Goal: Task Accomplishment & Management: Complete application form

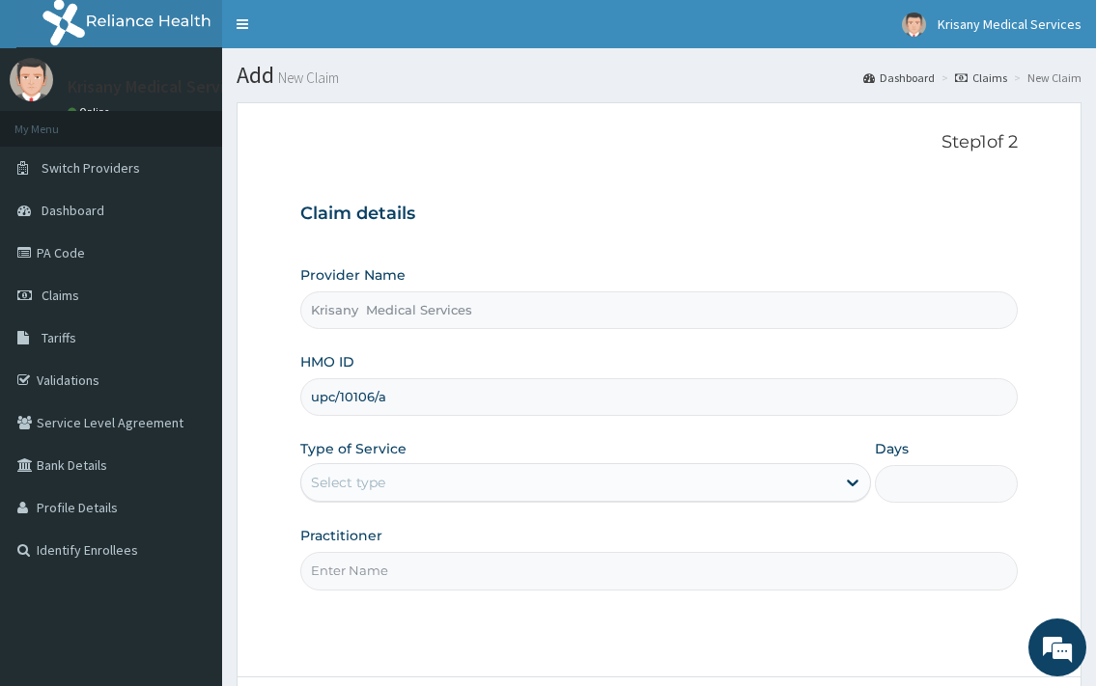
type input "upc/10106/a"
click at [405, 470] on div "Select type" at bounding box center [567, 482] width 533 height 31
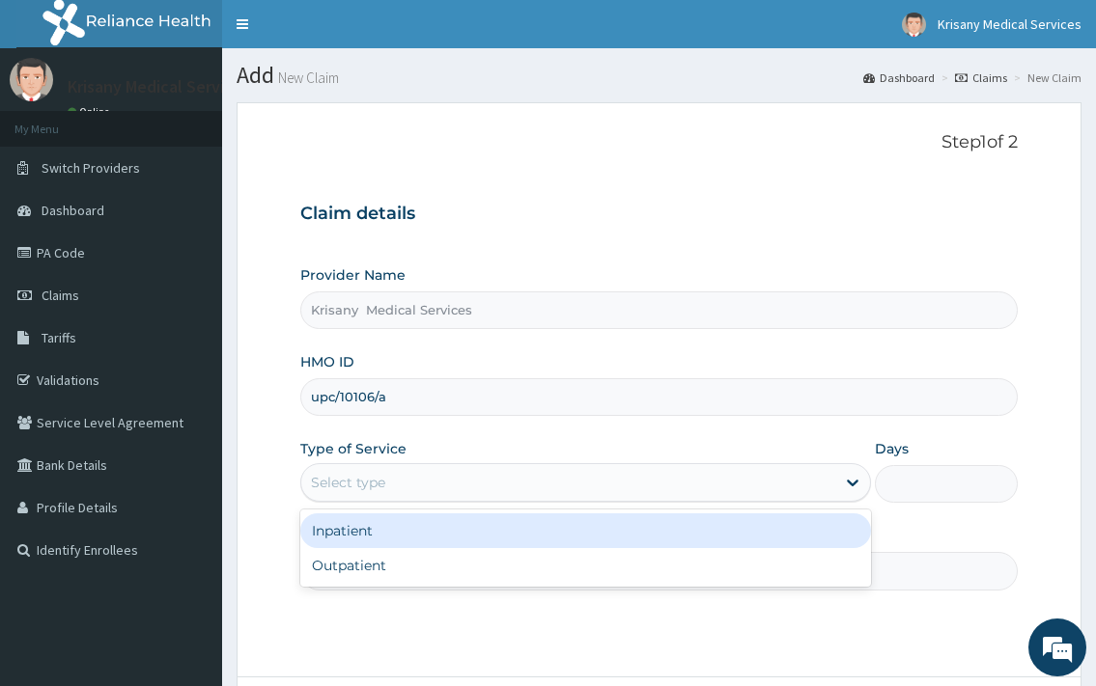
click at [352, 535] on div "Inpatient" at bounding box center [584, 530] width 569 height 35
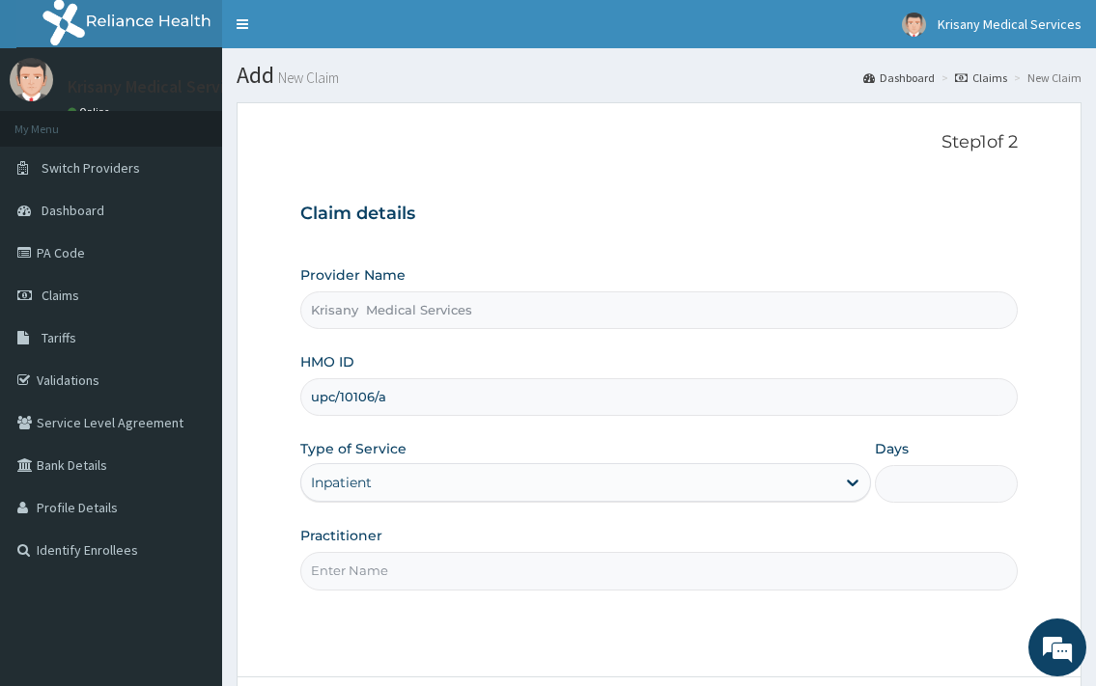
click at [902, 494] on input "Days" at bounding box center [945, 484] width 143 height 38
type input "1"
drag, startPoint x: 420, startPoint y: 588, endPoint x: 406, endPoint y: 570, distance: 22.0
click at [419, 588] on input "Practitioner" at bounding box center [658, 571] width 716 height 38
click at [406, 569] on input "Practitioner" at bounding box center [658, 571] width 716 height 38
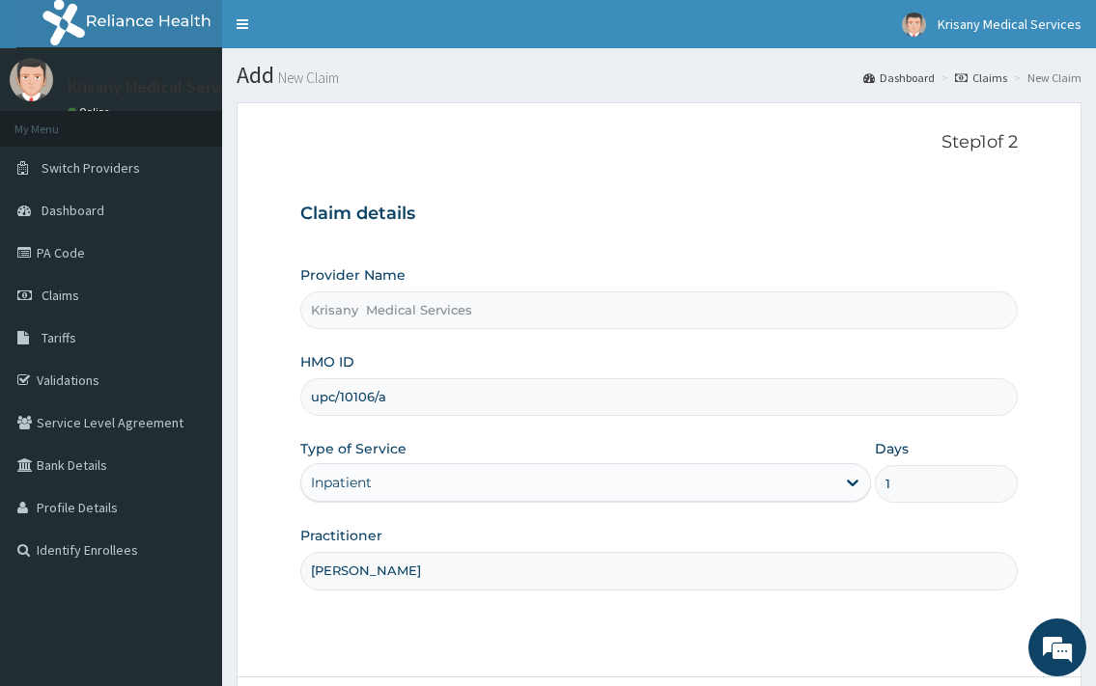
scroll to position [164, 0]
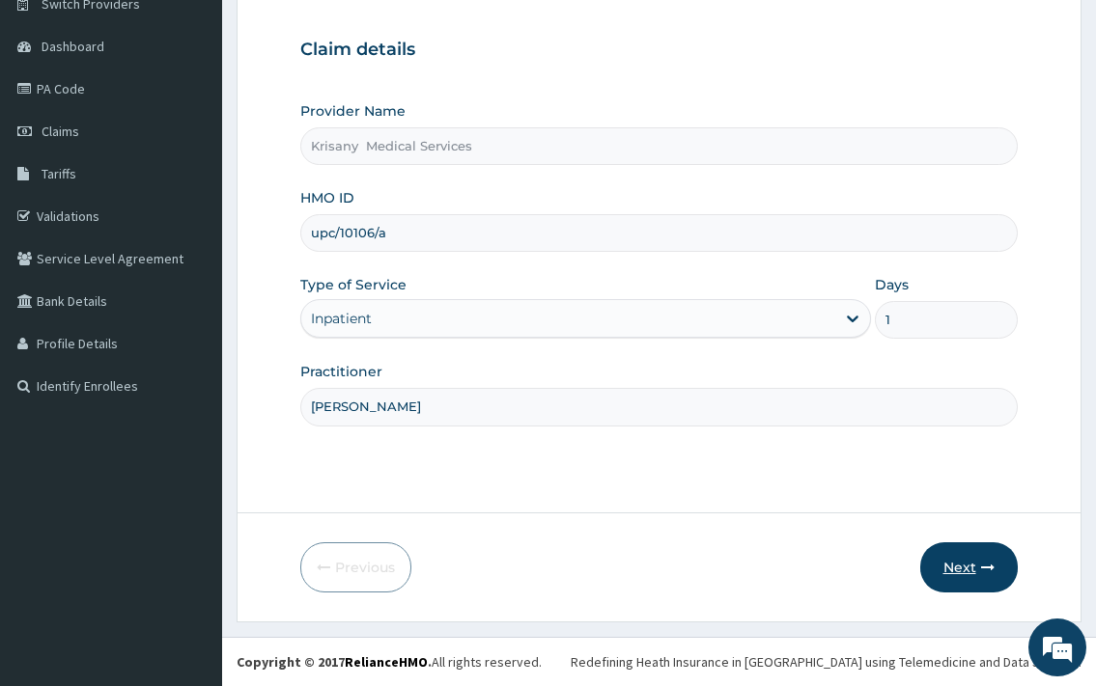
type input "[PERSON_NAME]"
click at [967, 578] on button "Next" at bounding box center [968, 567] width 97 height 50
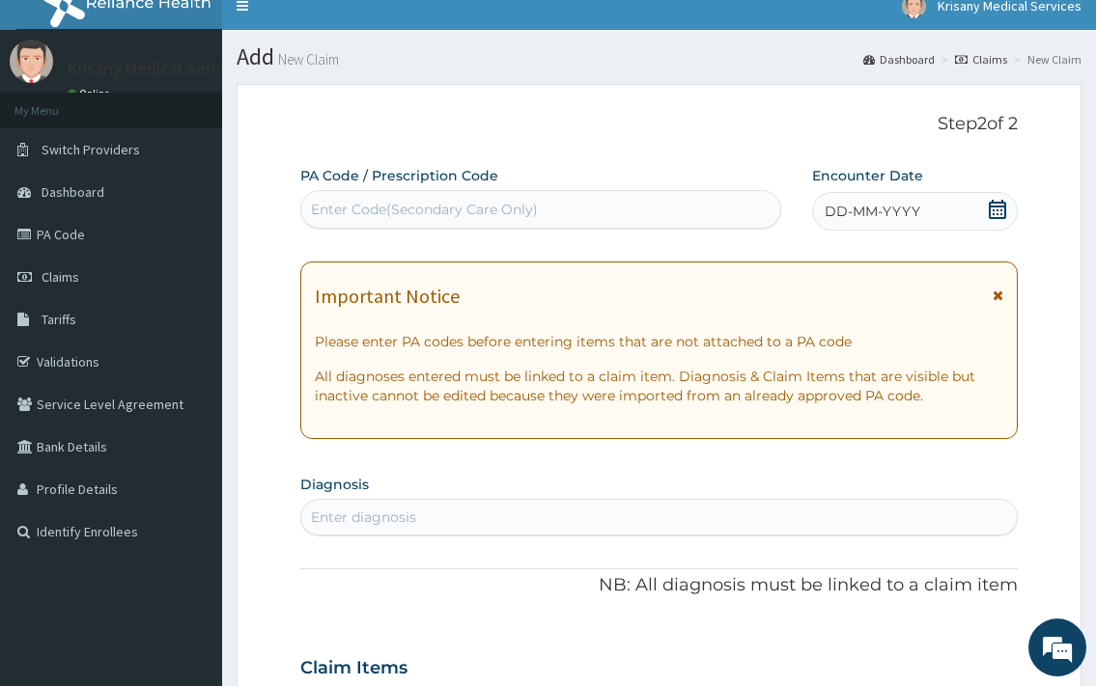
scroll to position [0, 0]
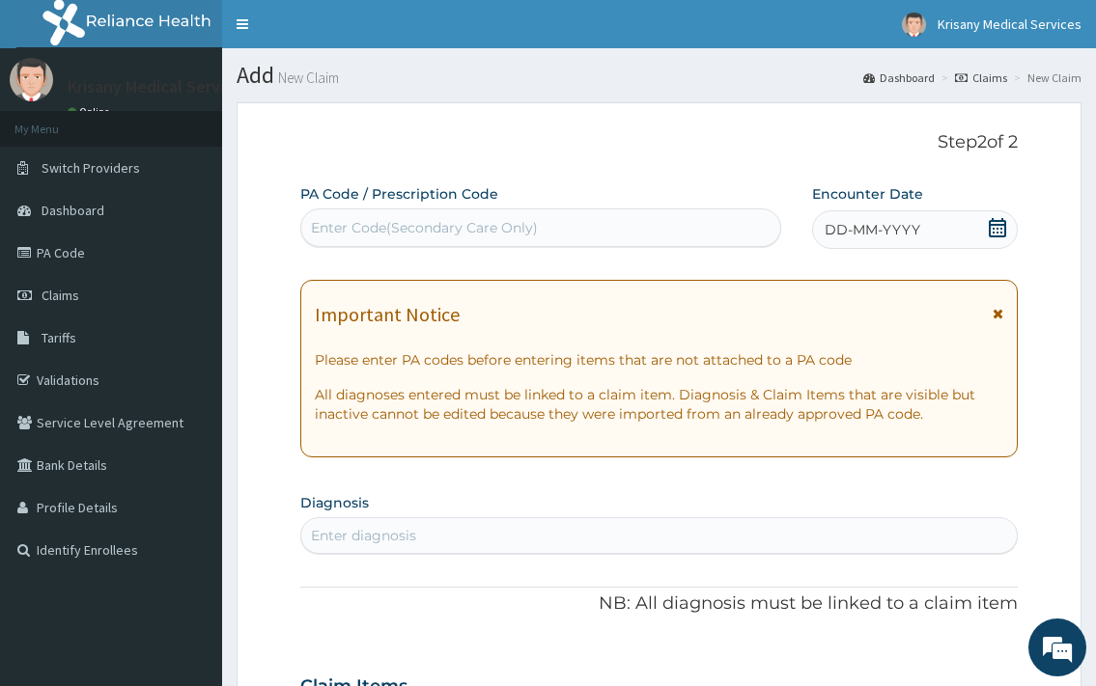
click at [408, 214] on div "Enter Code(Secondary Care Only)" at bounding box center [540, 227] width 478 height 31
click at [462, 231] on div "Enter Code(Secondary Care Only)" at bounding box center [424, 227] width 227 height 19
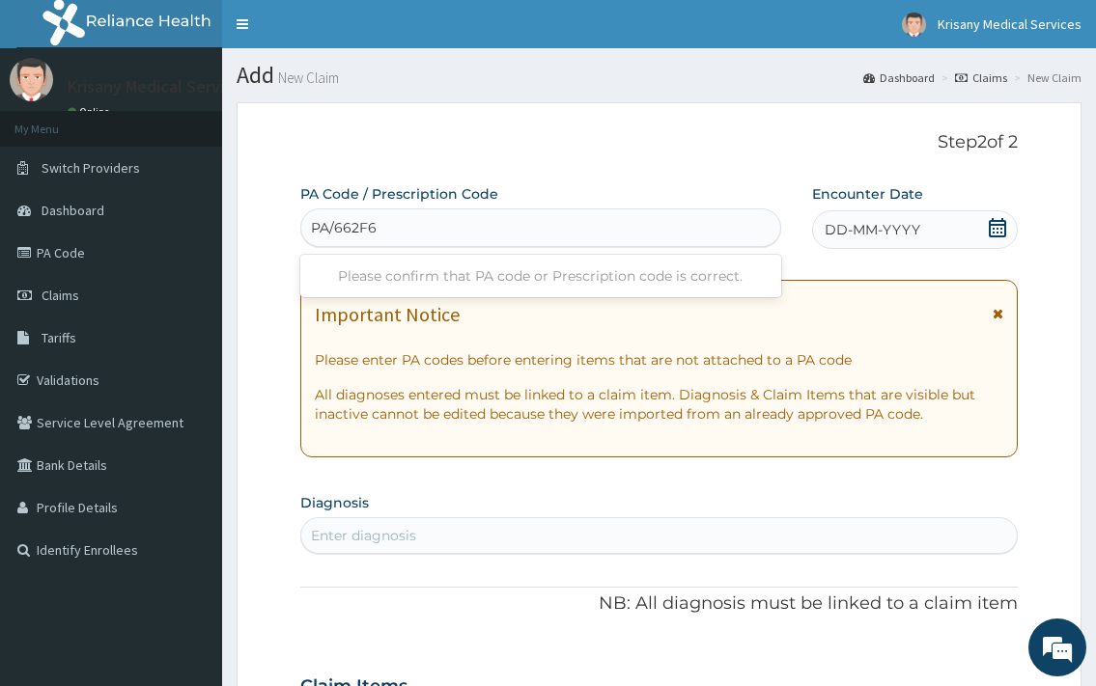
type input "PA/662F65"
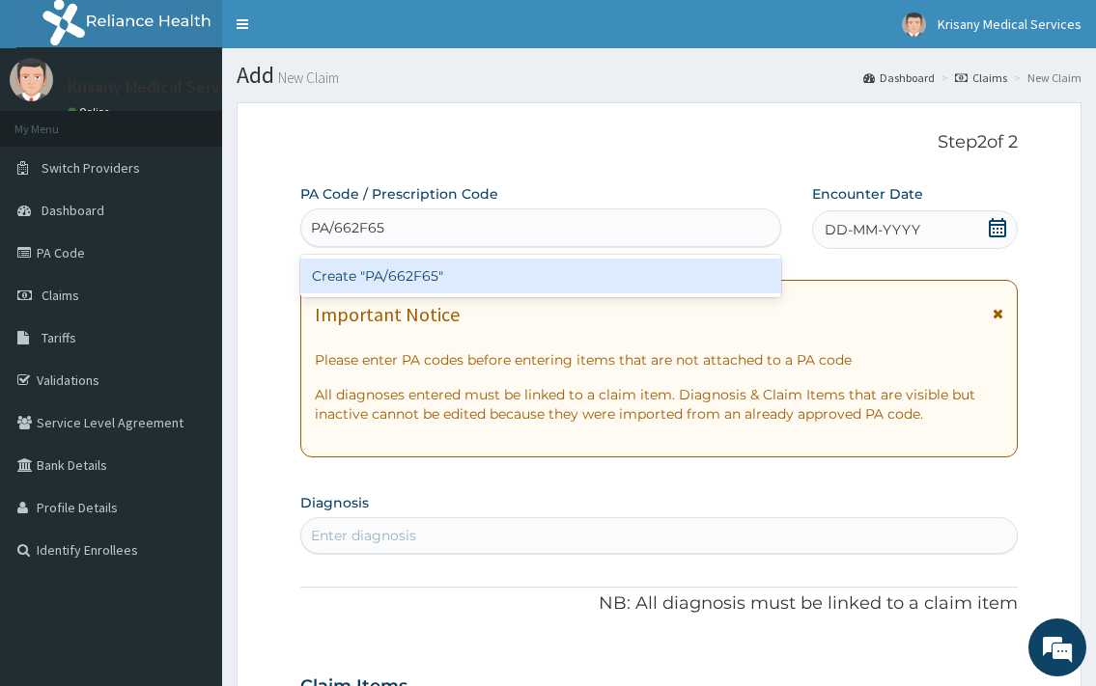
click at [447, 275] on div "Create "PA/662F65"" at bounding box center [540, 276] width 480 height 35
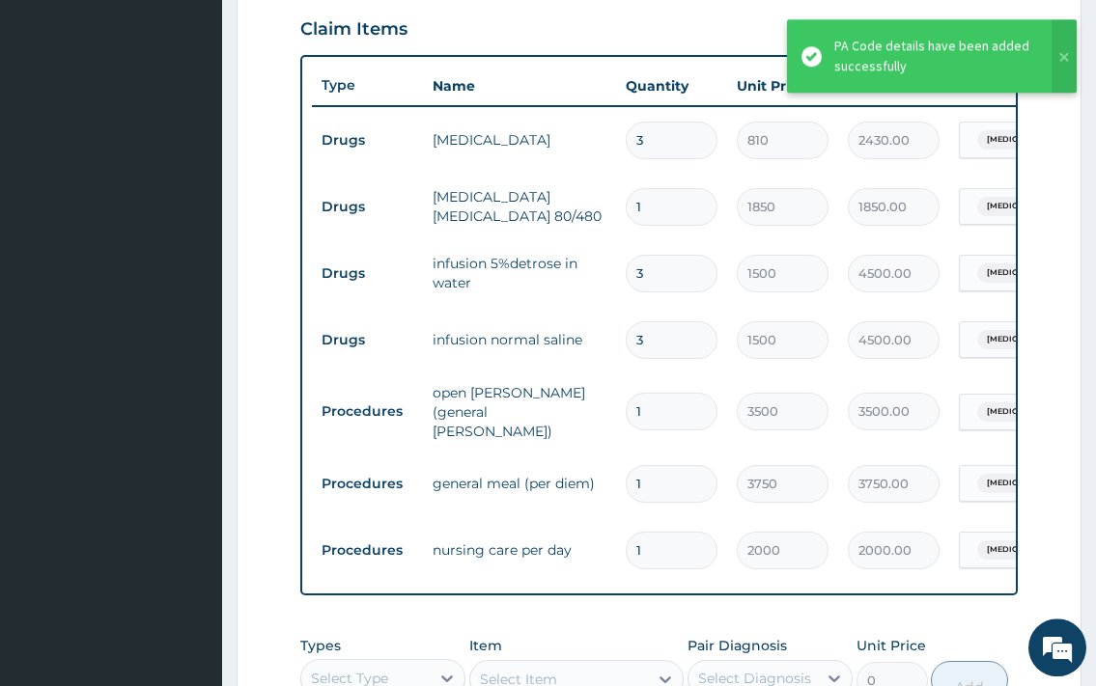
scroll to position [958, 0]
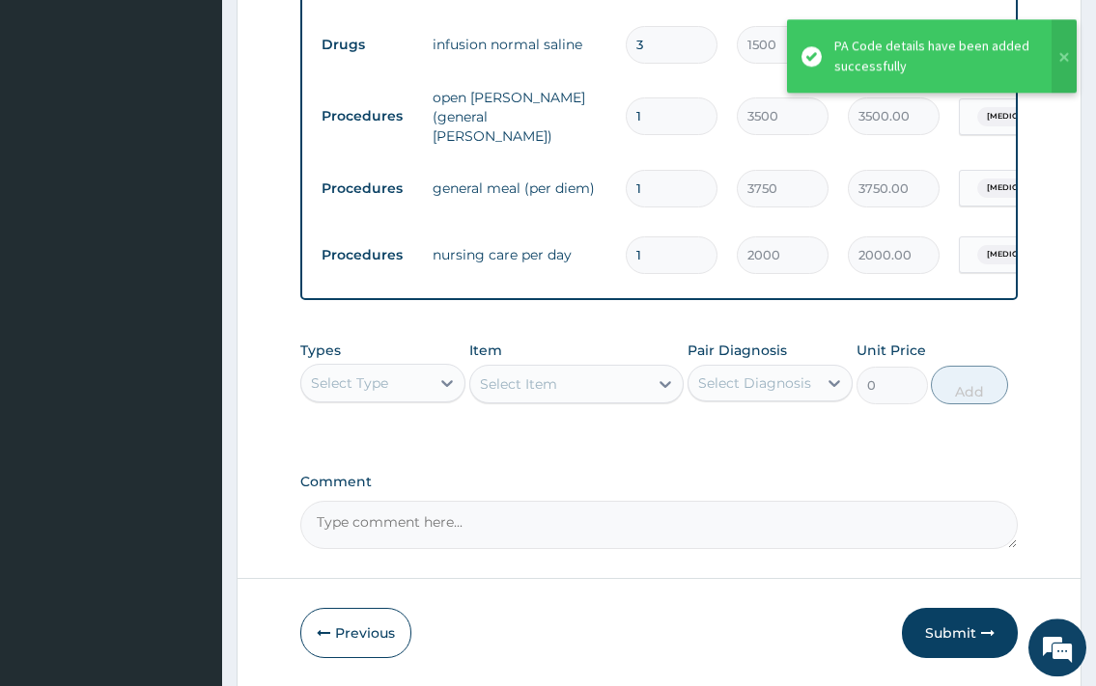
click at [421, 355] on div "Types Select Type" at bounding box center [382, 373] width 165 height 64
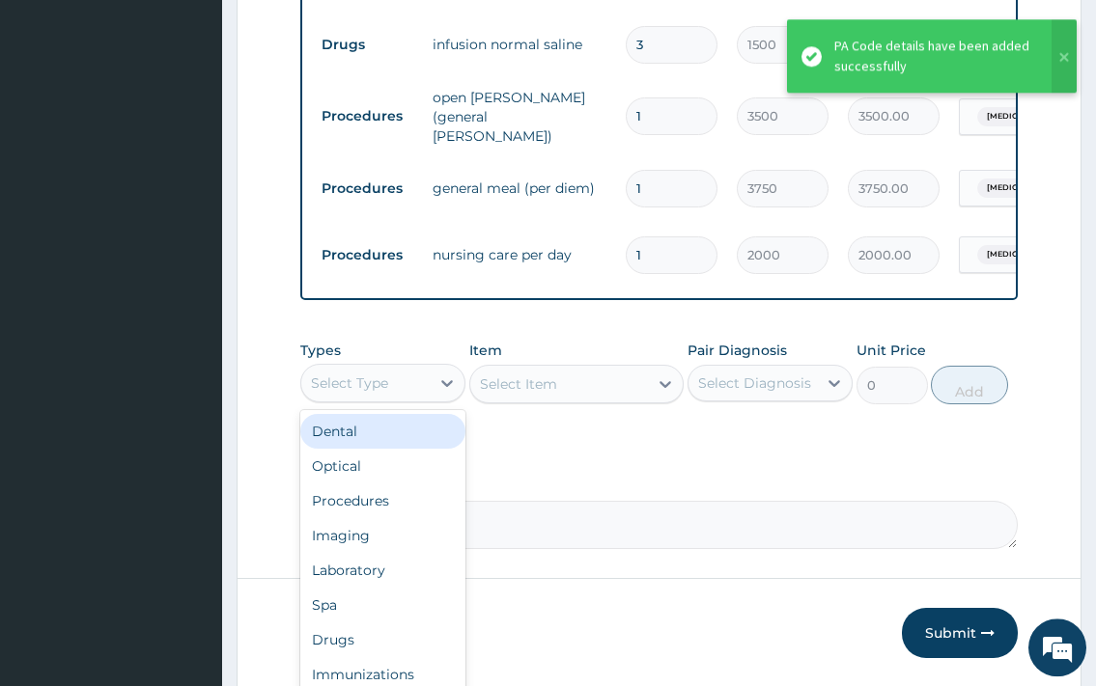
click at [422, 399] on div "Select Type" at bounding box center [365, 383] width 128 height 31
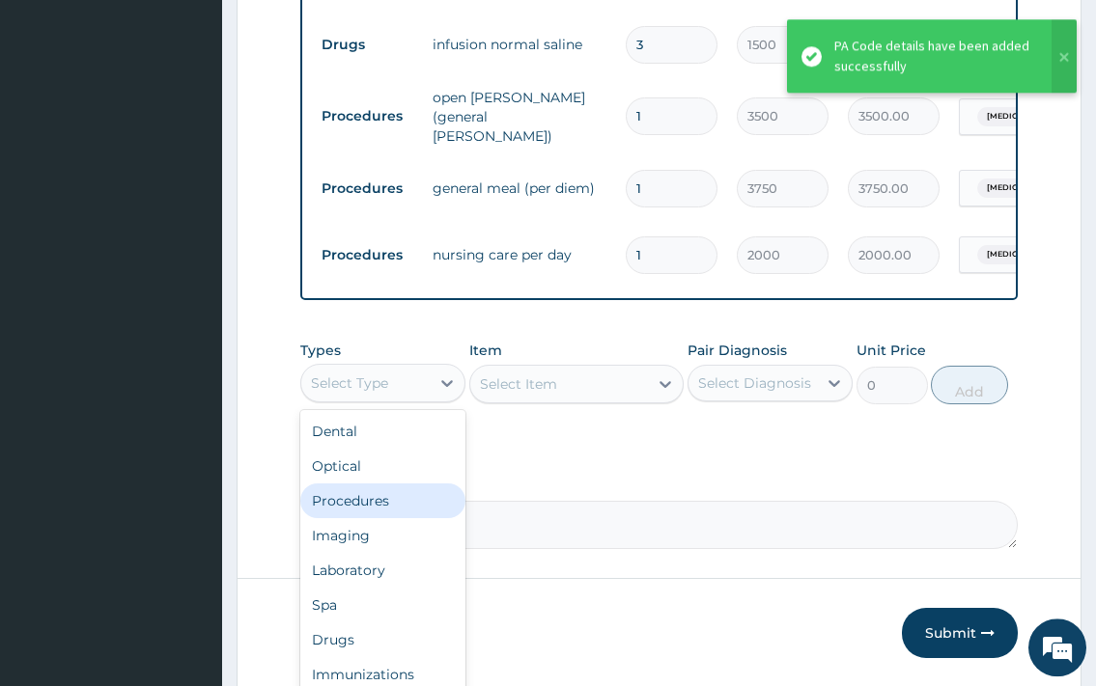
drag, startPoint x: 369, startPoint y: 519, endPoint x: 371, endPoint y: 508, distance: 11.7
click at [370, 513] on div "Procedures" at bounding box center [382, 501] width 165 height 35
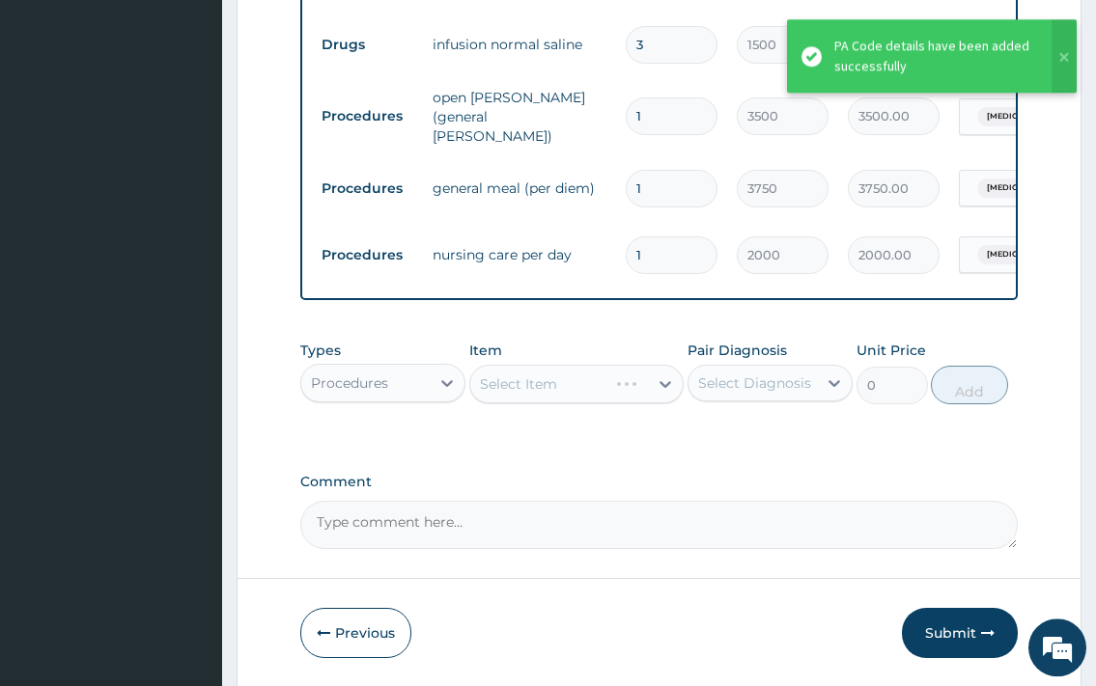
click at [562, 389] on div "Select Item" at bounding box center [576, 384] width 215 height 39
click at [568, 394] on div "Select Item" at bounding box center [576, 384] width 215 height 39
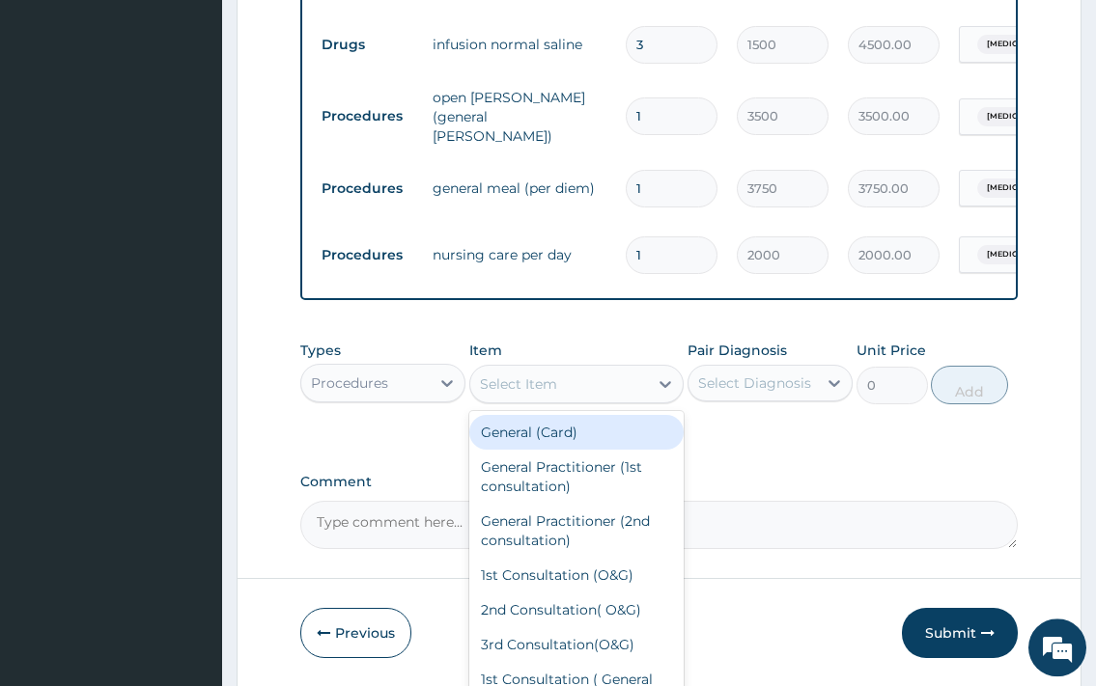
click at [595, 391] on div "Select Item" at bounding box center [559, 384] width 179 height 31
type input "D"
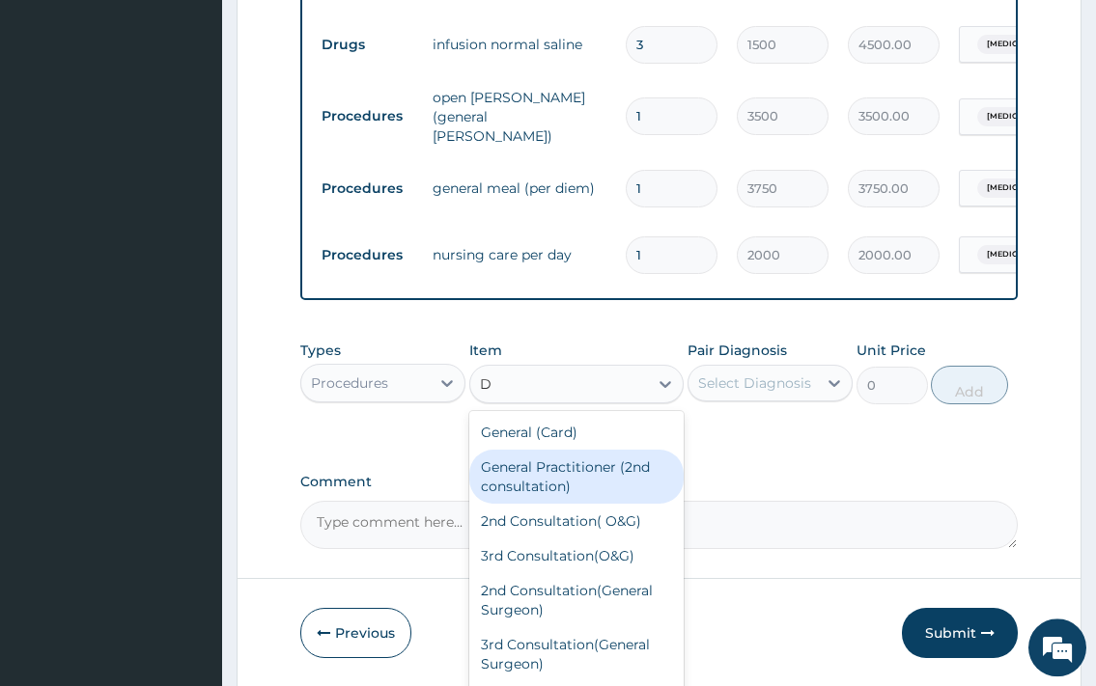
click at [622, 478] on div "General Practitioner (2nd consultation)" at bounding box center [576, 477] width 215 height 54
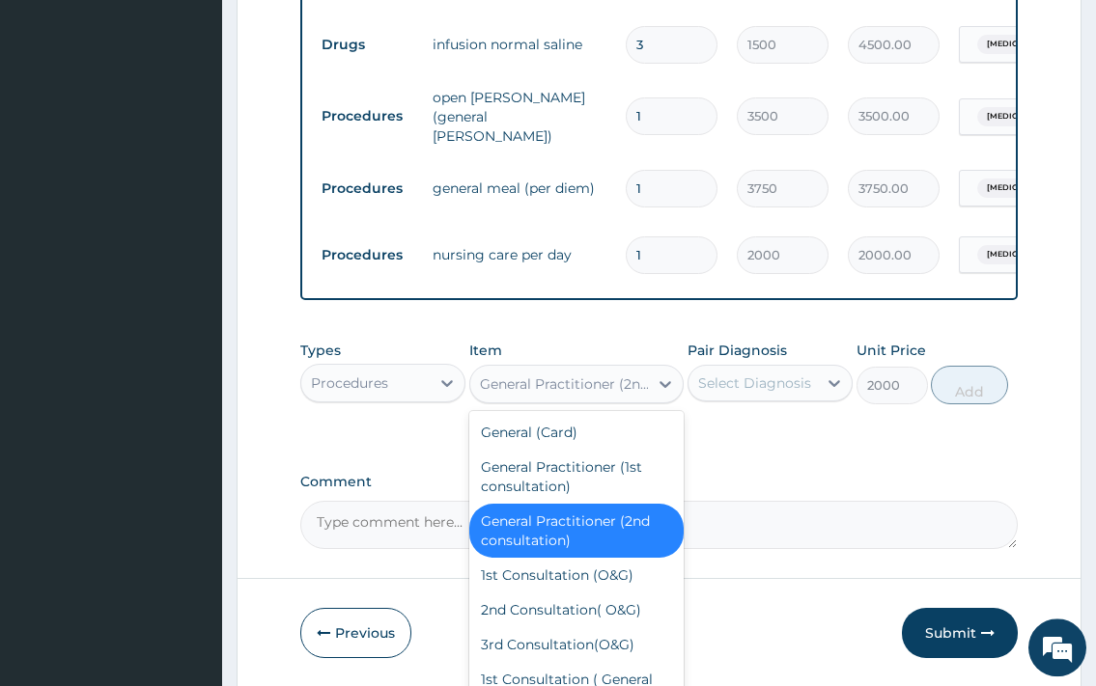
click at [624, 394] on div "General Practitioner (2nd consultation)" at bounding box center [565, 384] width 171 height 19
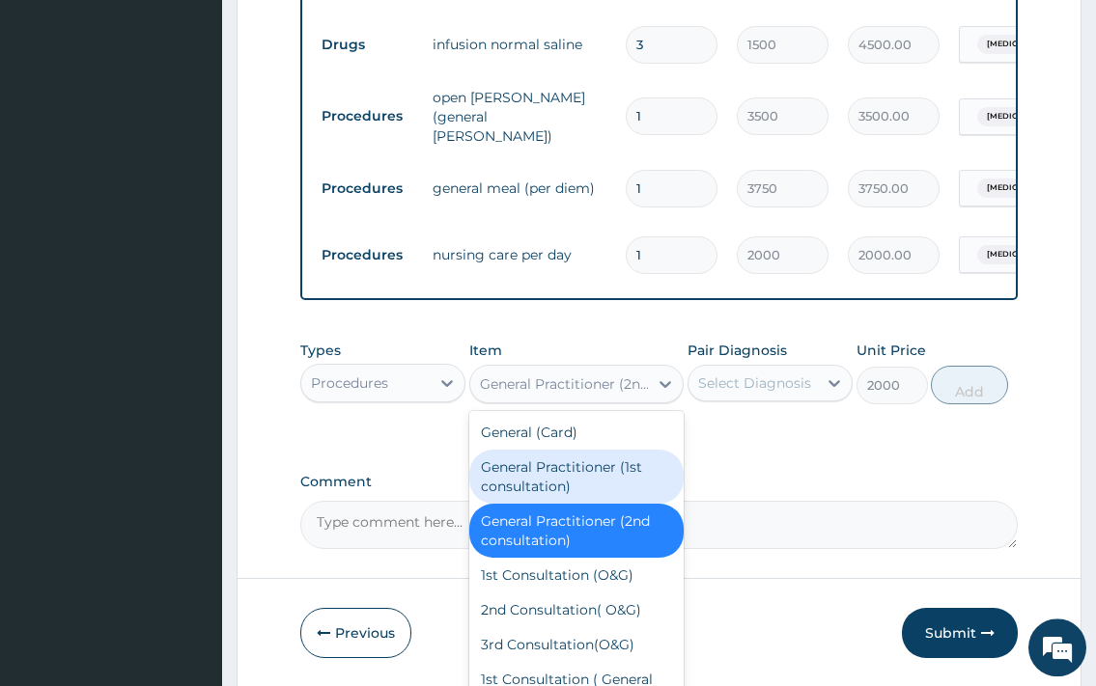
click at [579, 486] on div "General Practitioner (1st consultation)" at bounding box center [576, 477] width 215 height 54
type input "3500"
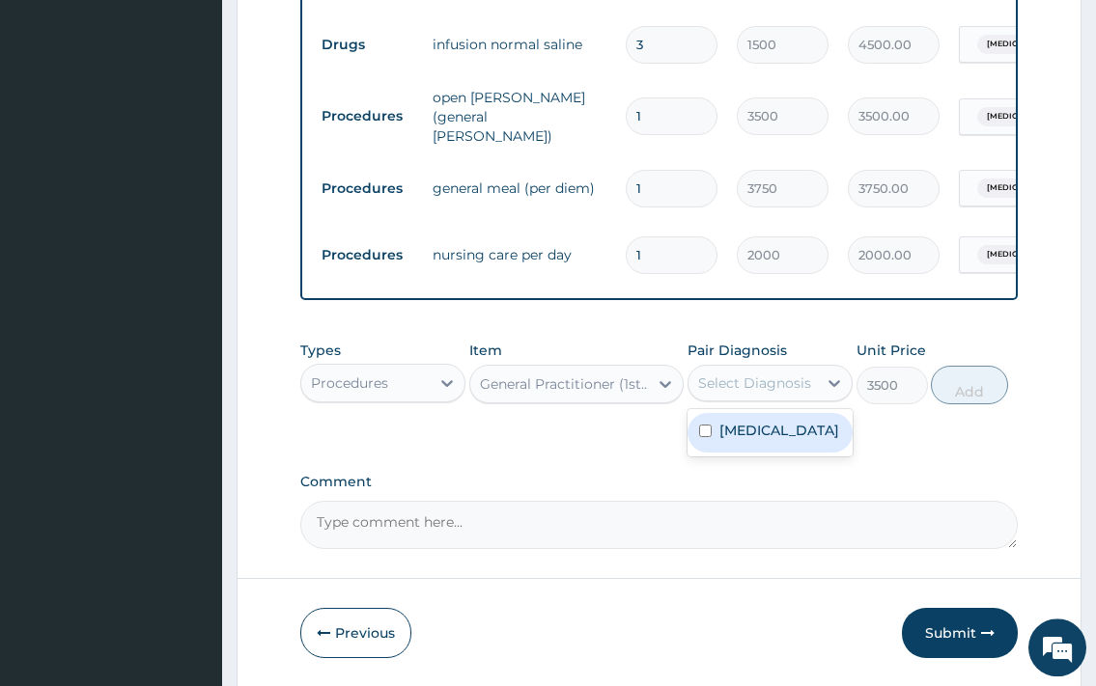
click at [780, 387] on div "Select Diagnosis" at bounding box center [754, 383] width 113 height 19
drag, startPoint x: 761, startPoint y: 446, endPoint x: 775, endPoint y: 437, distance: 16.9
click at [763, 440] on label "[MEDICAL_DATA]" at bounding box center [779, 430] width 120 height 19
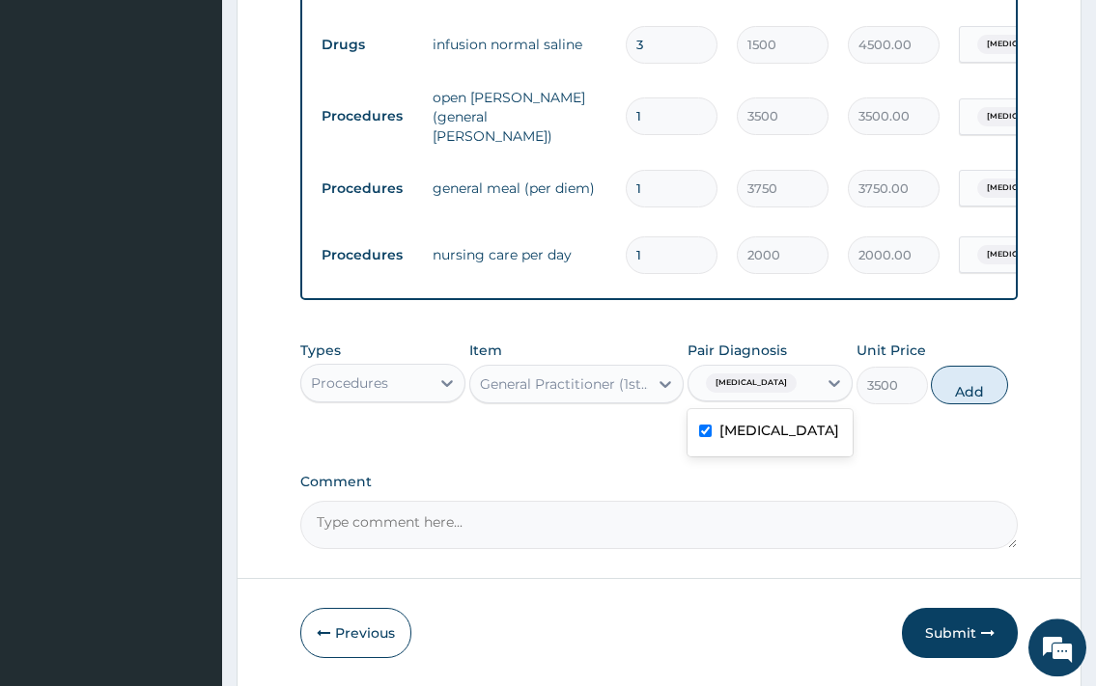
checkbox input "true"
click at [944, 397] on button "Add" at bounding box center [968, 385] width 77 height 39
type input "0"
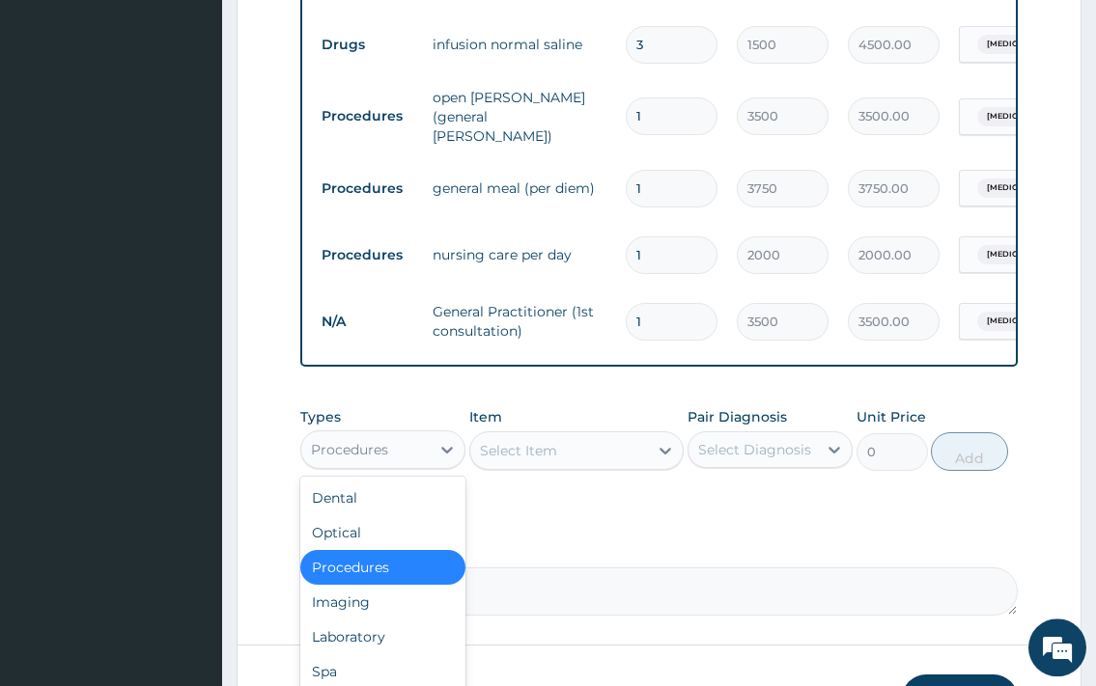
click at [350, 459] on div "Procedures" at bounding box center [349, 449] width 77 height 19
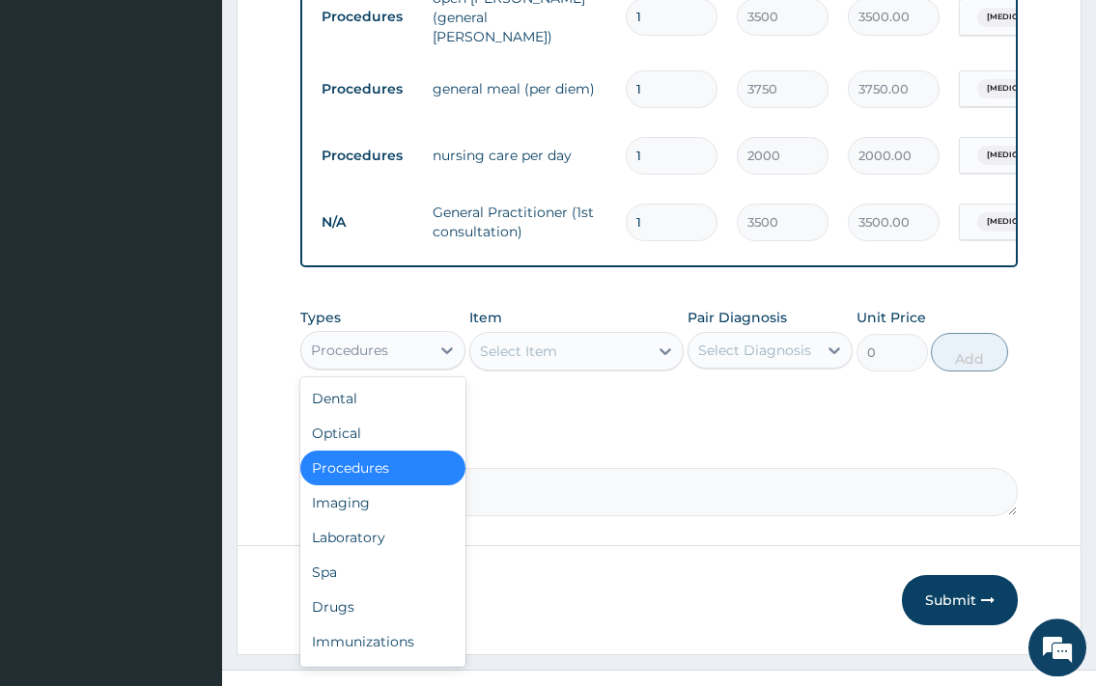
scroll to position [1096, 0]
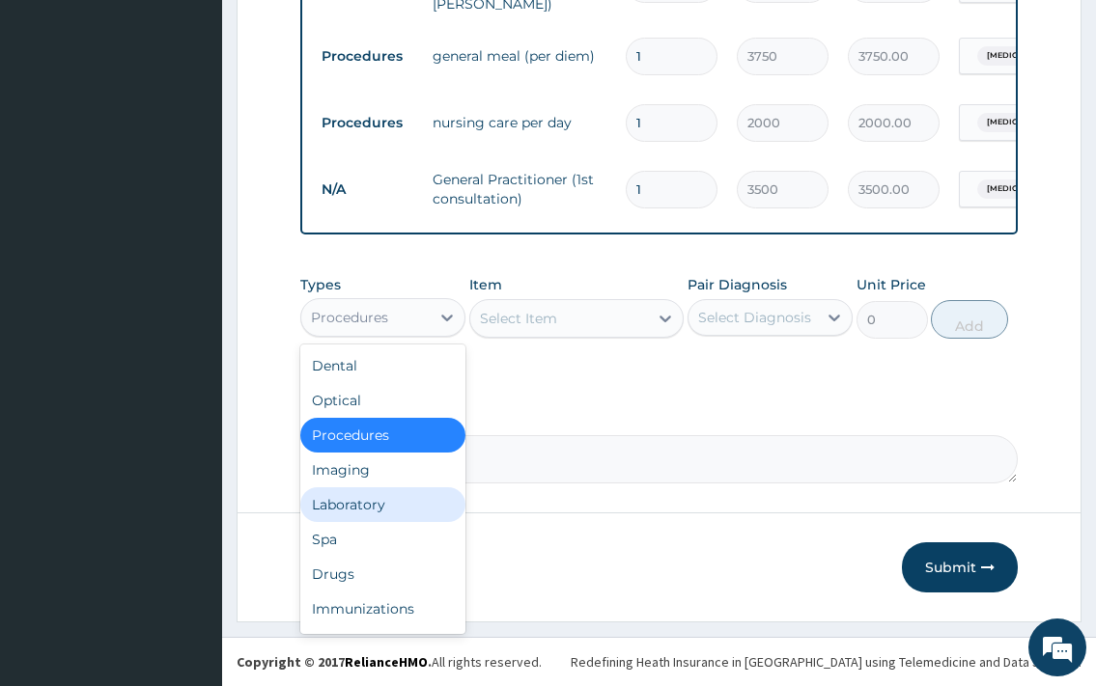
drag, startPoint x: 348, startPoint y: 501, endPoint x: 378, endPoint y: 470, distance: 43.0
click at [352, 497] on div "Laboratory" at bounding box center [382, 504] width 165 height 35
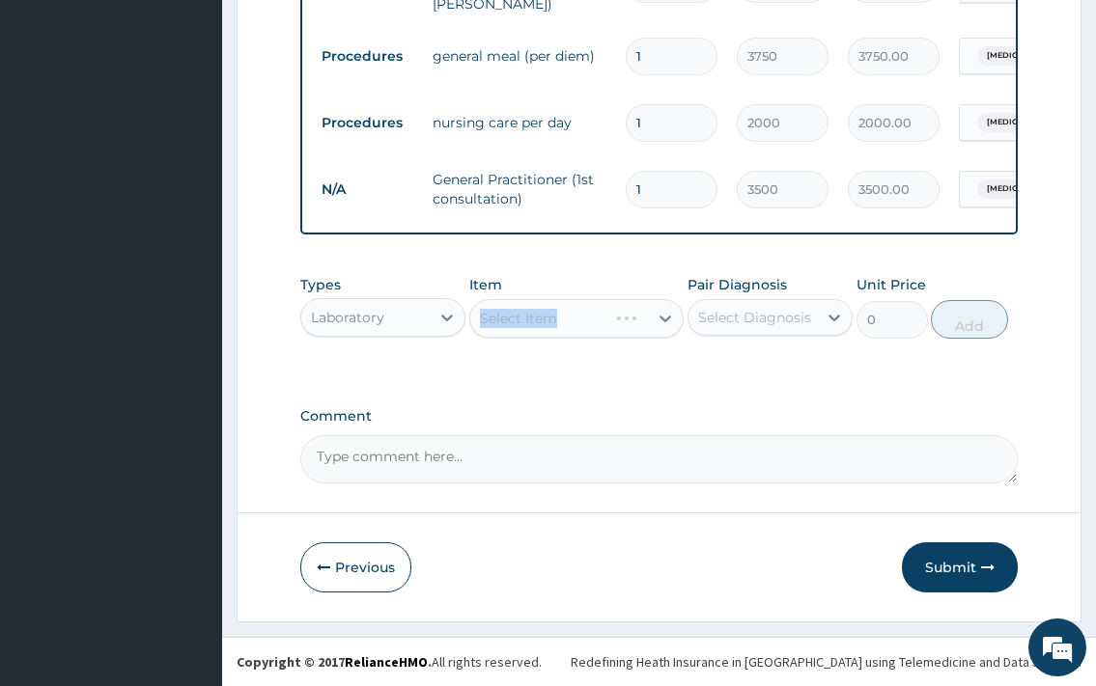
drag, startPoint x: 512, startPoint y: 331, endPoint x: 534, endPoint y: 332, distance: 22.2
click at [514, 332] on div "Select Item" at bounding box center [576, 318] width 215 height 39
click at [555, 333] on div "Select Item" at bounding box center [559, 318] width 179 height 31
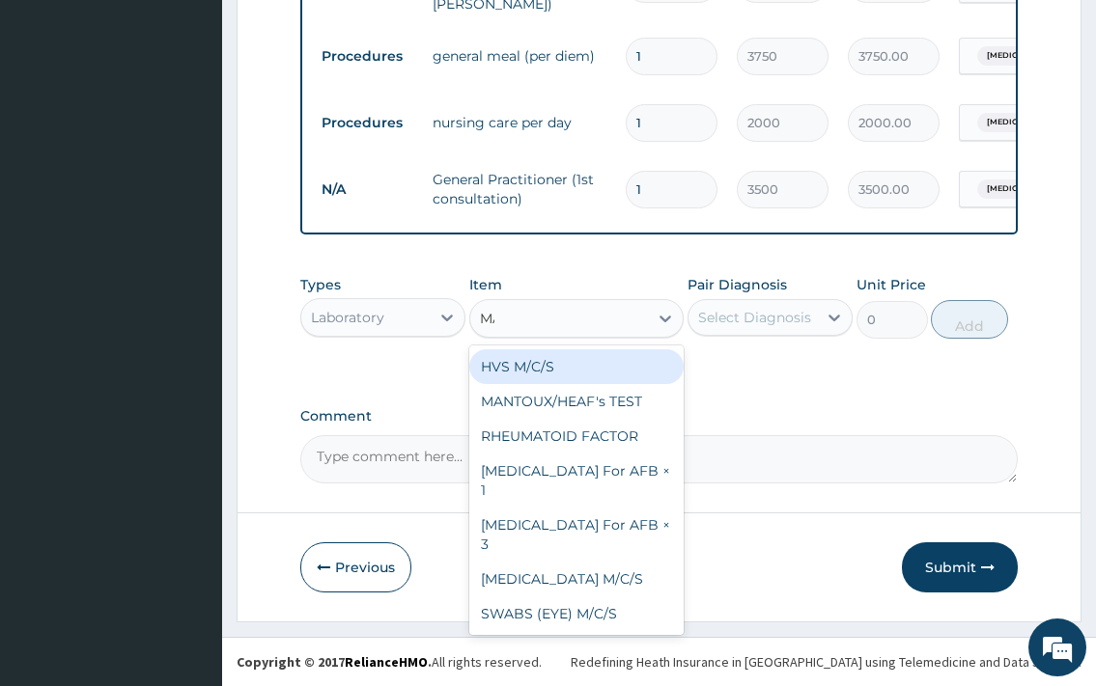
type input "MALA"
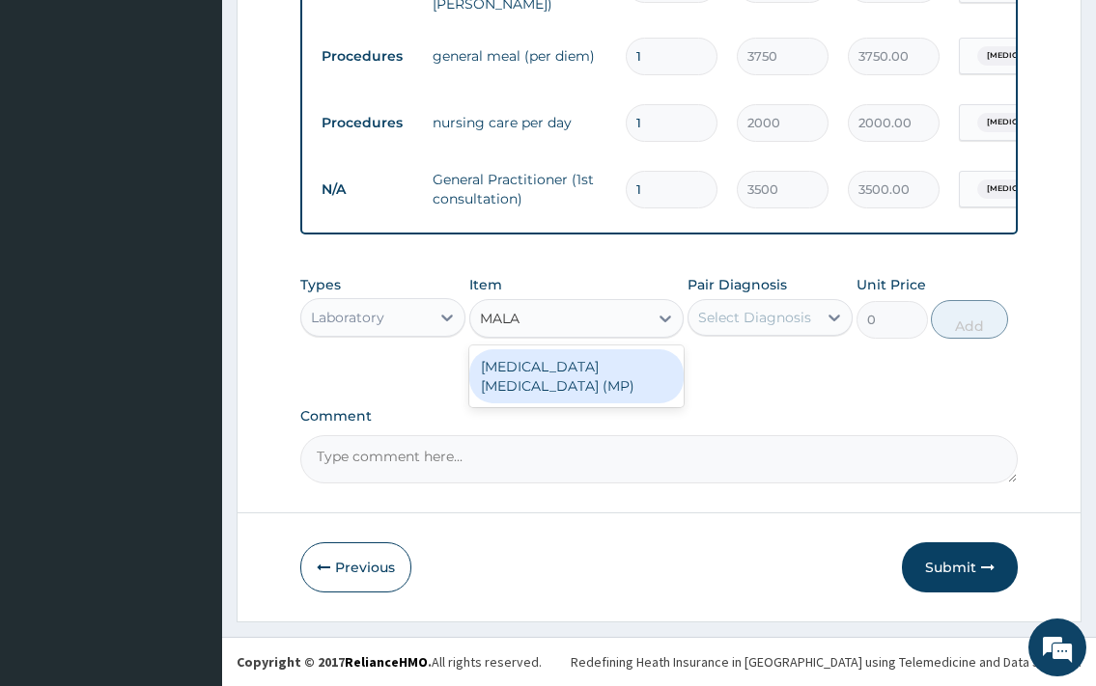
click at [644, 360] on div "[MEDICAL_DATA] [MEDICAL_DATA] (MP)" at bounding box center [576, 376] width 215 height 54
type input "2376"
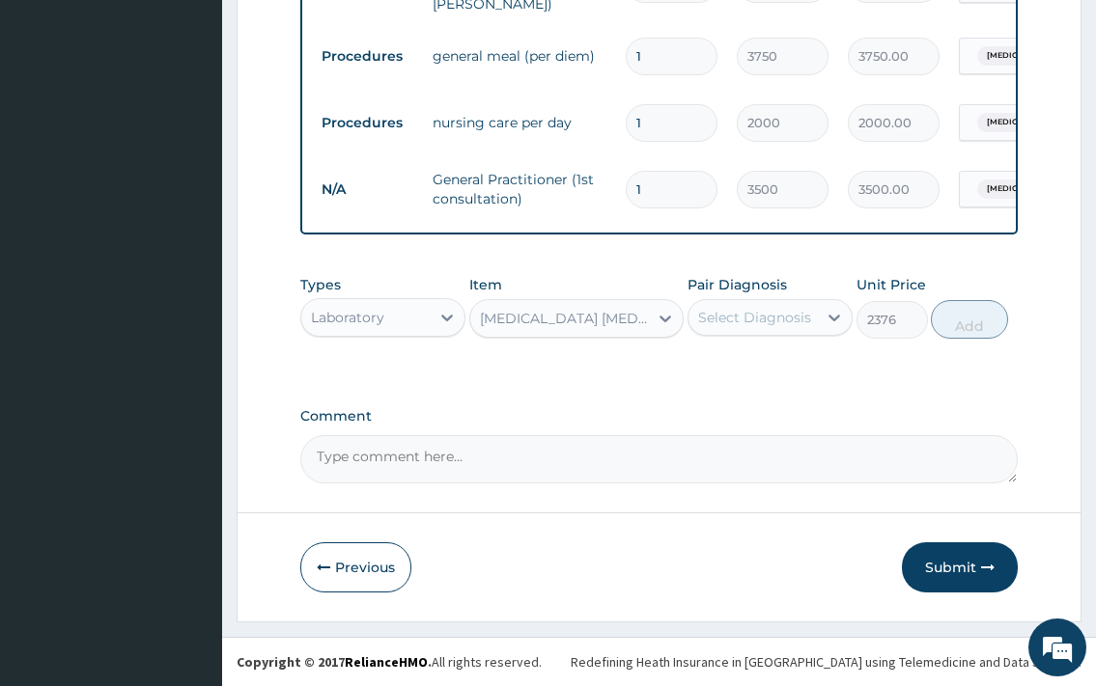
click at [642, 363] on div "Types Laboratory Item [MEDICAL_DATA] [MEDICAL_DATA] (MP) Pair Diagnosis Select …" at bounding box center [658, 321] width 716 height 112
click at [744, 311] on div "Select Diagnosis" at bounding box center [754, 317] width 113 height 19
click at [751, 371] on label "[MEDICAL_DATA]" at bounding box center [779, 364] width 120 height 19
checkbox input "true"
drag, startPoint x: 978, startPoint y: 321, endPoint x: 799, endPoint y: 346, distance: 180.2
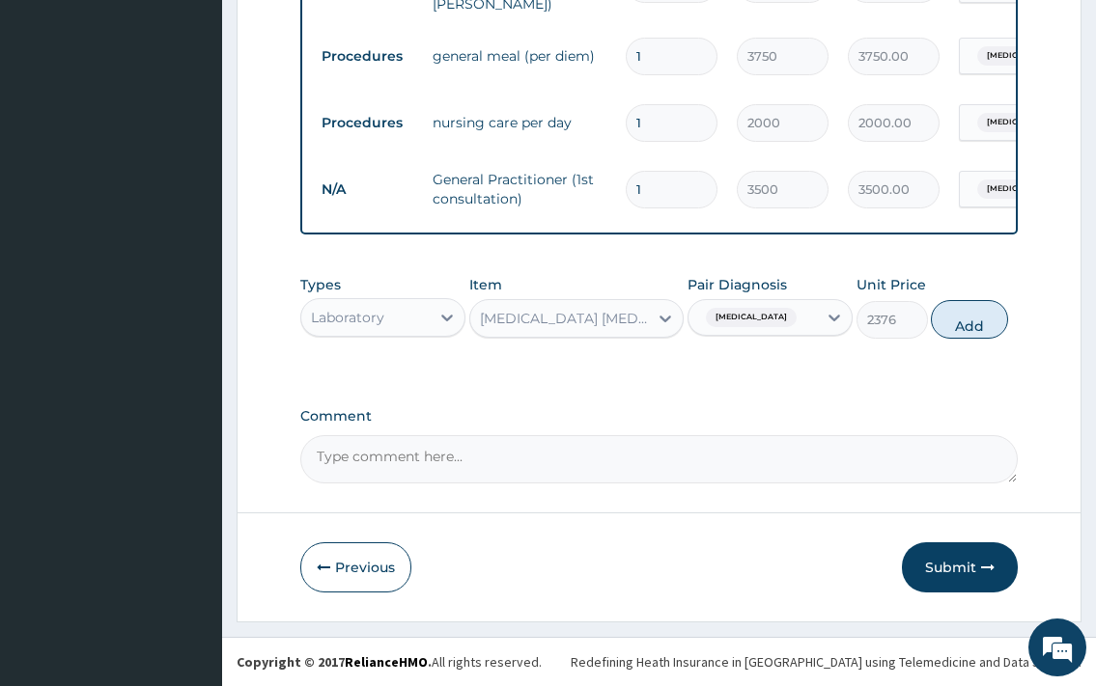
click at [978, 322] on button "Add" at bounding box center [968, 319] width 77 height 39
type input "0"
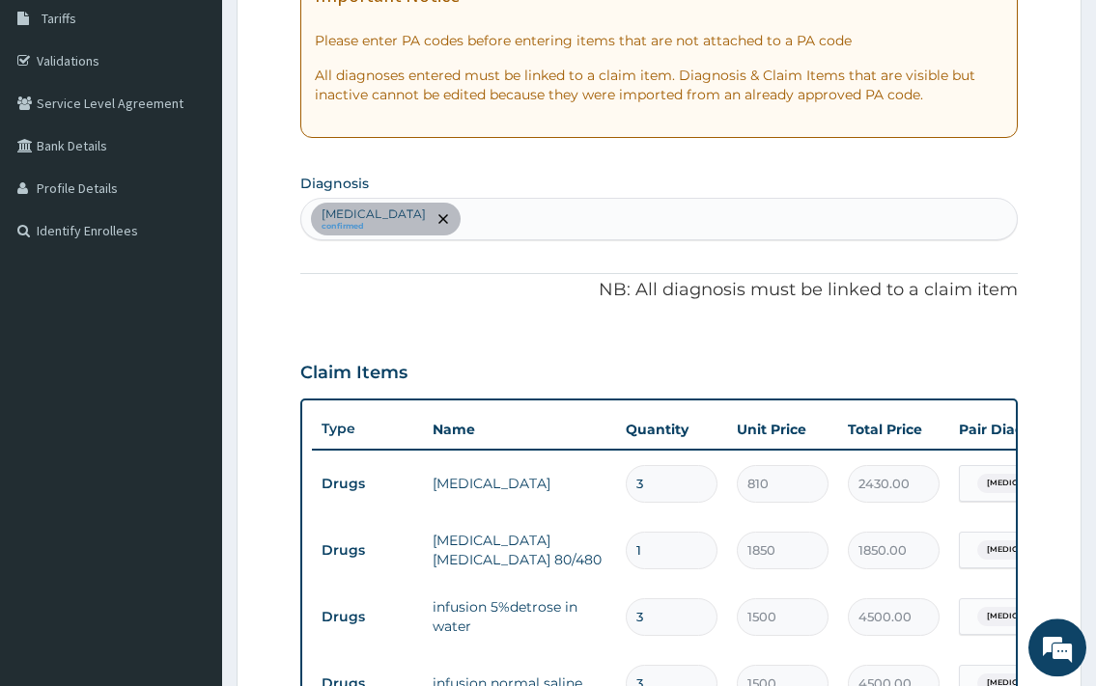
scroll to position [309, 0]
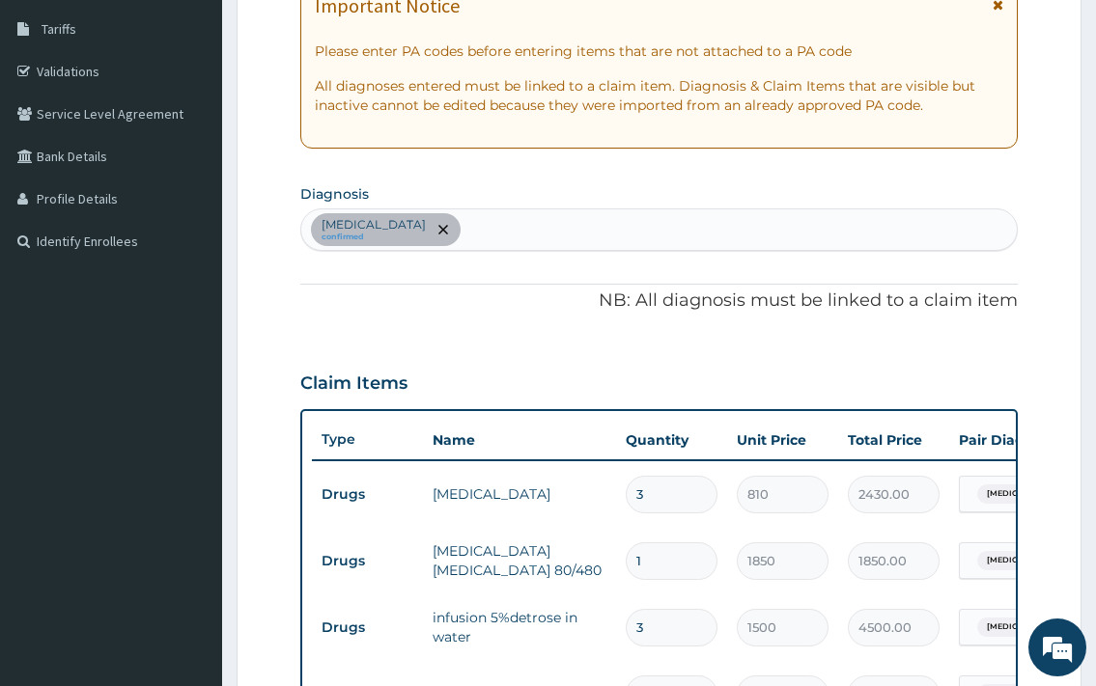
click at [525, 226] on div "[MEDICAL_DATA] confirmed" at bounding box center [658, 229] width 714 height 41
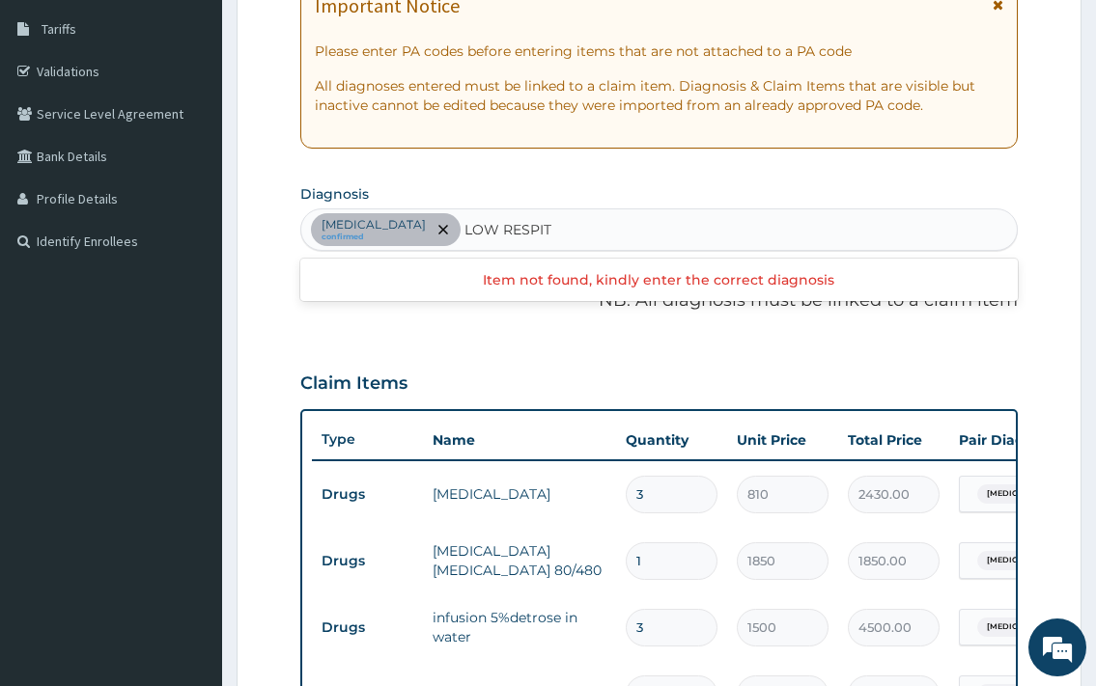
type input "LOW RESPI"
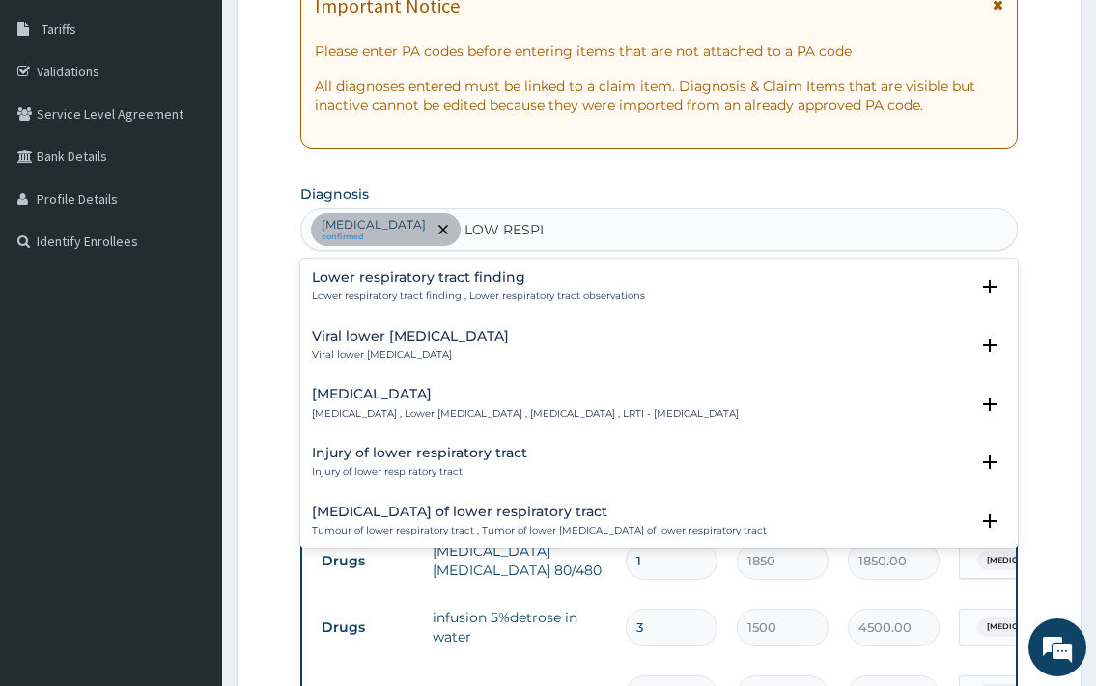
click at [469, 387] on h4 "[MEDICAL_DATA]" at bounding box center [525, 394] width 427 height 14
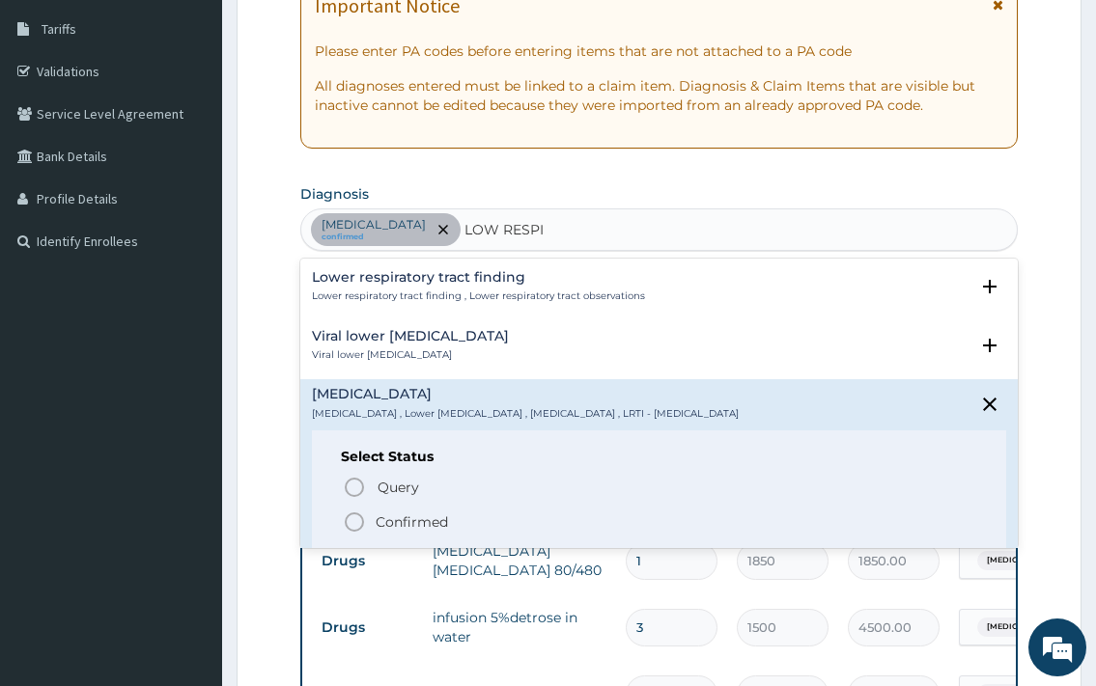
click at [429, 512] on span "Confirmed" at bounding box center [659, 522] width 633 height 23
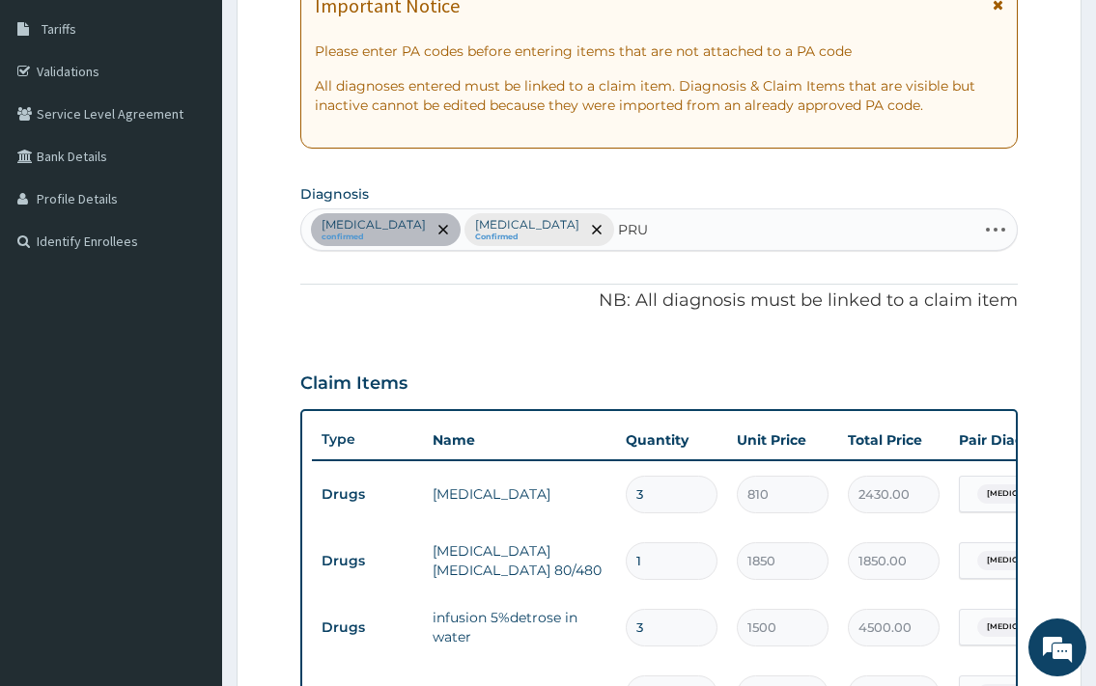
type input "PRUR"
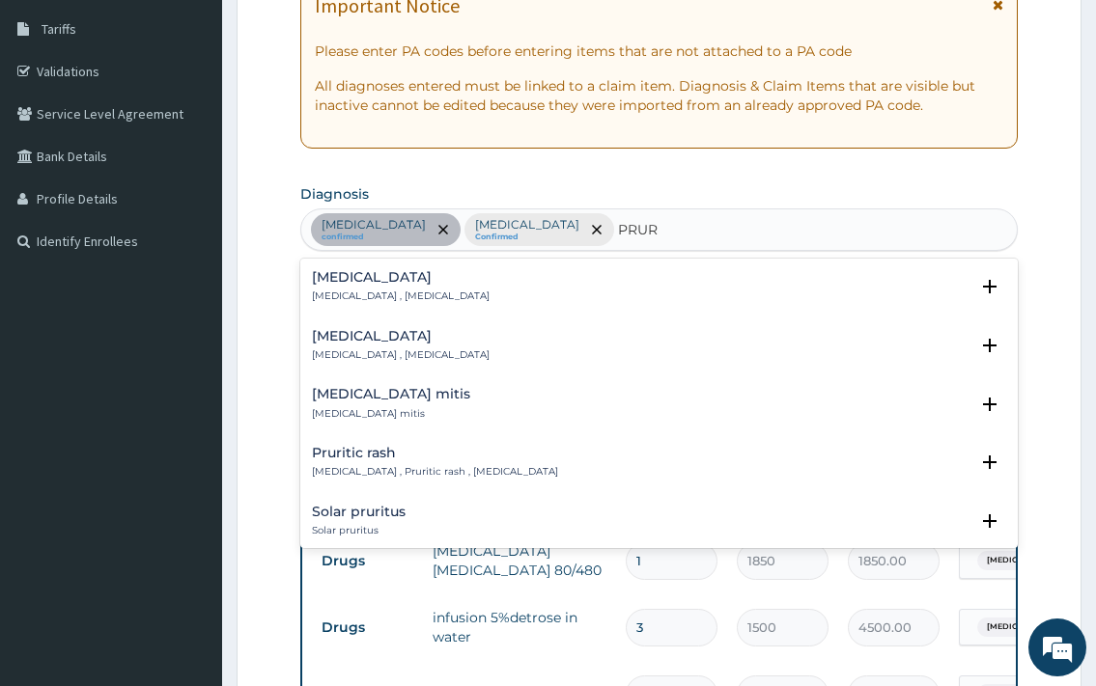
scroll to position [104, 0]
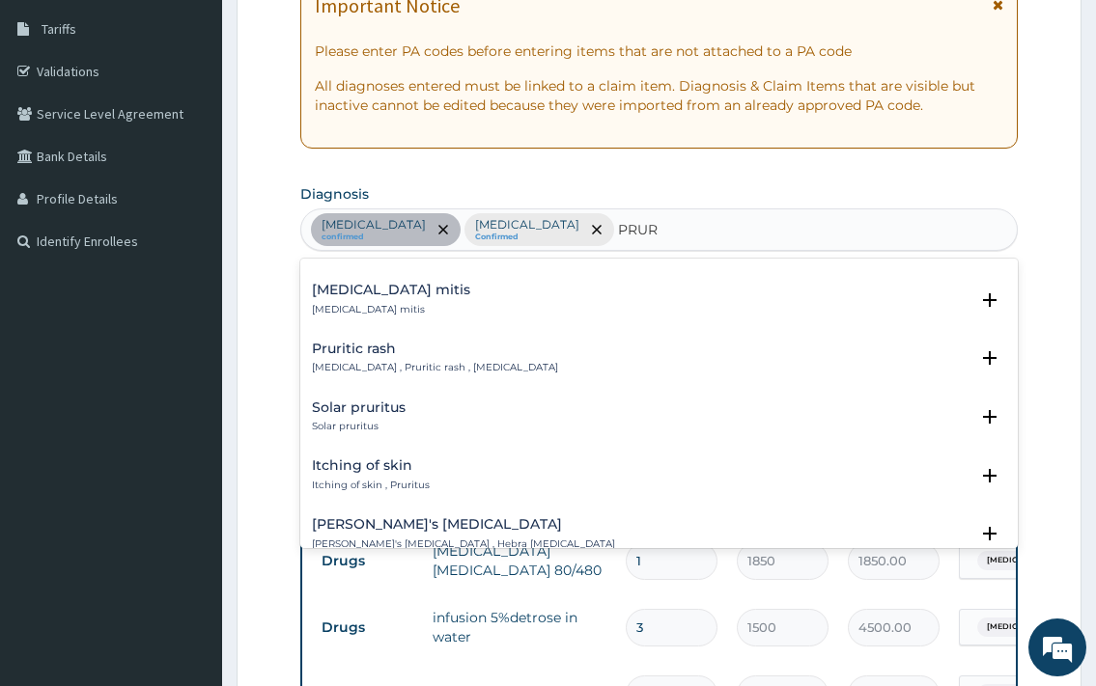
click at [419, 475] on div "Itching of skin Itching of skin , Pruritus" at bounding box center [371, 475] width 118 height 34
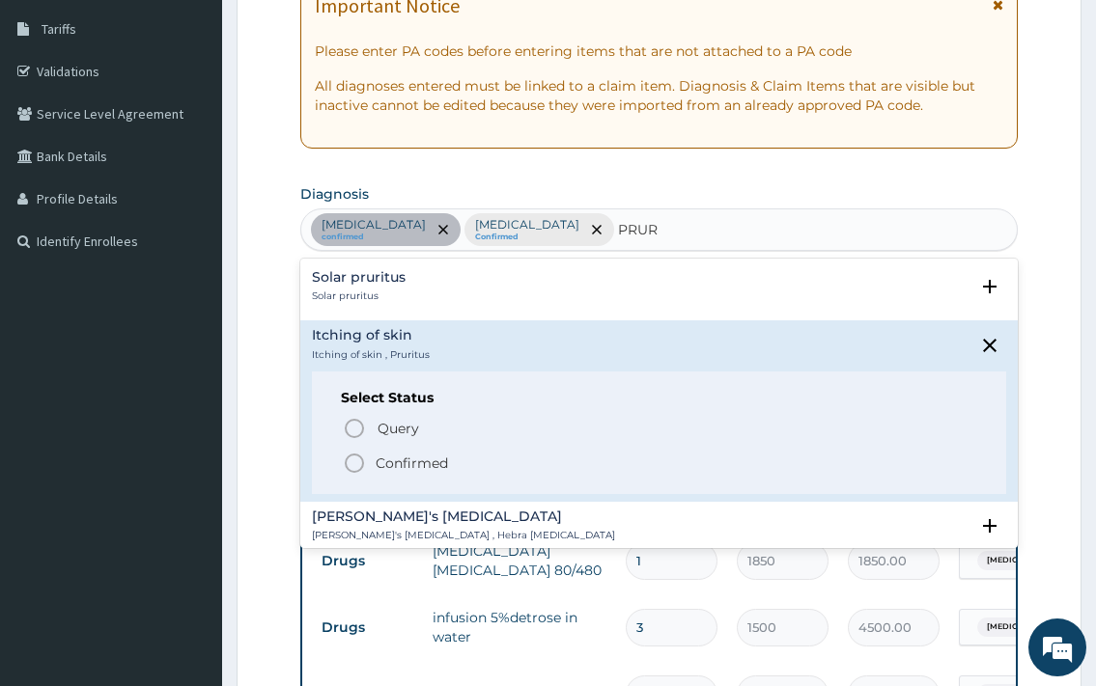
scroll to position [313, 0]
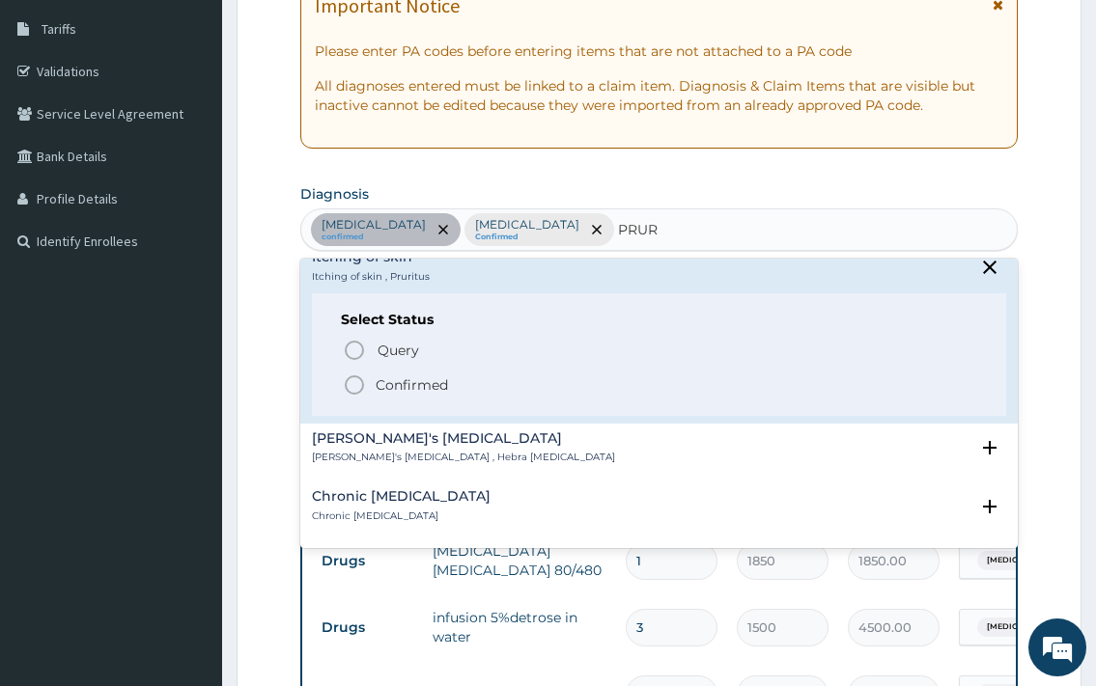
click at [430, 381] on p "Confirmed" at bounding box center [411, 384] width 72 height 19
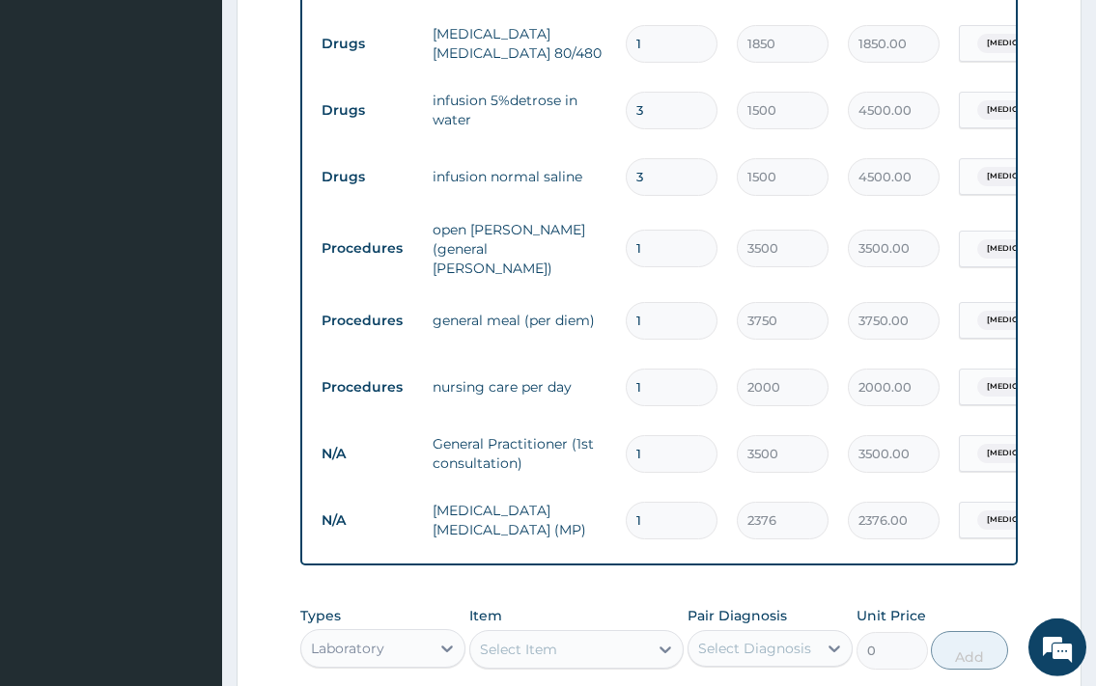
scroll to position [998, 0]
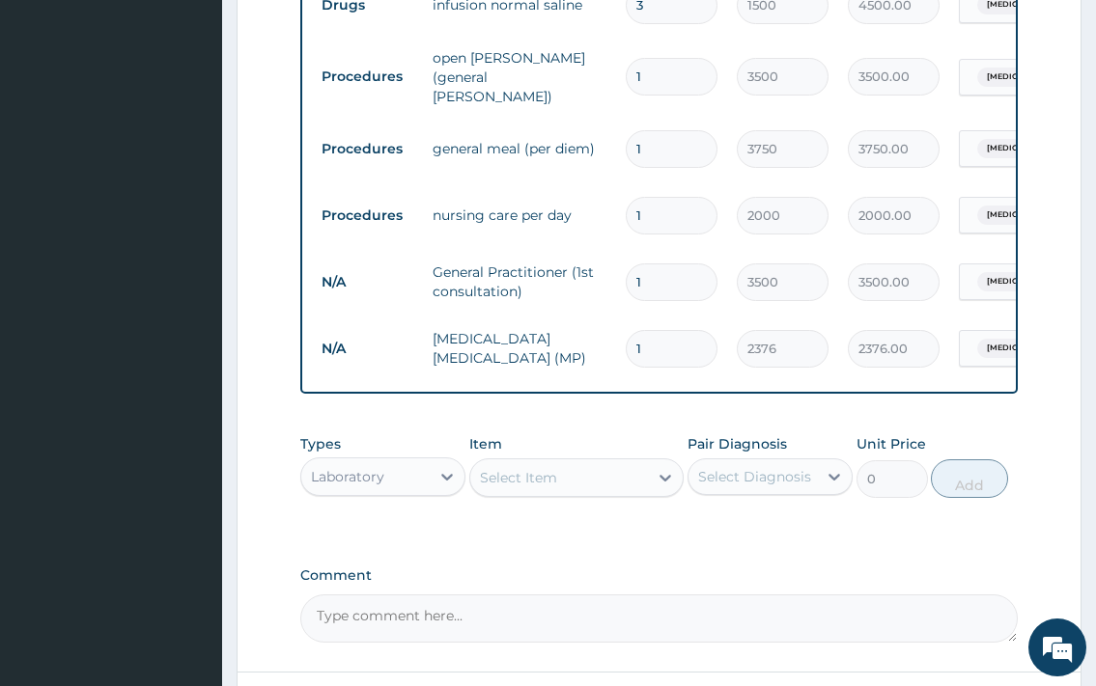
click at [536, 484] on div "Select Item" at bounding box center [518, 477] width 77 height 19
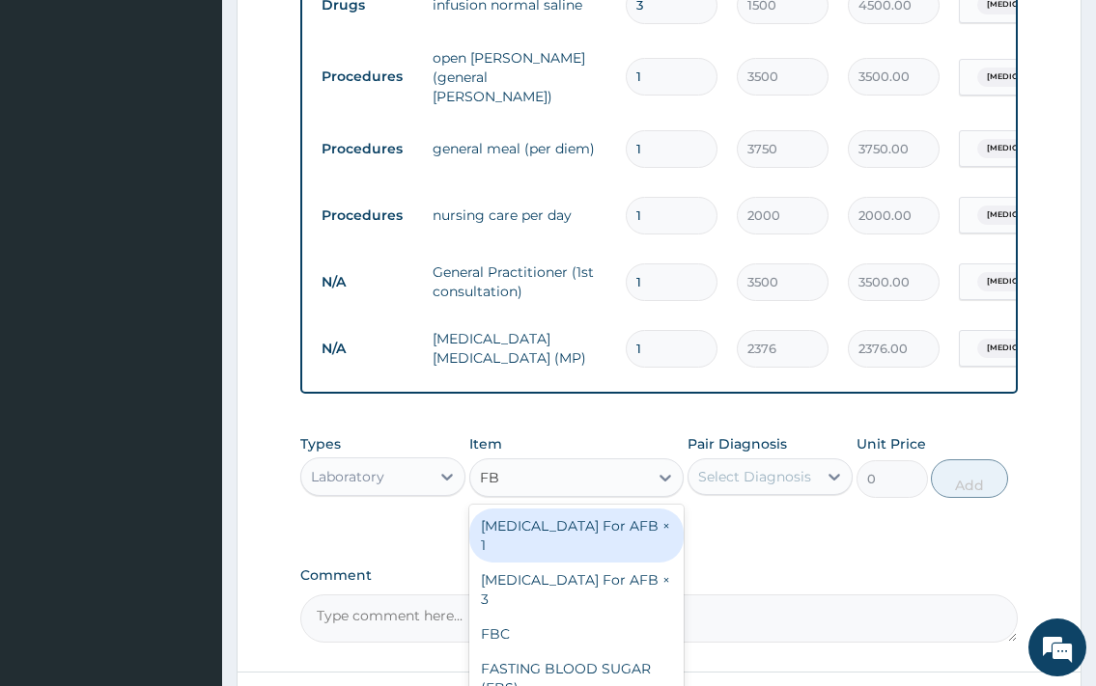
type input "FBC"
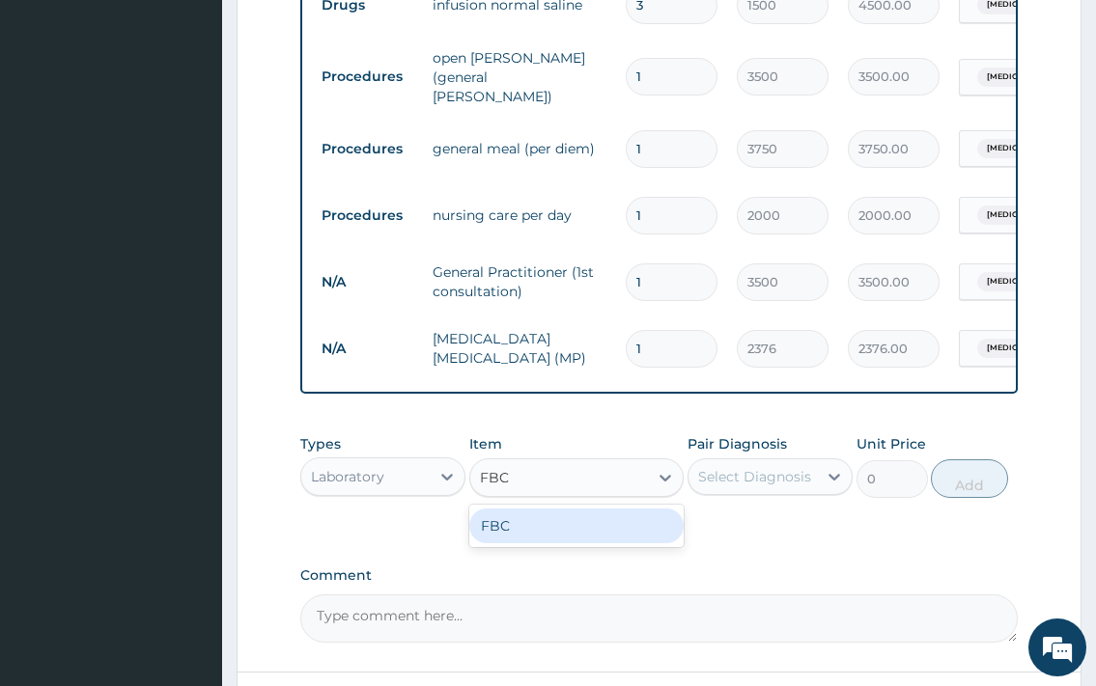
click at [538, 521] on div "FBC" at bounding box center [576, 526] width 215 height 35
type input "2970"
click at [787, 477] on div "Select Diagnosis" at bounding box center [754, 476] width 113 height 19
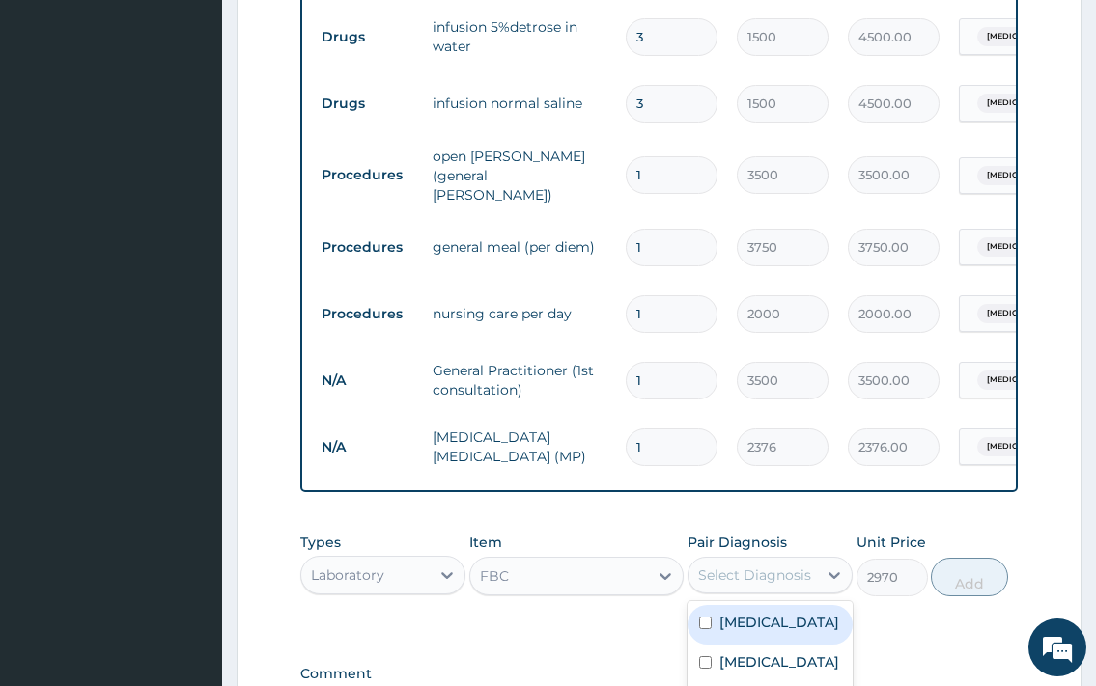
scroll to position [1163, 0]
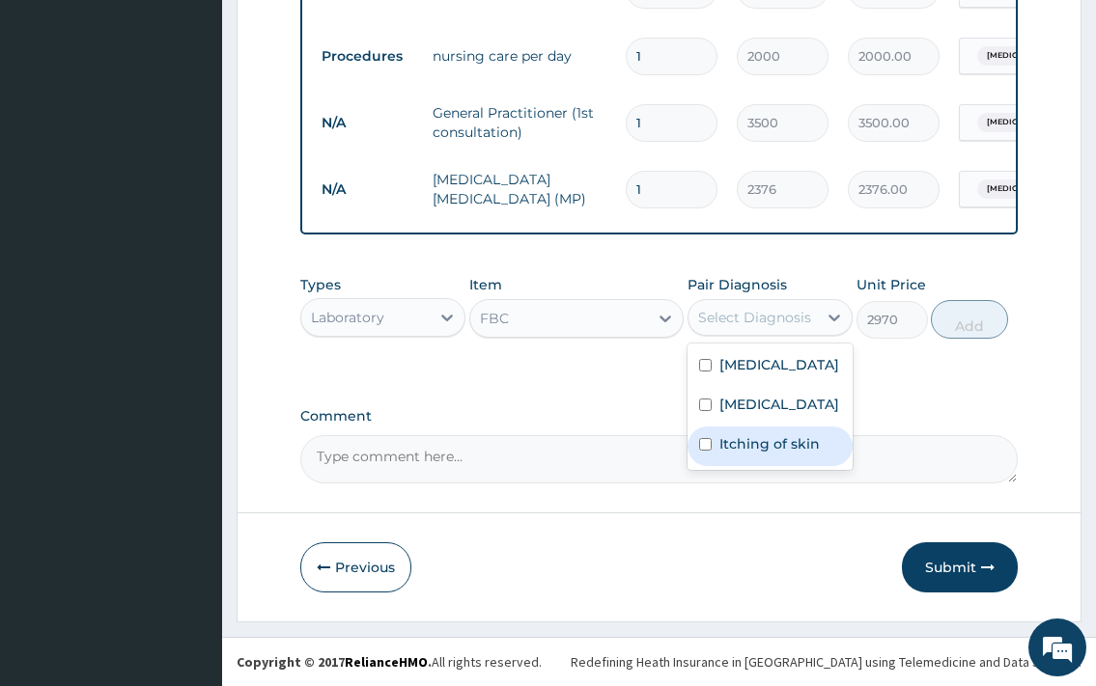
click at [782, 454] on label "Itching of skin" at bounding box center [769, 443] width 100 height 19
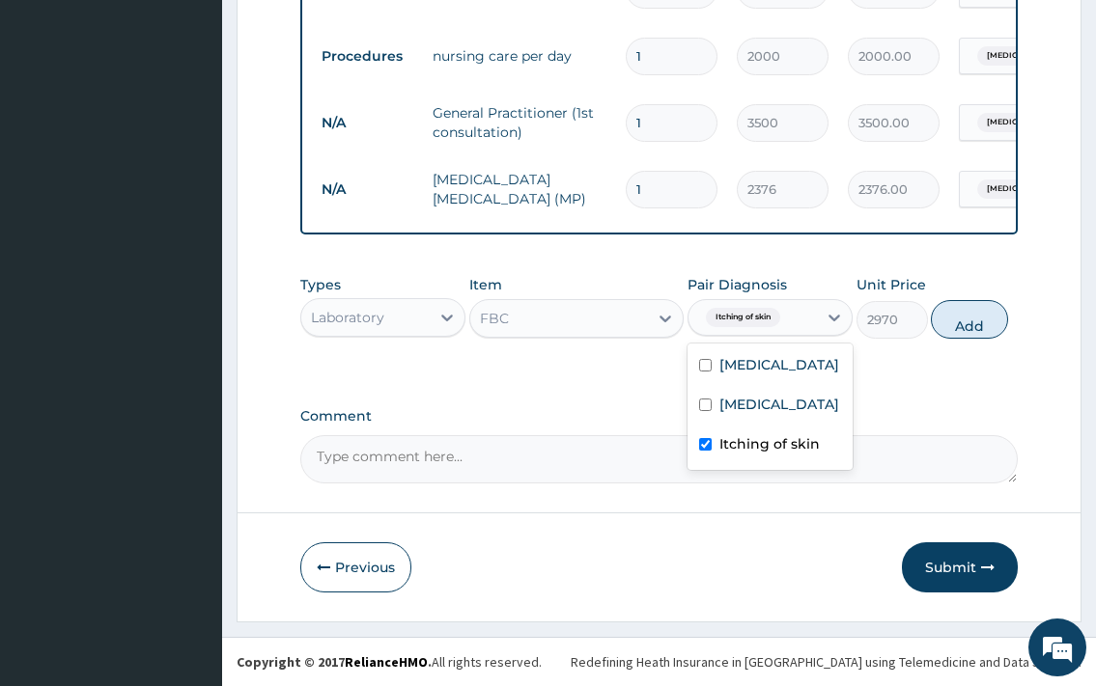
checkbox input "true"
click at [972, 314] on button "Add" at bounding box center [968, 319] width 77 height 39
type input "0"
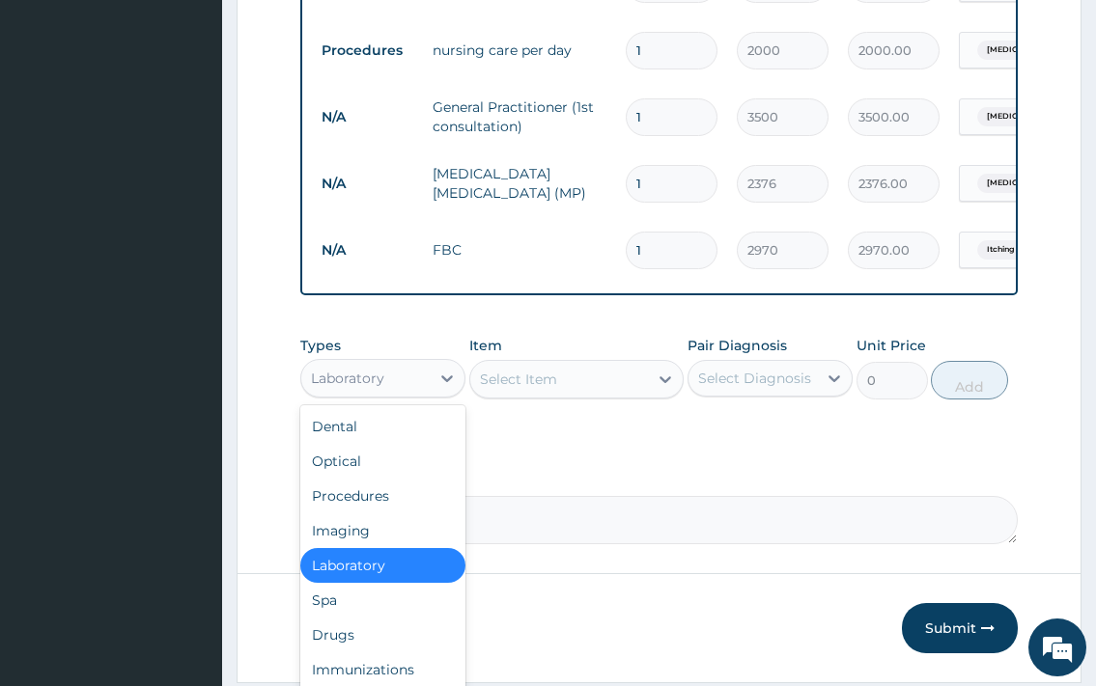
click at [361, 370] on div "Laboratory" at bounding box center [365, 378] width 128 height 31
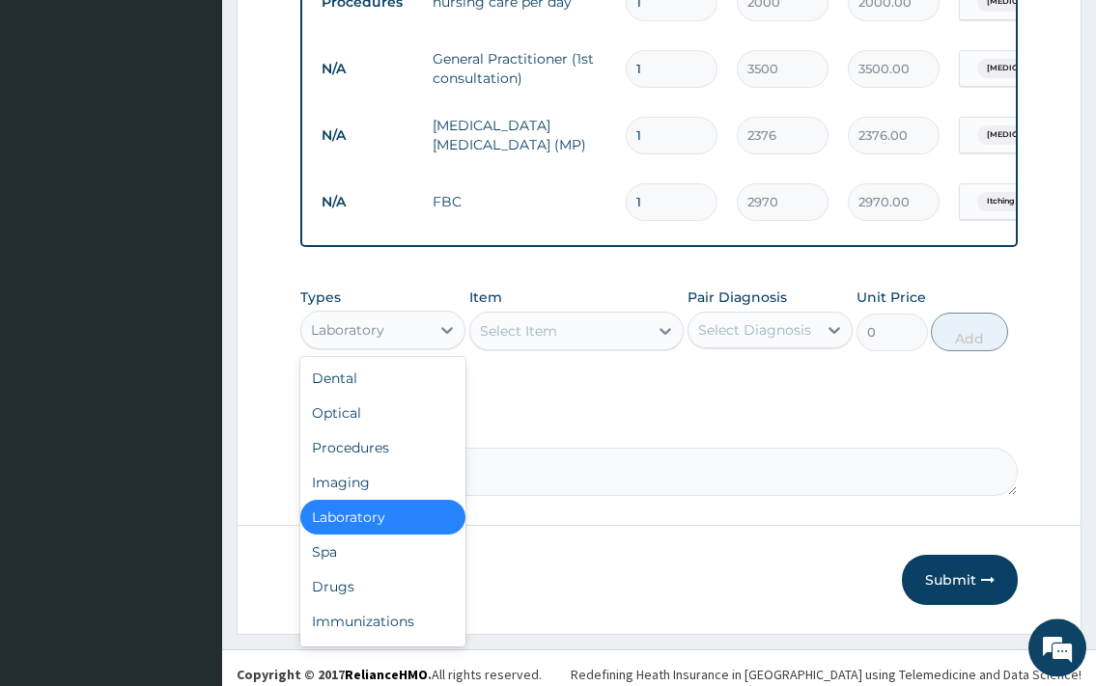
scroll to position [1230, 0]
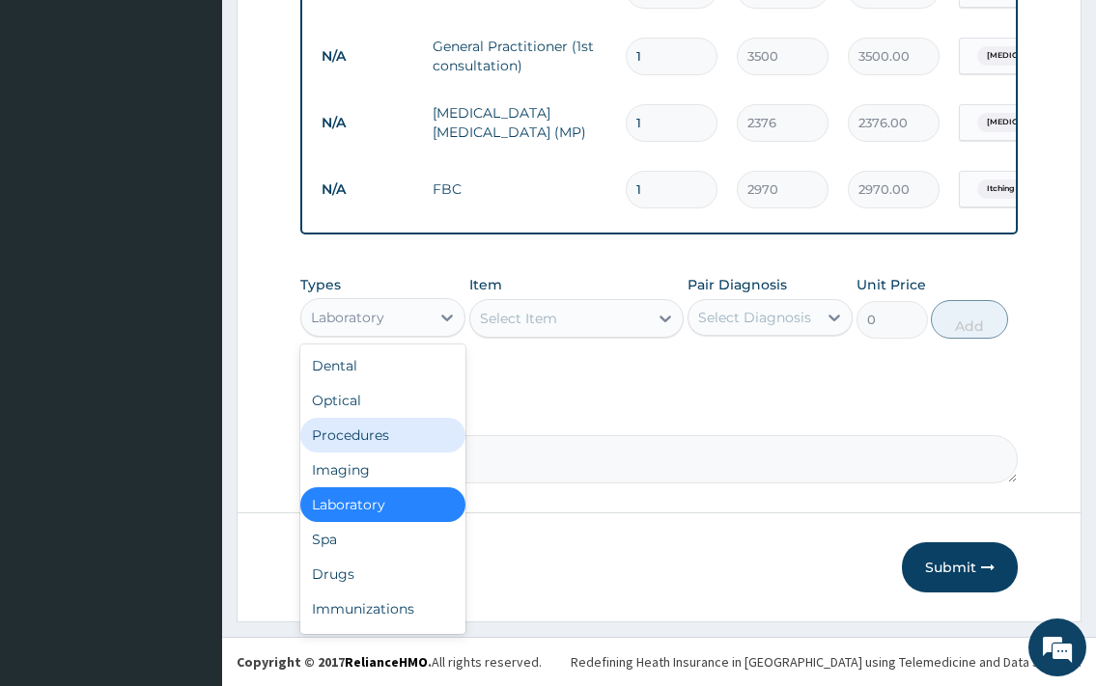
click at [375, 441] on div "Procedures" at bounding box center [382, 435] width 165 height 35
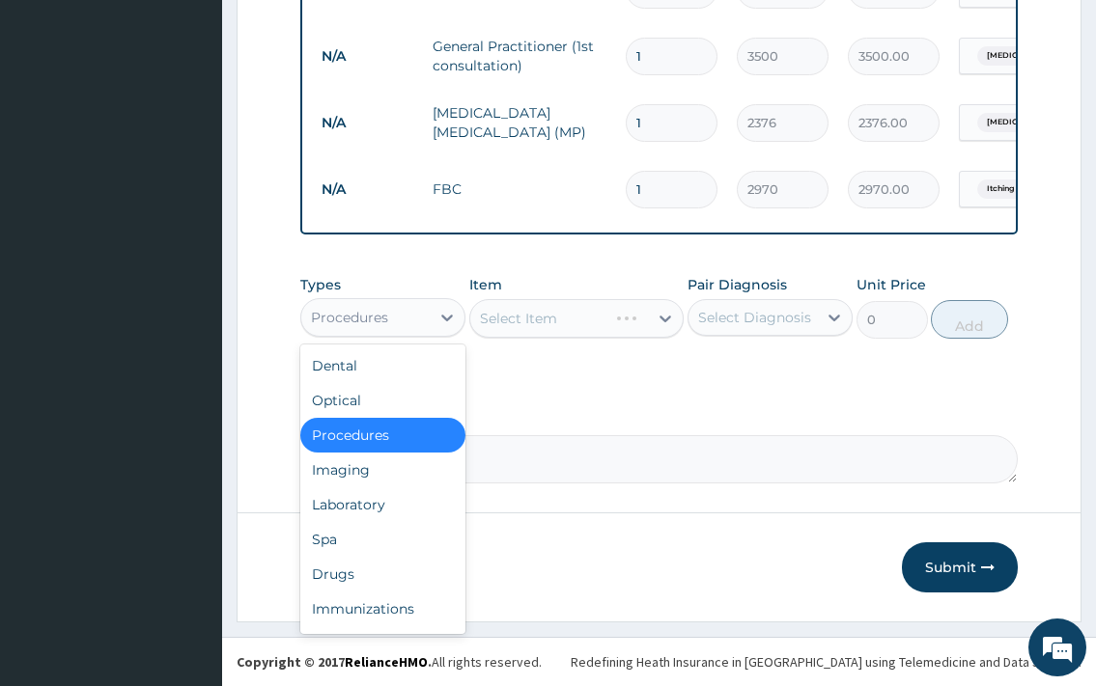
drag, startPoint x: 402, startPoint y: 314, endPoint x: 395, endPoint y: 408, distance: 94.8
click at [402, 317] on div "Procedures" at bounding box center [365, 317] width 128 height 31
drag, startPoint x: 348, startPoint y: 574, endPoint x: 495, endPoint y: 301, distance: 310.1
click at [353, 569] on div "Drugs" at bounding box center [382, 574] width 165 height 35
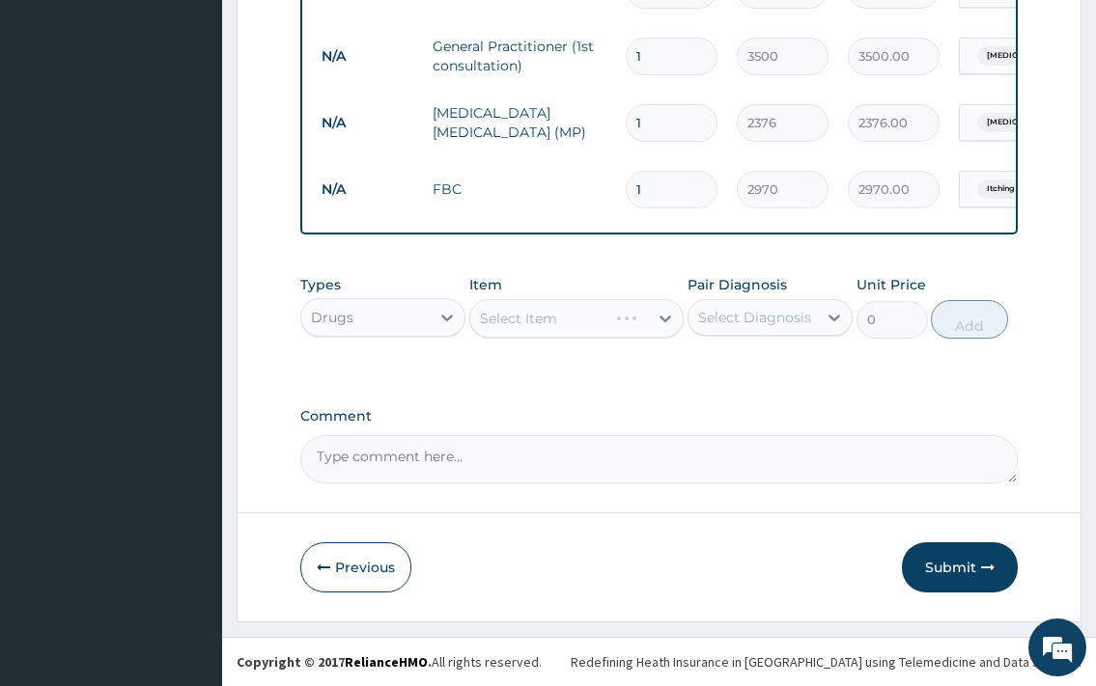
click at [514, 319] on div "Select Item" at bounding box center [576, 318] width 215 height 39
click at [516, 327] on div "Select Item" at bounding box center [518, 318] width 77 height 19
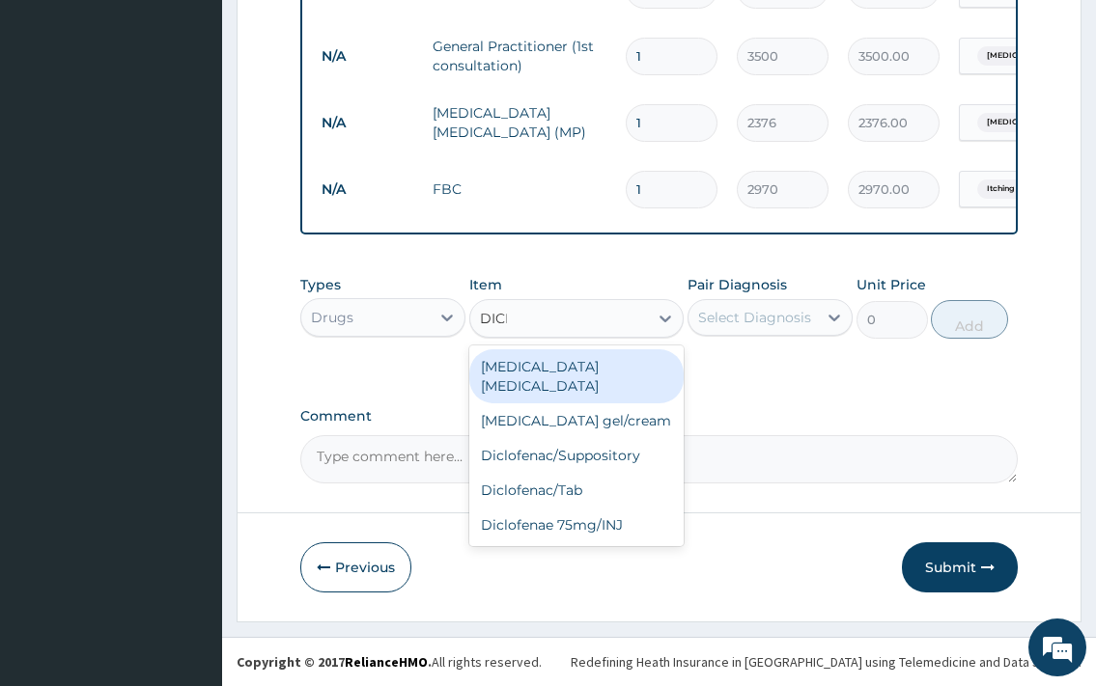
type input "DICLO"
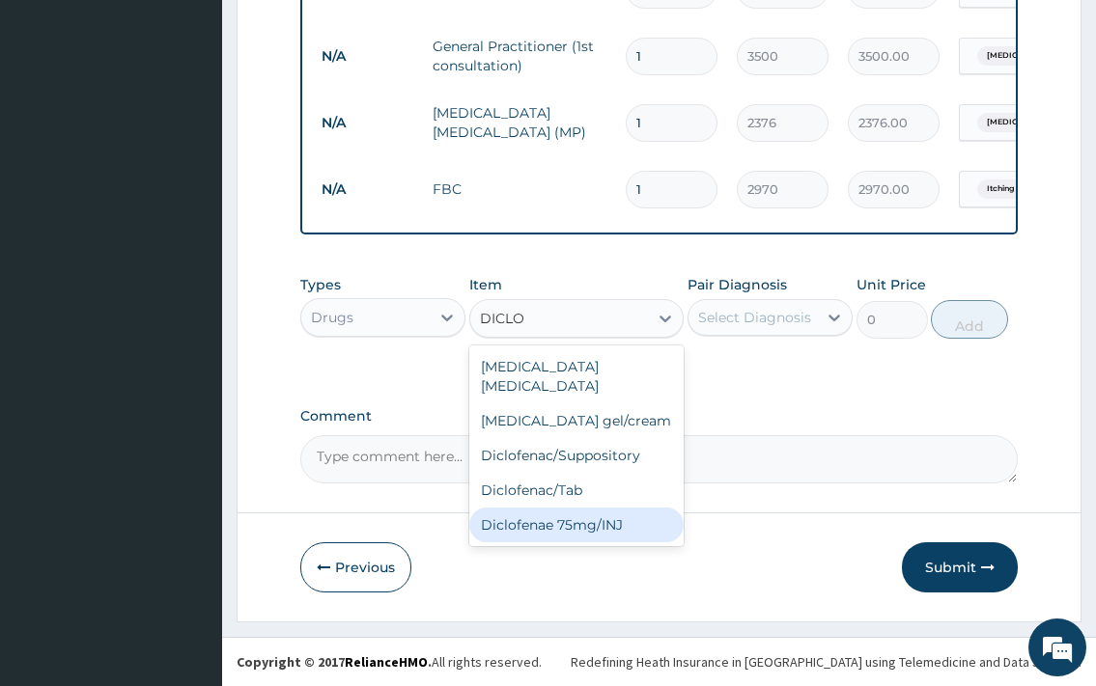
click at [583, 508] on div "Diclofenae 75mg/INJ" at bounding box center [576, 525] width 215 height 35
type input "315"
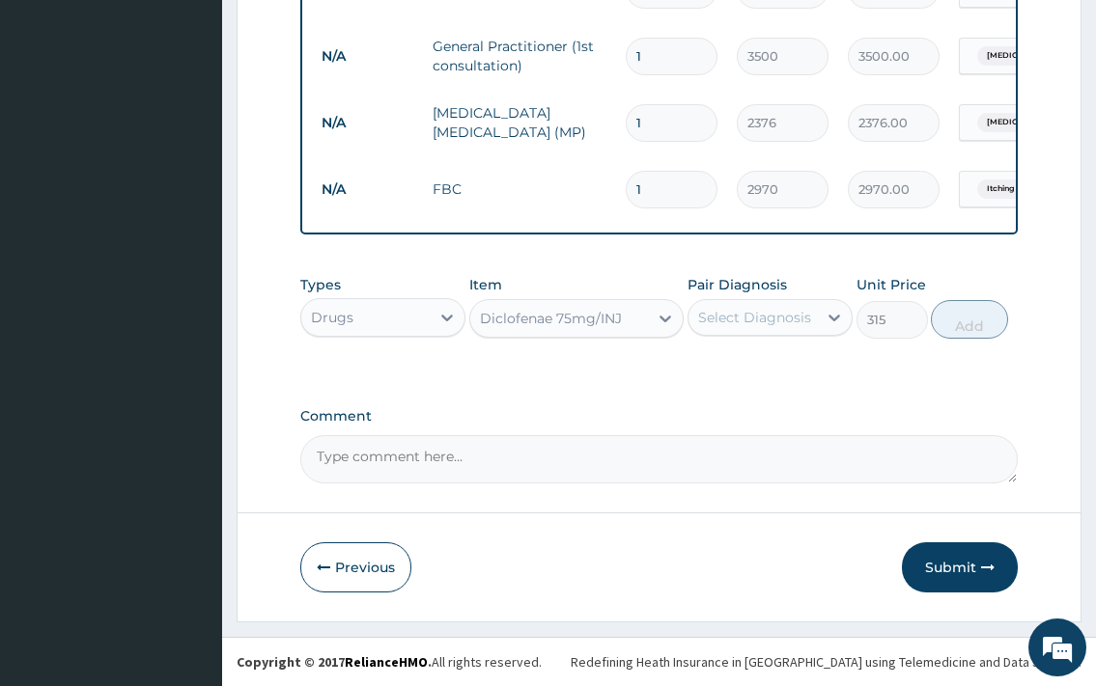
drag, startPoint x: 709, startPoint y: 325, endPoint x: 728, endPoint y: 324, distance: 18.4
click at [714, 324] on div "Select Diagnosis" at bounding box center [754, 317] width 113 height 19
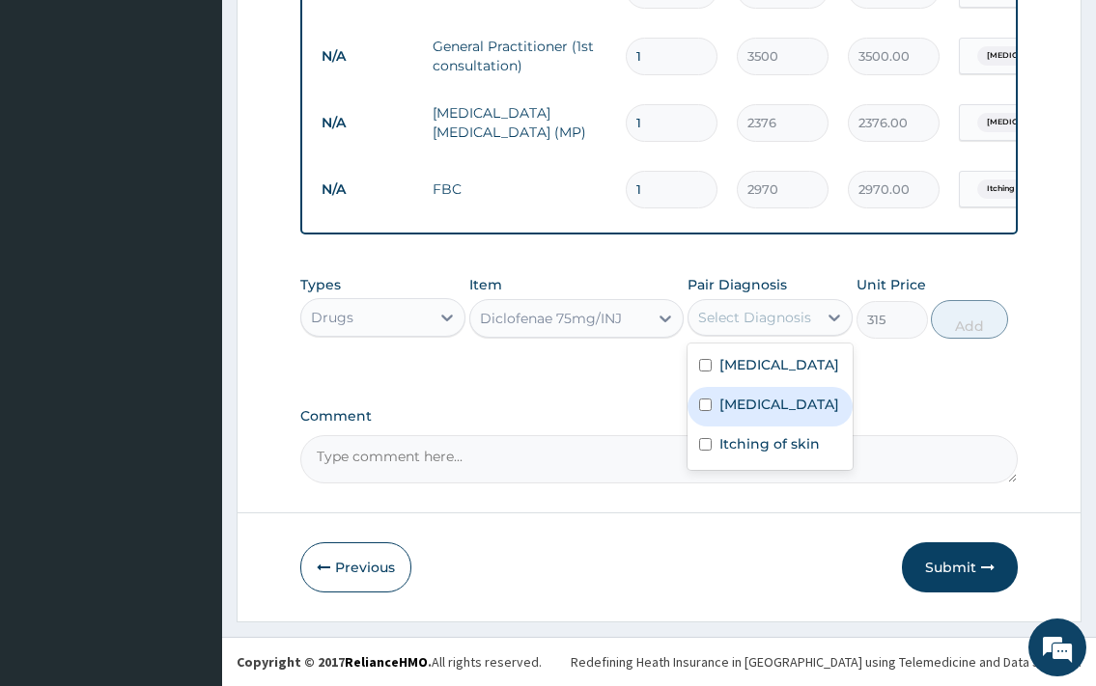
drag, startPoint x: 783, startPoint y: 445, endPoint x: 890, endPoint y: 375, distance: 127.7
click at [792, 414] on label "[MEDICAL_DATA]" at bounding box center [779, 404] width 120 height 19
checkbox input "true"
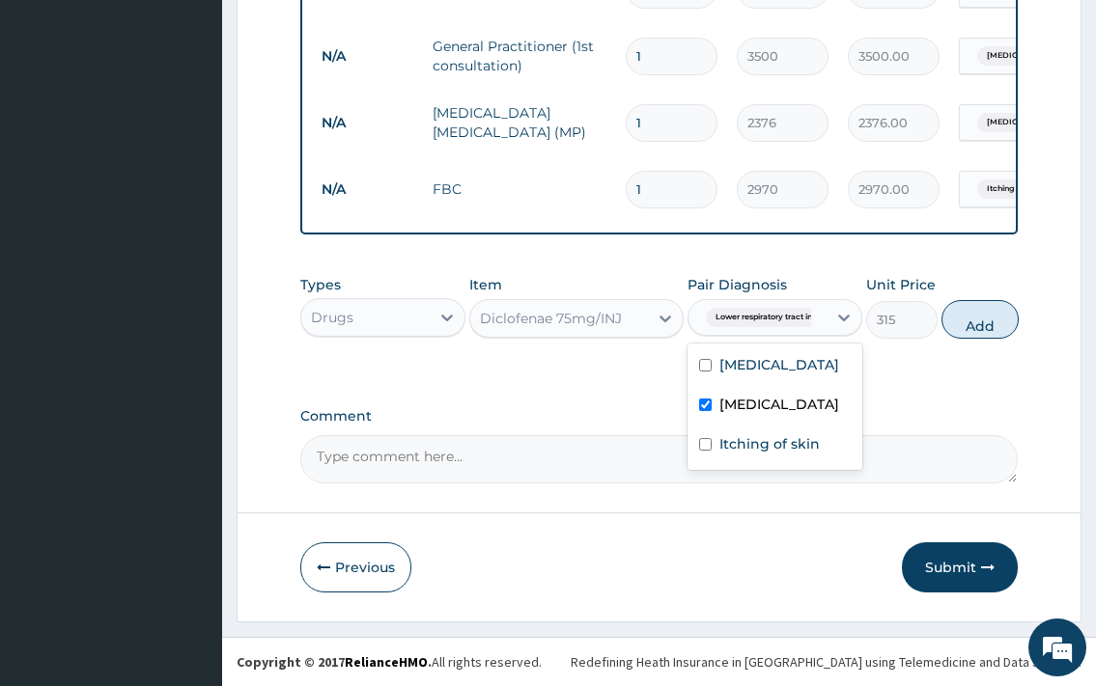
click at [979, 343] on div "Types Drugs Item Diclofenae 75mg/INJ Pair Diagnosis option [MEDICAL_DATA], sele…" at bounding box center [658, 306] width 716 height 83
drag, startPoint x: 971, startPoint y: 325, endPoint x: 570, endPoint y: 347, distance: 401.1
click at [969, 325] on button "Add" at bounding box center [979, 319] width 77 height 39
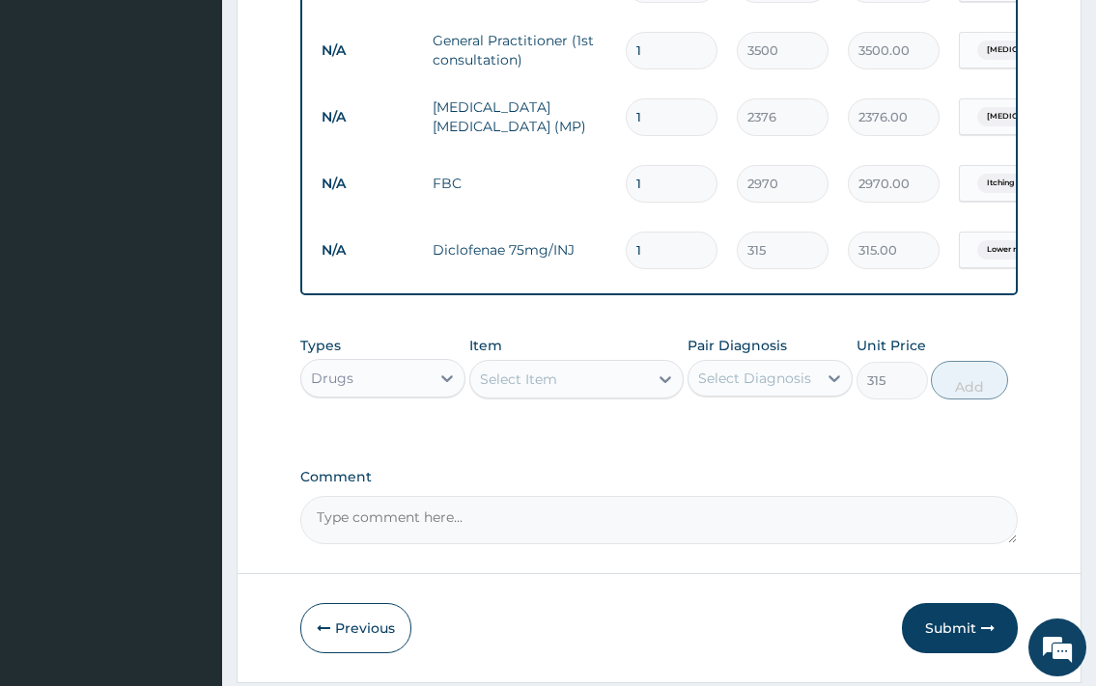
type input "0"
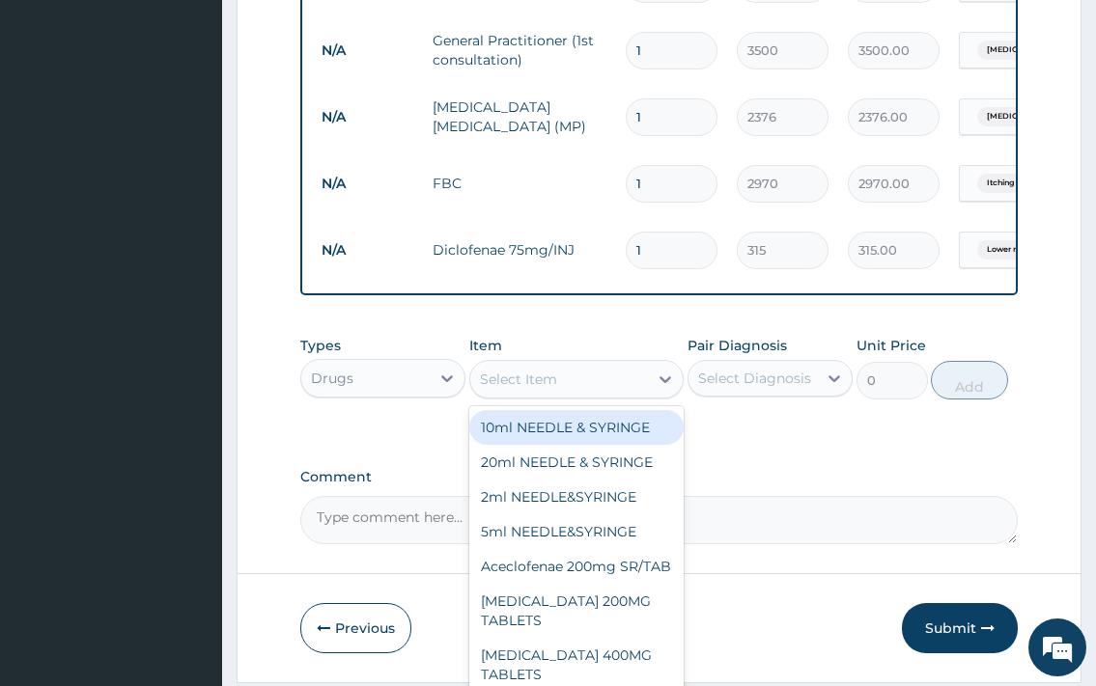
click at [542, 388] on div "Select Item" at bounding box center [518, 379] width 77 height 19
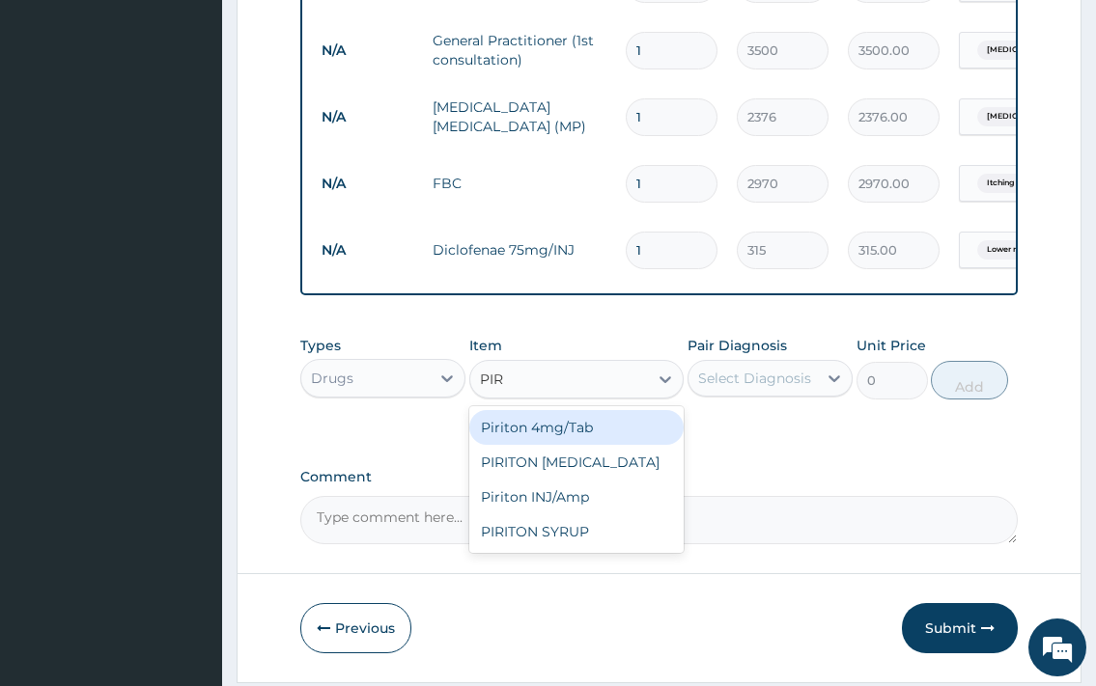
type input "PIRI"
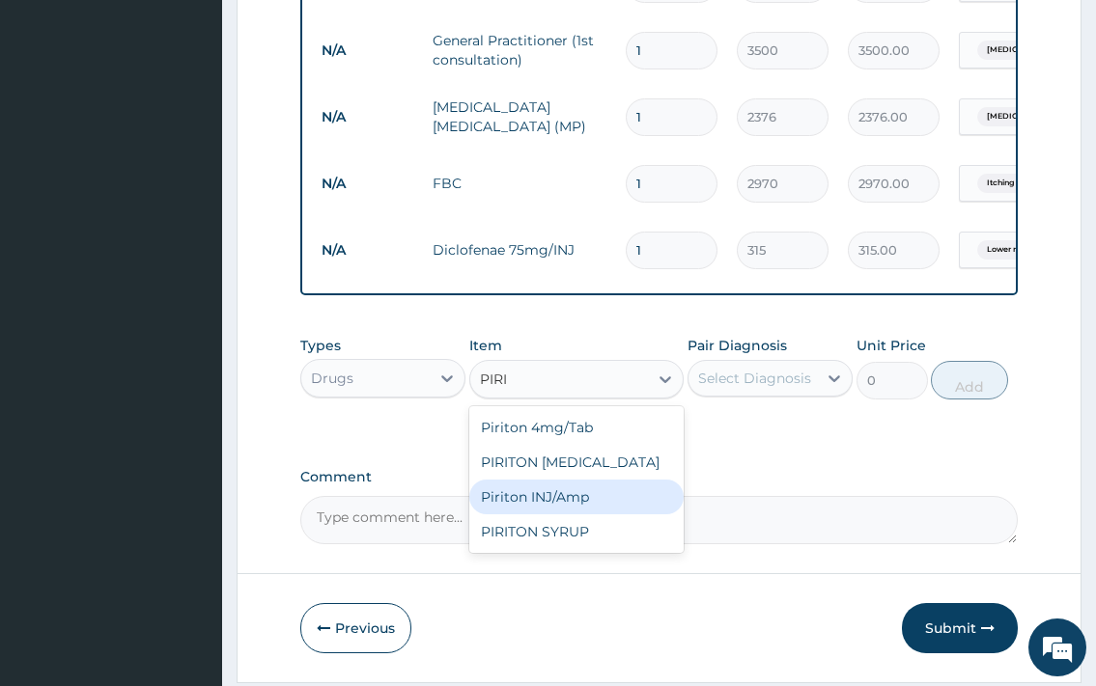
click at [610, 505] on div "Piriton INJ/Amp" at bounding box center [576, 497] width 215 height 35
type input "426"
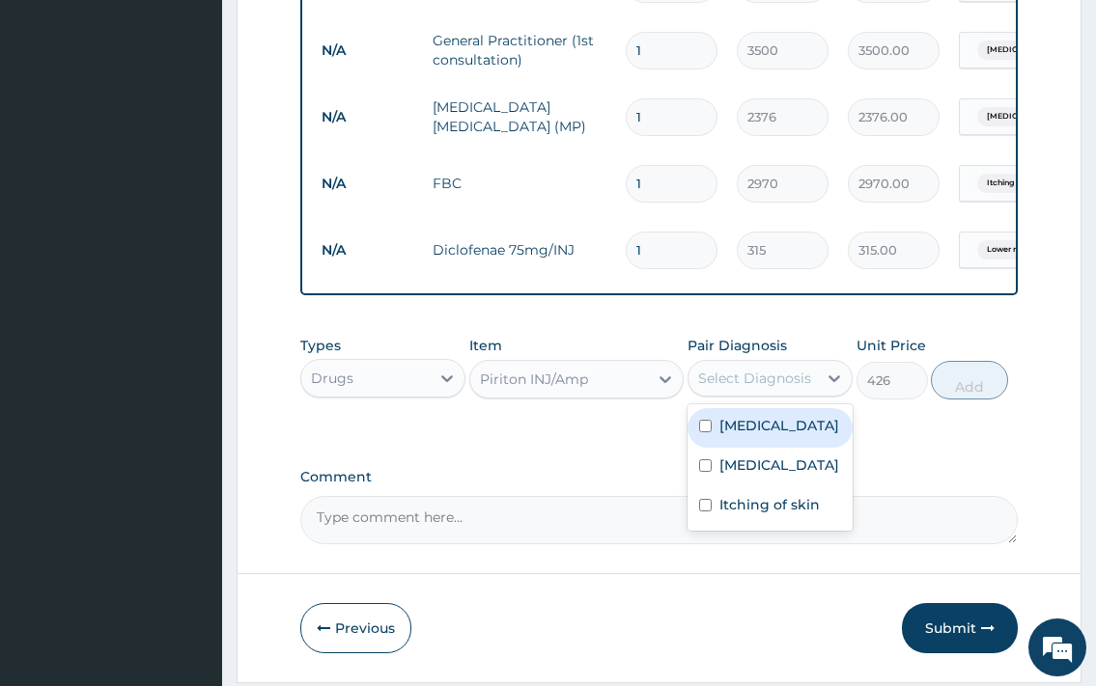
drag, startPoint x: 757, startPoint y: 378, endPoint x: 761, endPoint y: 390, distance: 12.2
click at [758, 378] on div "Select Diagnosis" at bounding box center [754, 378] width 113 height 19
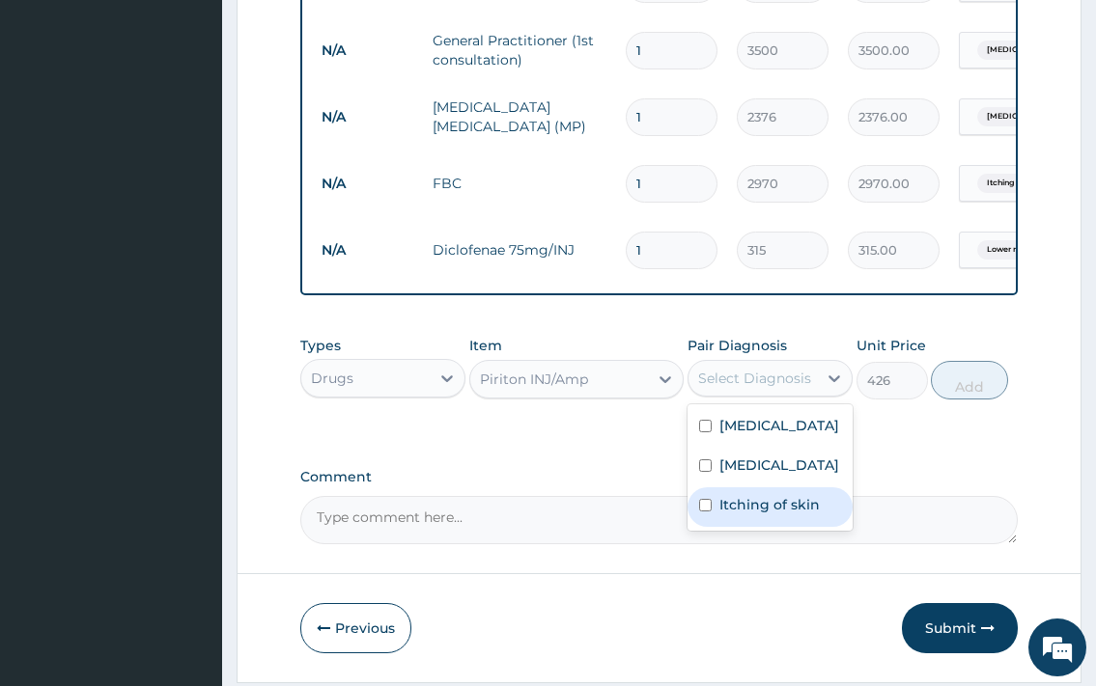
drag, startPoint x: 764, startPoint y: 549, endPoint x: 869, endPoint y: 497, distance: 116.5
click at [774, 514] on label "Itching of skin" at bounding box center [769, 504] width 100 height 19
checkbox input "true"
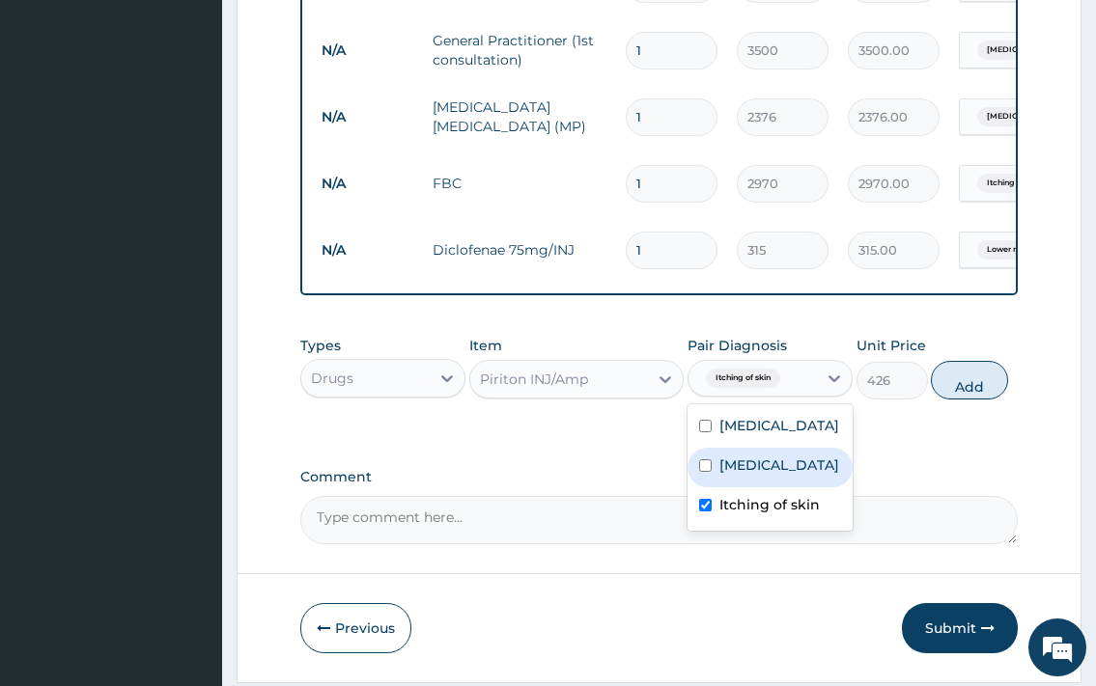
drag, startPoint x: 951, startPoint y: 390, endPoint x: 675, endPoint y: 423, distance: 278.0
click at [952, 389] on button "Add" at bounding box center [968, 380] width 77 height 39
type input "0"
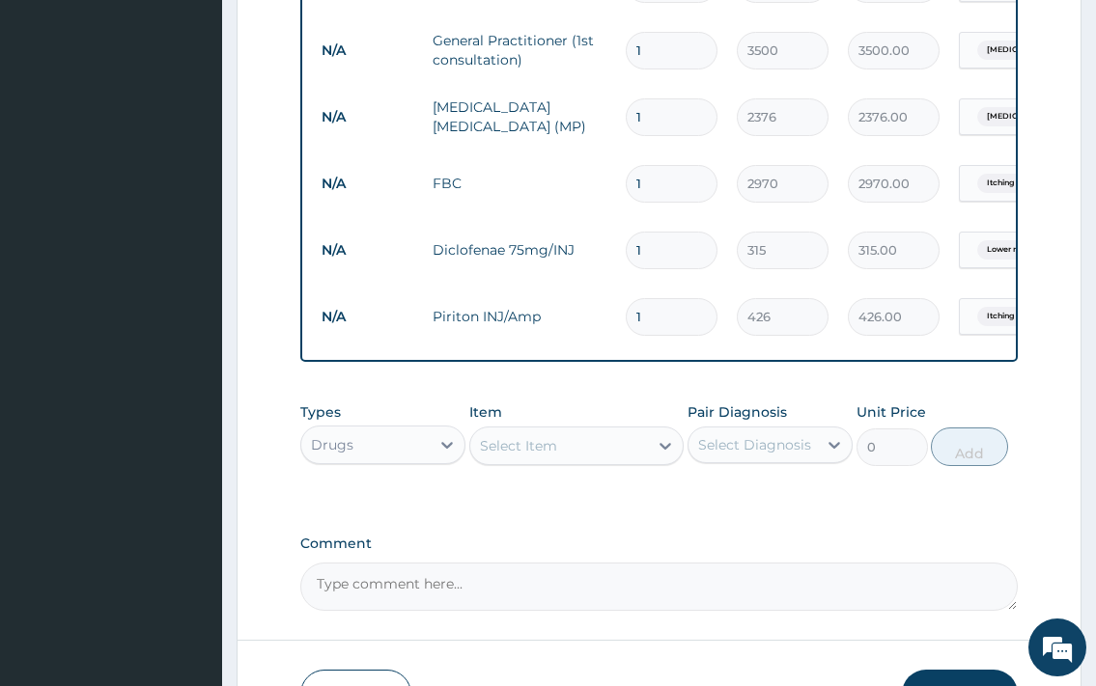
click at [508, 446] on div "Select Item" at bounding box center [518, 445] width 77 height 19
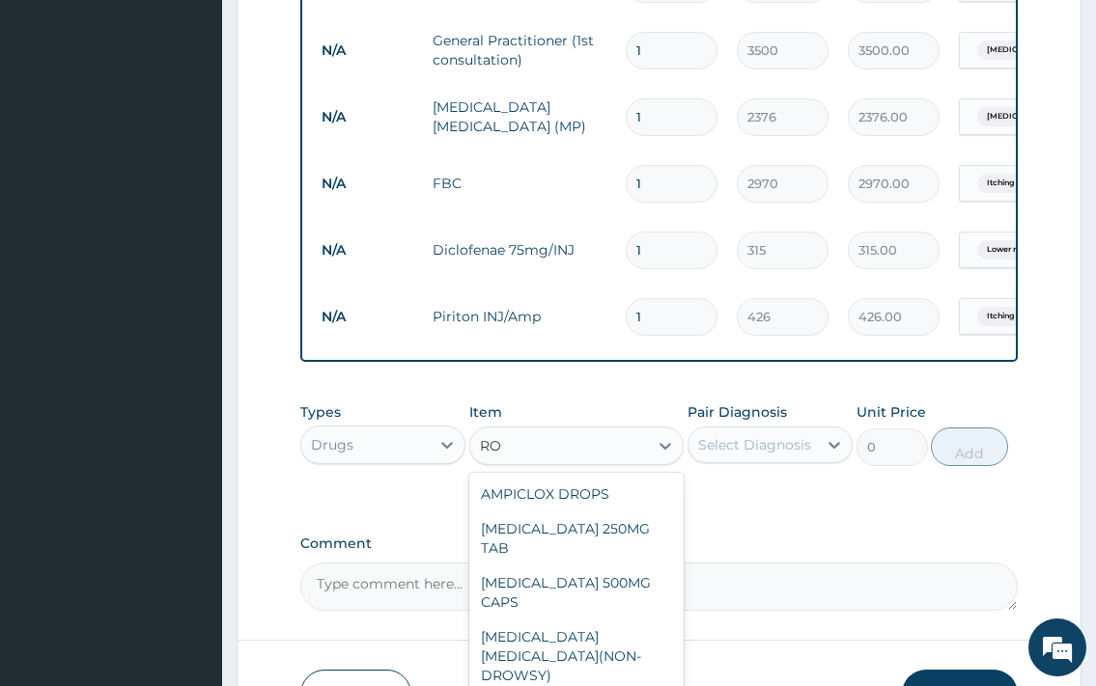
type input "R"
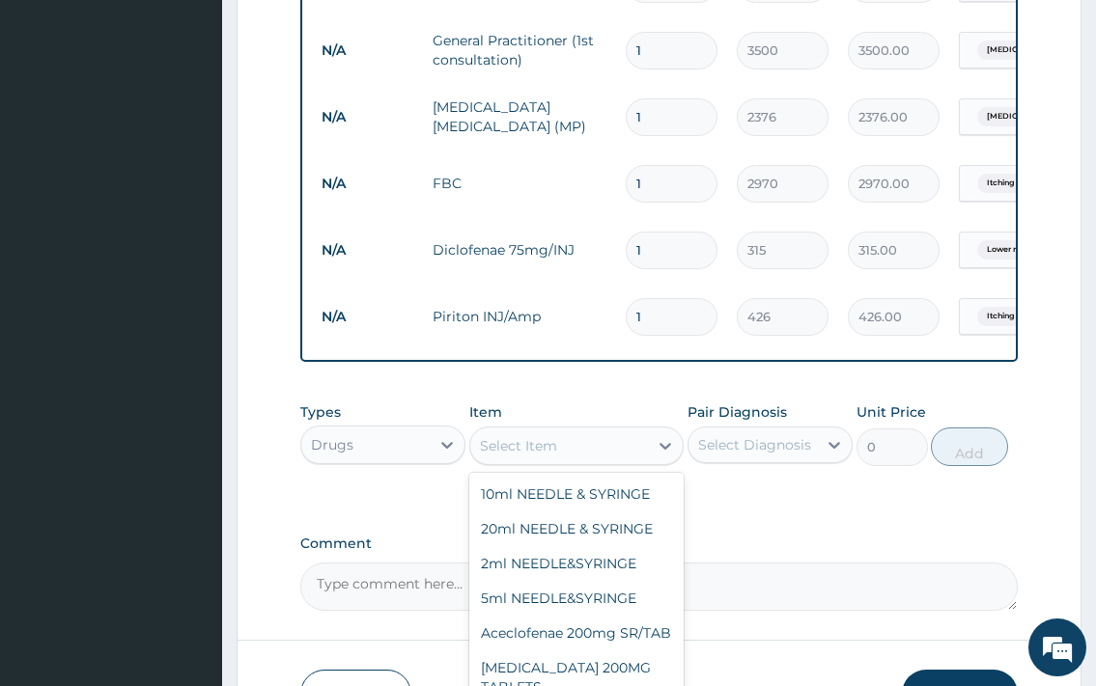
type input "C"
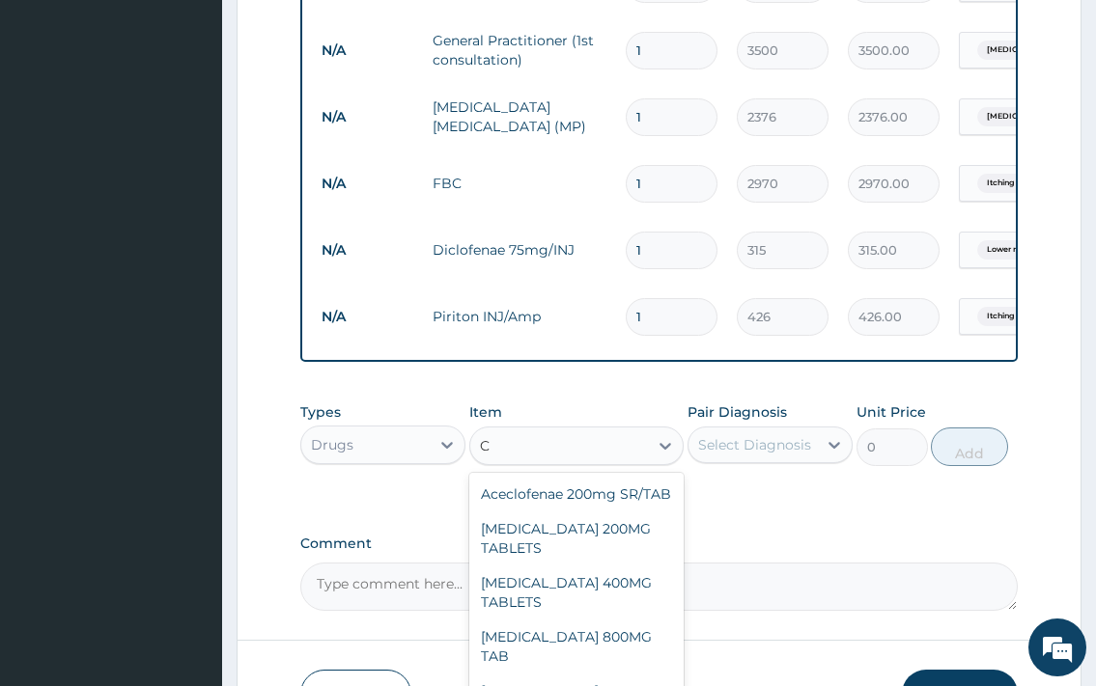
type input "CE"
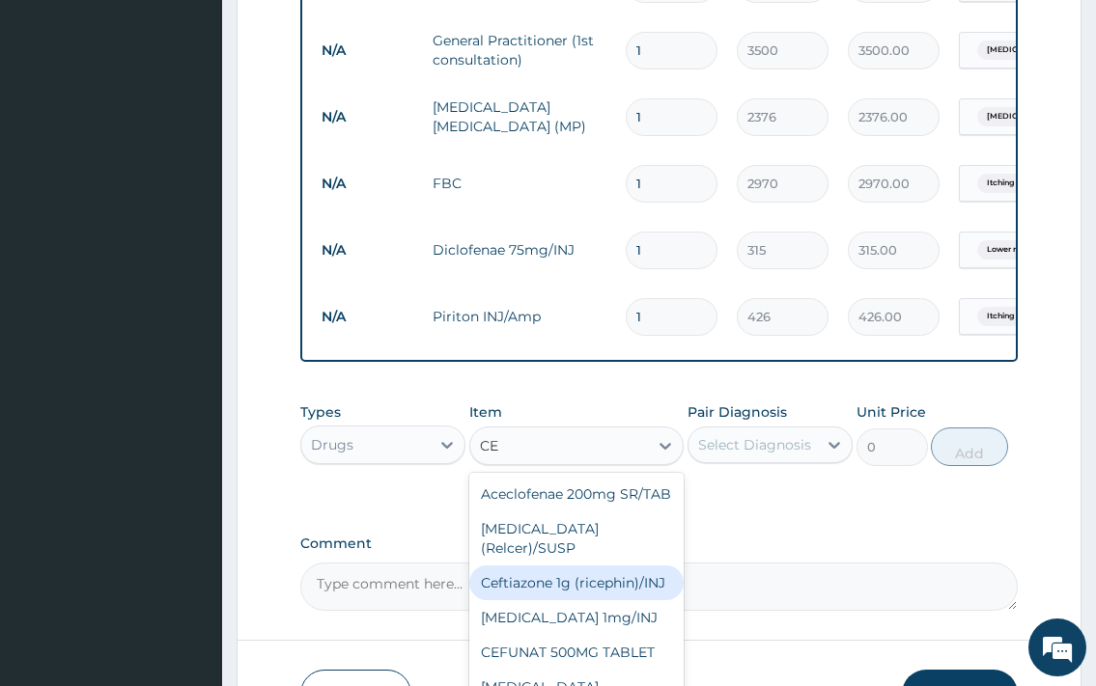
click at [611, 600] on div "Ceftiazone 1g (ricephin)/INJ" at bounding box center [576, 583] width 215 height 35
type input "5500"
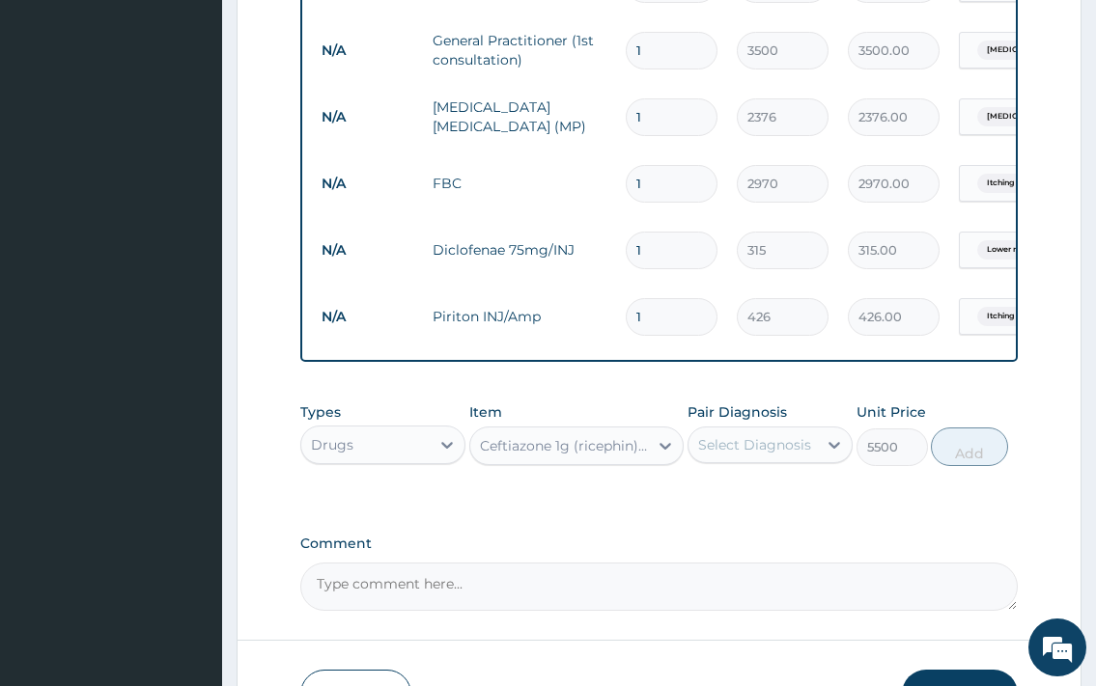
click at [739, 455] on div "Select Diagnosis" at bounding box center [754, 444] width 113 height 19
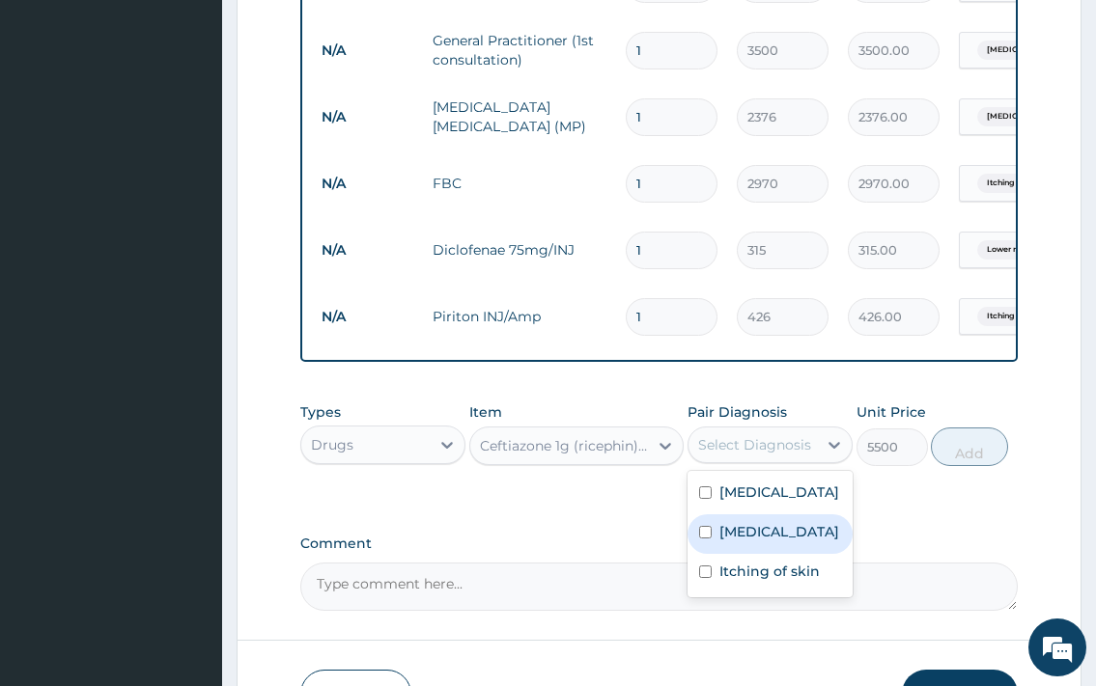
drag, startPoint x: 795, startPoint y: 581, endPoint x: 901, endPoint y: 516, distance: 123.5
click at [795, 541] on label "[MEDICAL_DATA]" at bounding box center [779, 531] width 120 height 19
checkbox input "true"
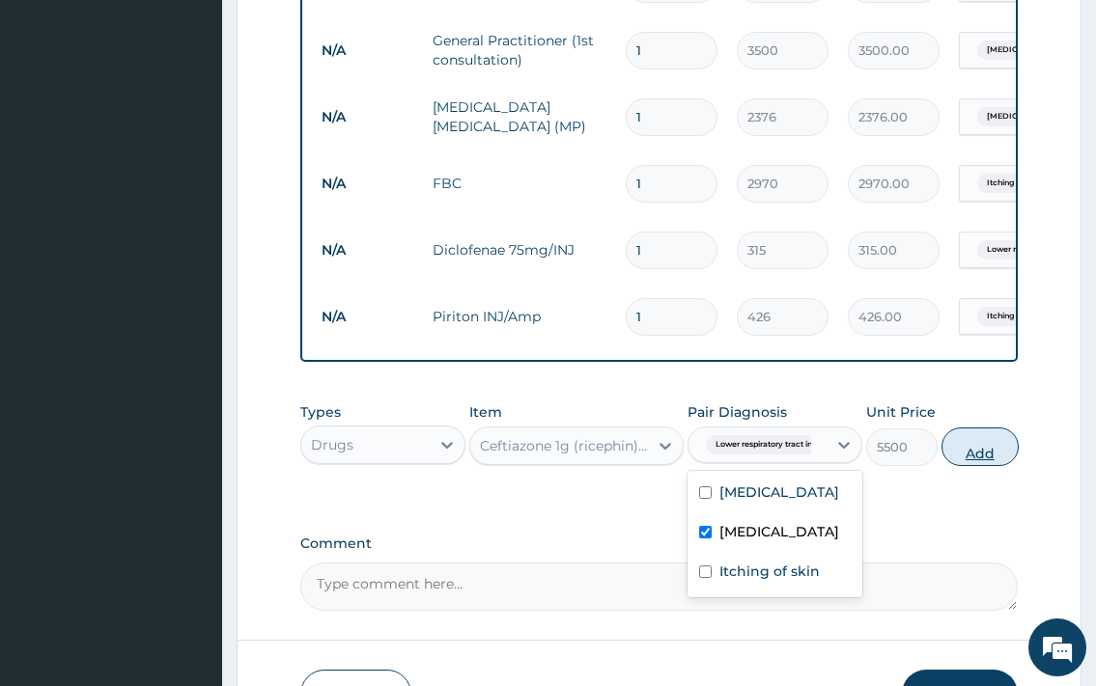
click at [994, 463] on button "Add" at bounding box center [979, 447] width 77 height 39
type input "0"
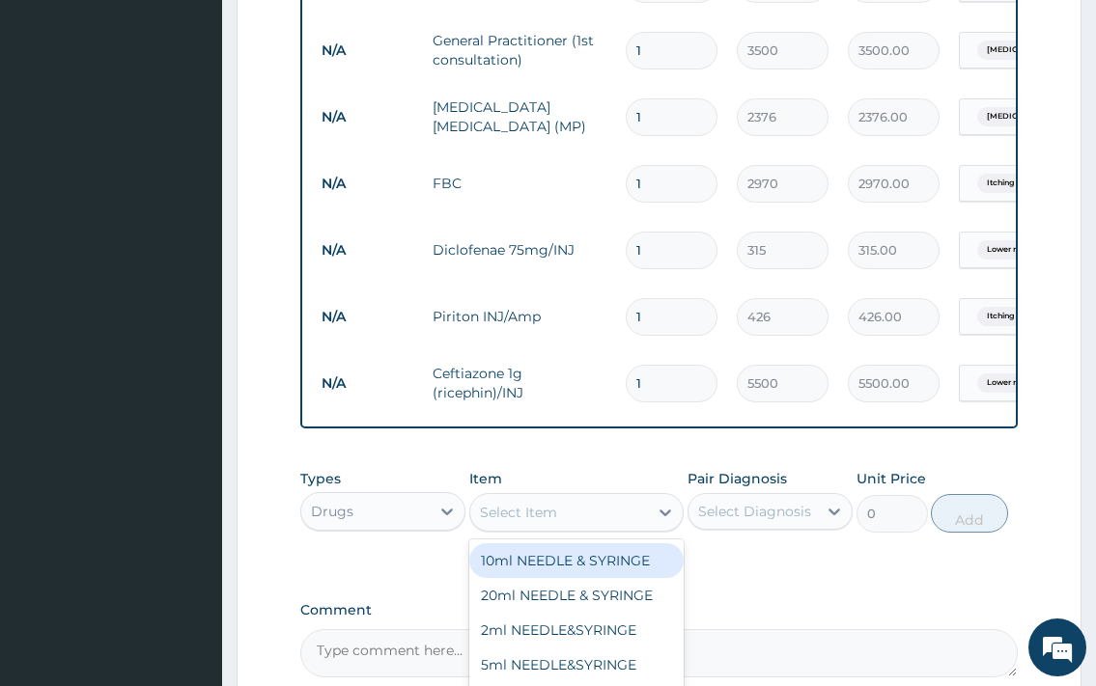
click at [558, 528] on div "Select Item" at bounding box center [559, 512] width 179 height 31
type input "B"
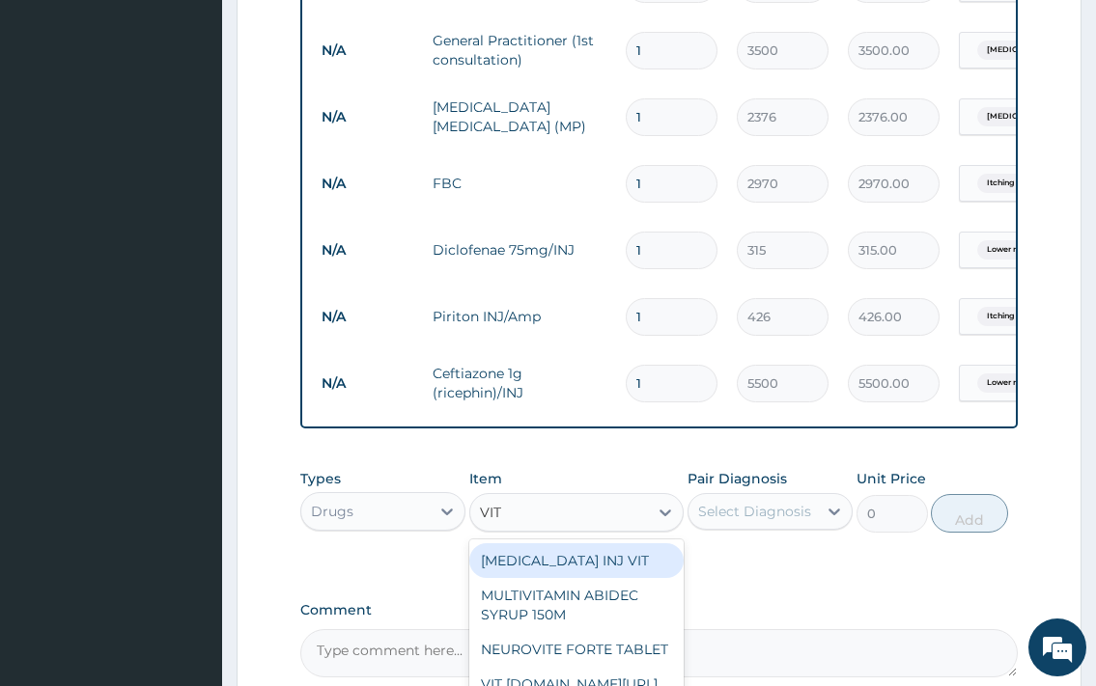
type input "VIT"
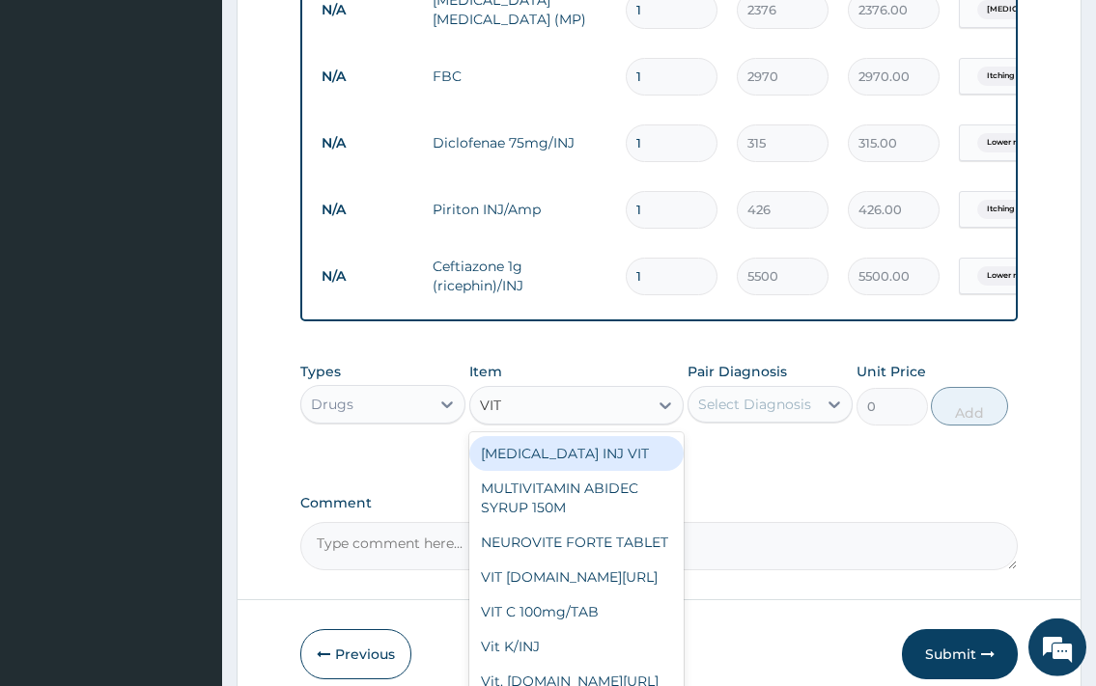
scroll to position [1429, 0]
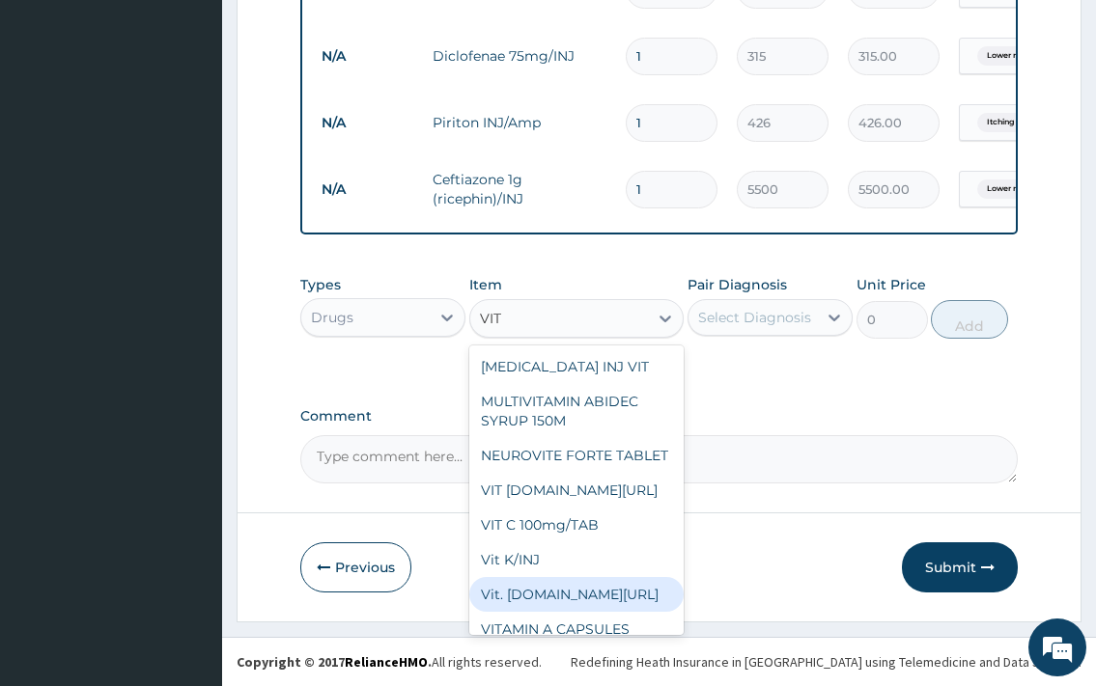
click at [547, 612] on div "Vit. [DOMAIN_NAME][URL]" at bounding box center [576, 594] width 215 height 35
type input "378"
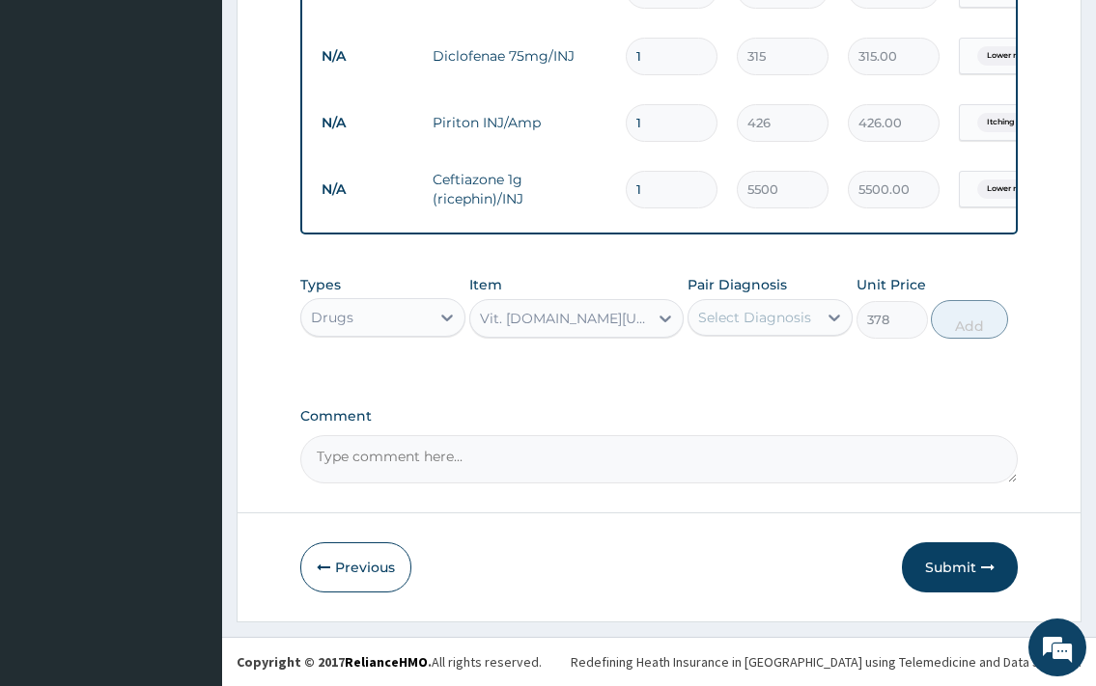
click at [790, 314] on div "Select Diagnosis" at bounding box center [754, 317] width 113 height 19
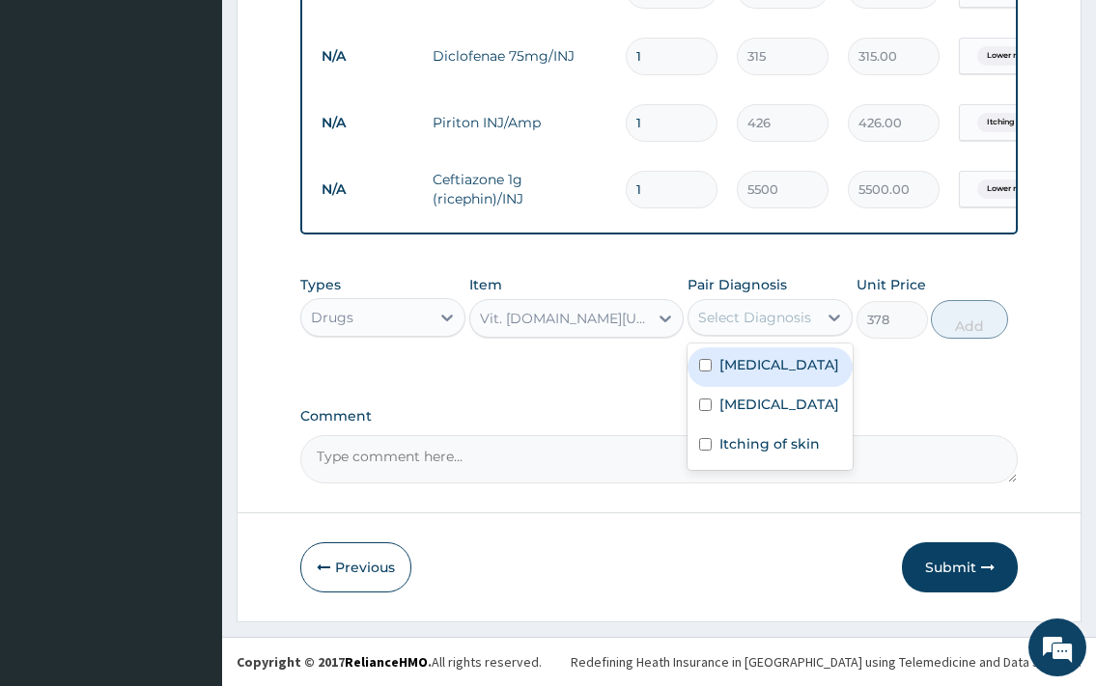
drag, startPoint x: 759, startPoint y: 381, endPoint x: 891, endPoint y: 347, distance: 136.5
click at [763, 375] on label "[MEDICAL_DATA]" at bounding box center [779, 364] width 120 height 19
checkbox input "true"
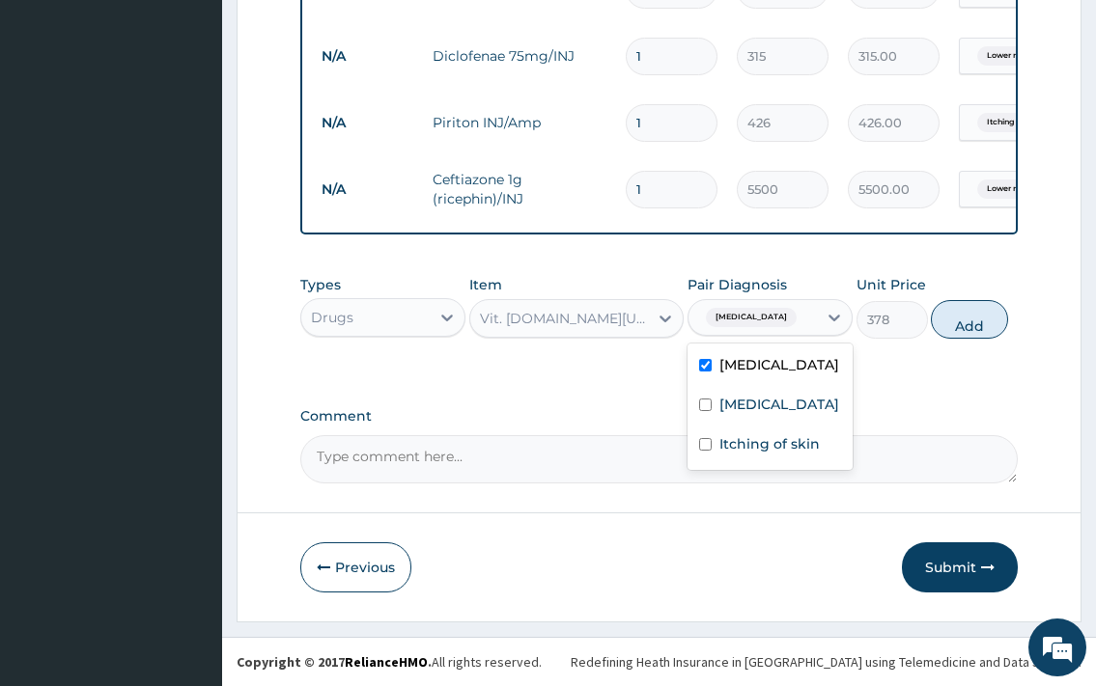
drag, startPoint x: 963, startPoint y: 335, endPoint x: 633, endPoint y: 375, distance: 332.6
click at [964, 335] on button "Add" at bounding box center [968, 319] width 77 height 39
type input "0"
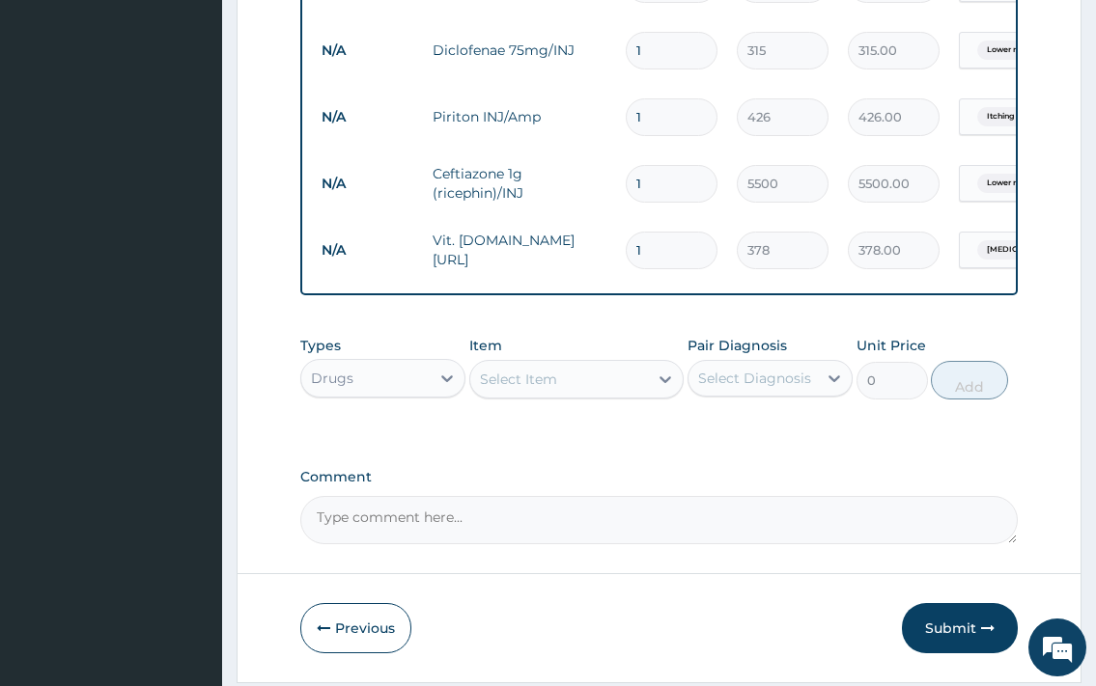
click at [530, 386] on div "Select Item" at bounding box center [518, 379] width 77 height 19
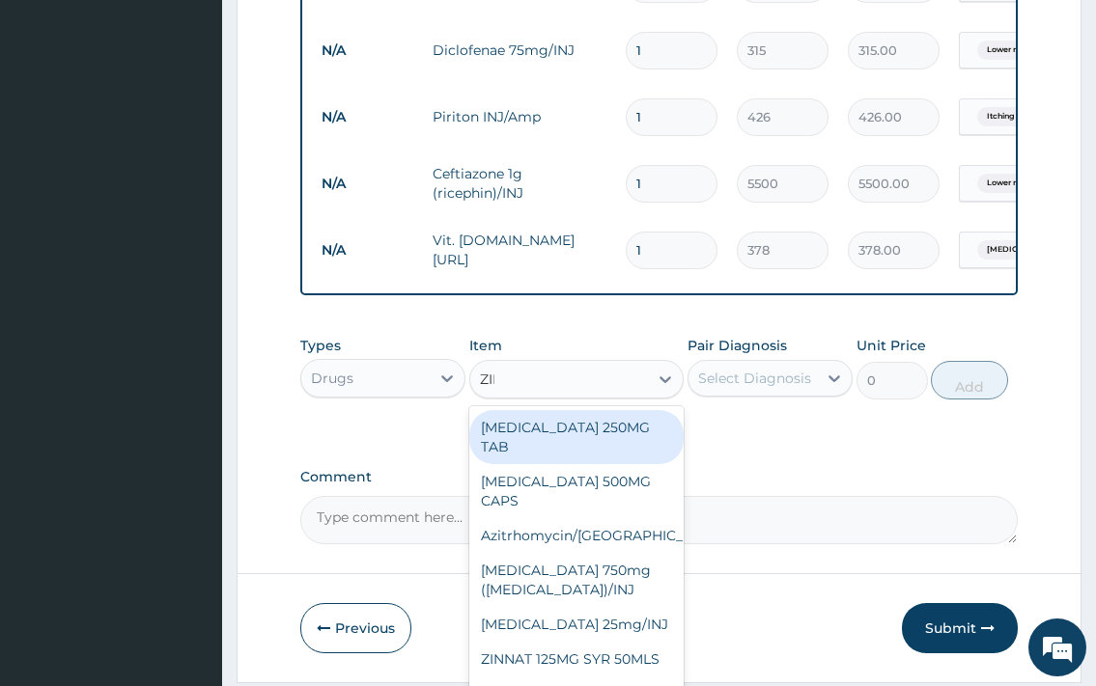
type input "[PERSON_NAME]"
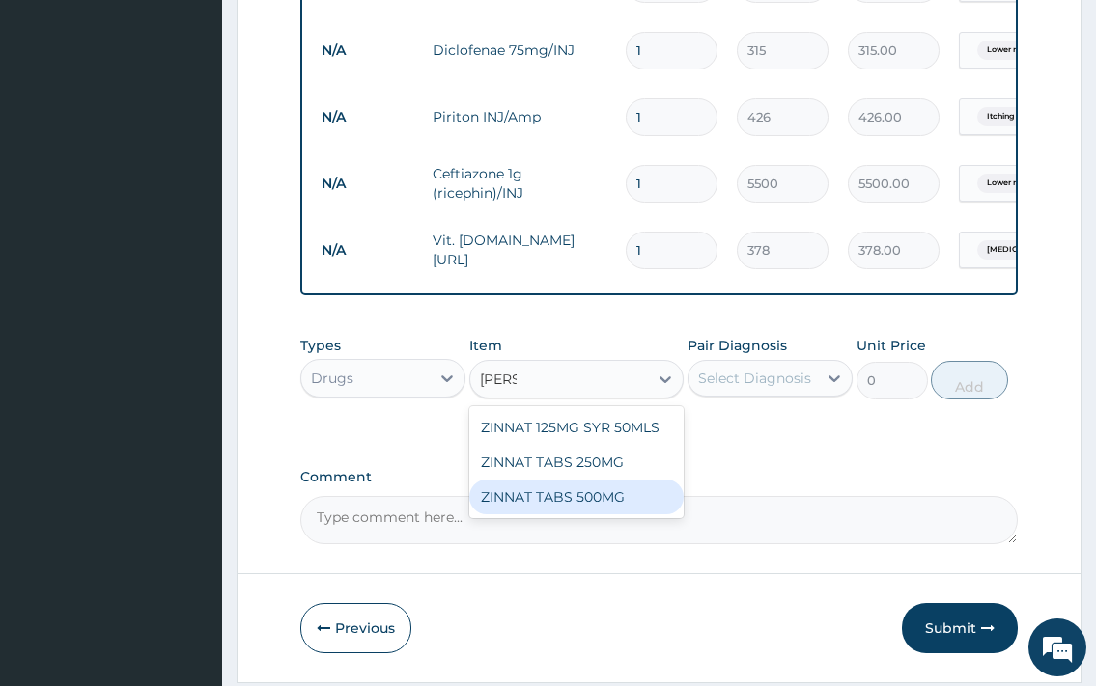
drag, startPoint x: 570, startPoint y: 510, endPoint x: 652, endPoint y: 446, distance: 103.1
click at [571, 508] on div "ZINNAT TABS 500MG" at bounding box center [576, 497] width 215 height 35
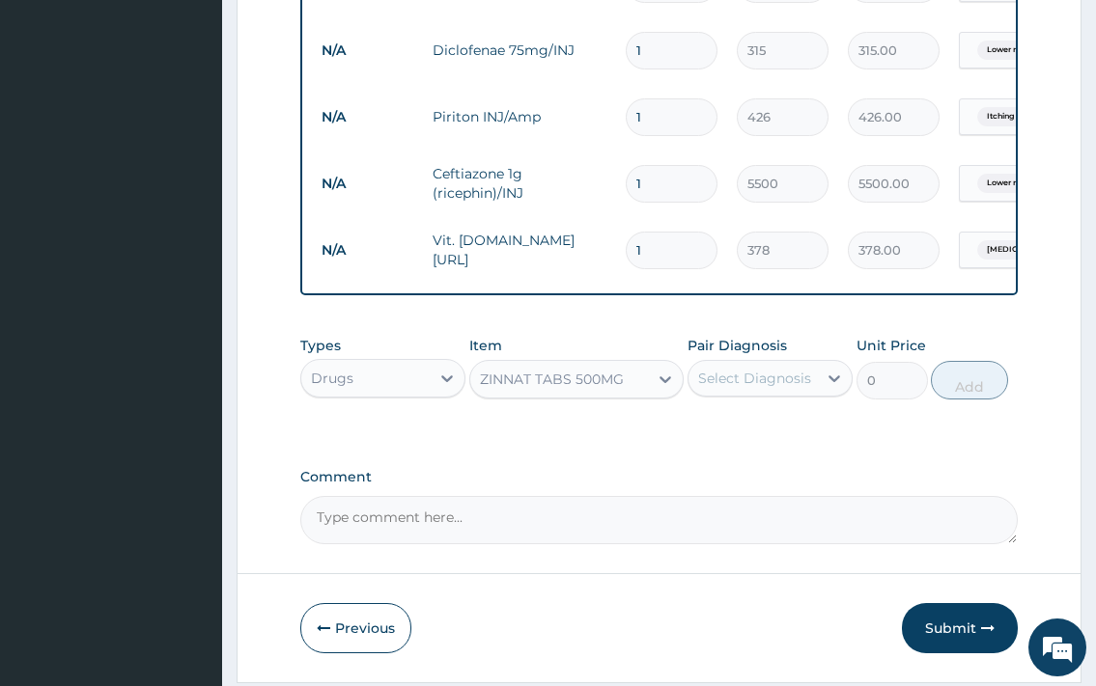
type input "398.25"
click at [779, 388] on div "Select Diagnosis" at bounding box center [754, 378] width 113 height 19
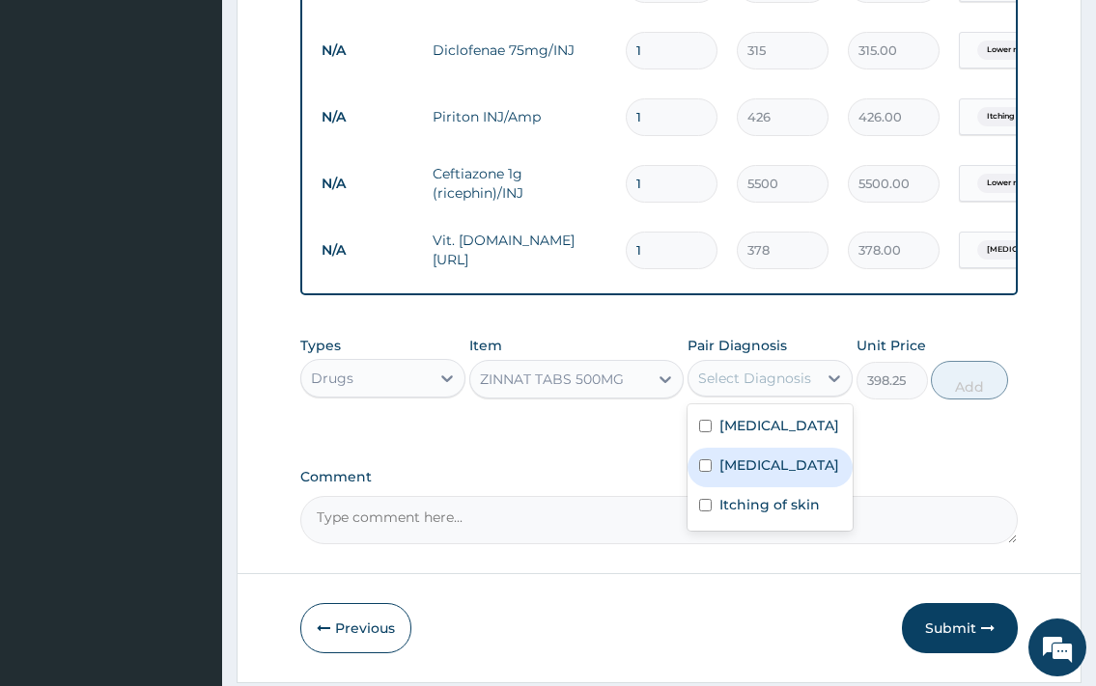
drag, startPoint x: 780, startPoint y: 502, endPoint x: 902, endPoint y: 448, distance: 134.0
click at [781, 475] on label "[MEDICAL_DATA]" at bounding box center [779, 465] width 120 height 19
checkbox input "true"
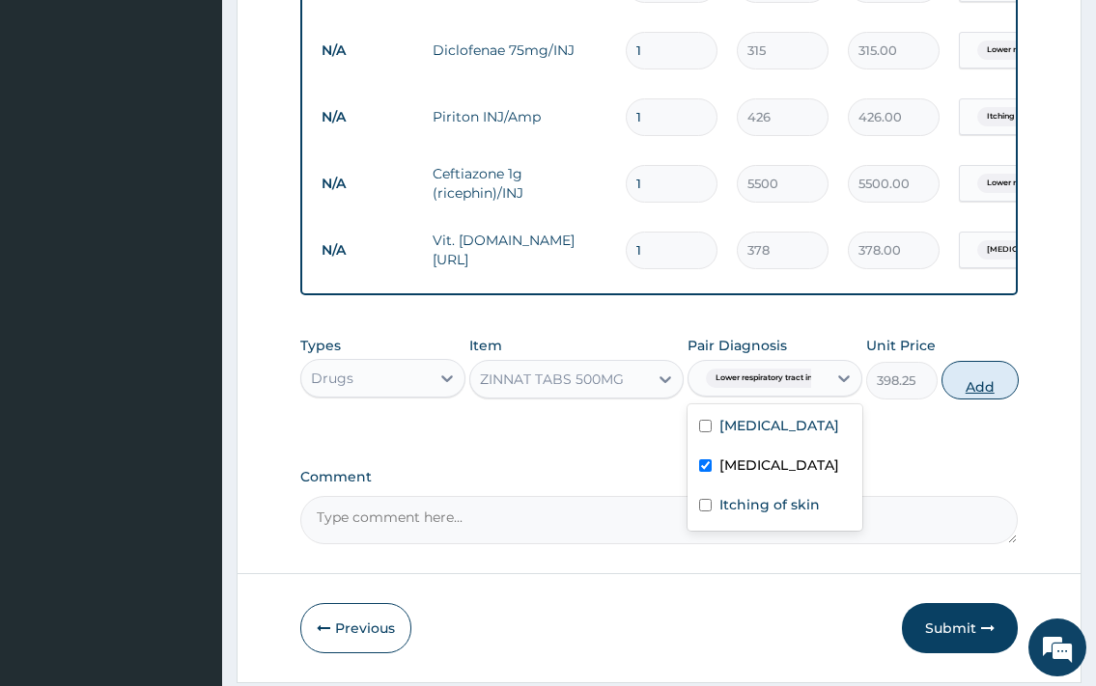
click at [951, 398] on button "Add" at bounding box center [979, 380] width 77 height 39
type input "0"
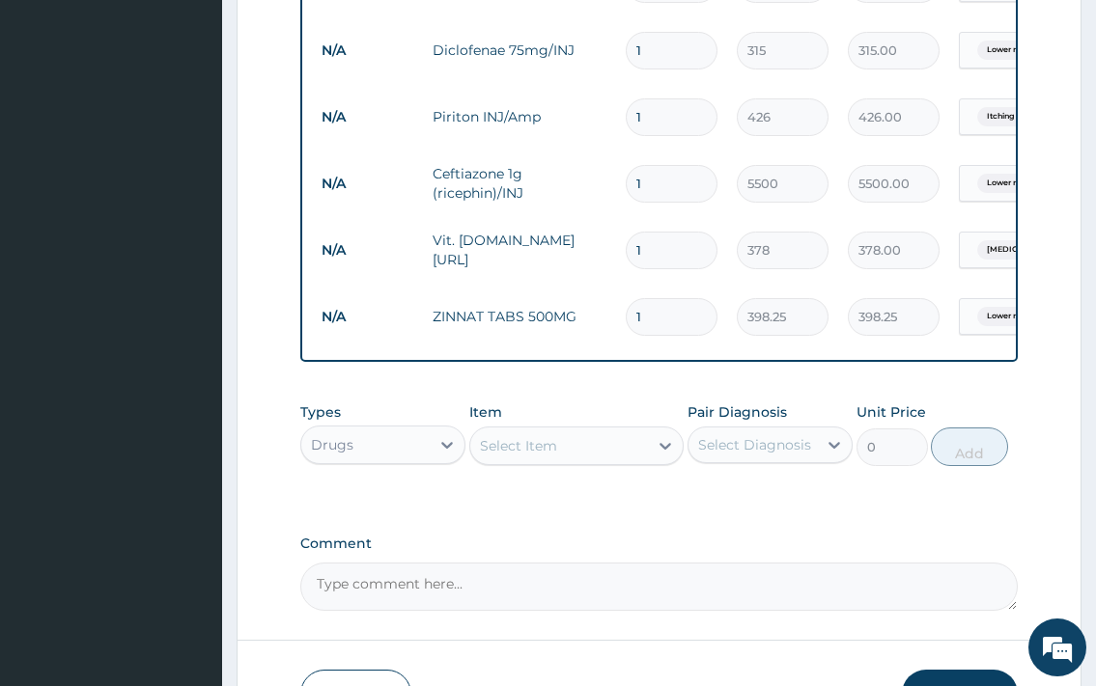
type input "10"
type input "3982.50"
type input "10"
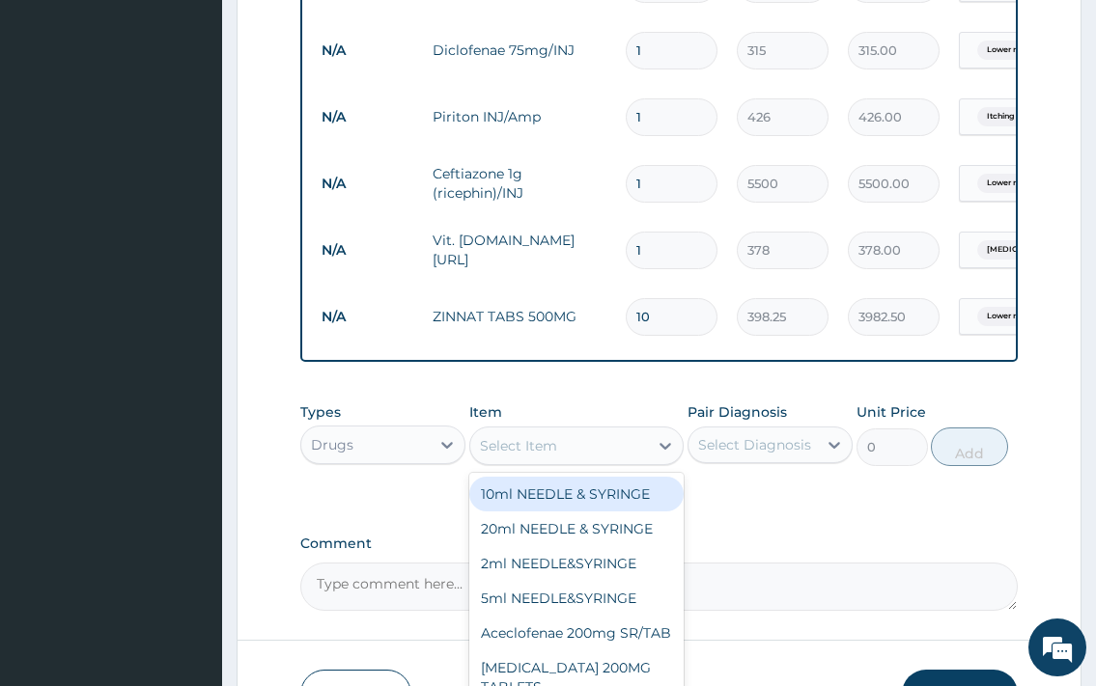
click at [540, 447] on div "Select Item" at bounding box center [518, 445] width 77 height 19
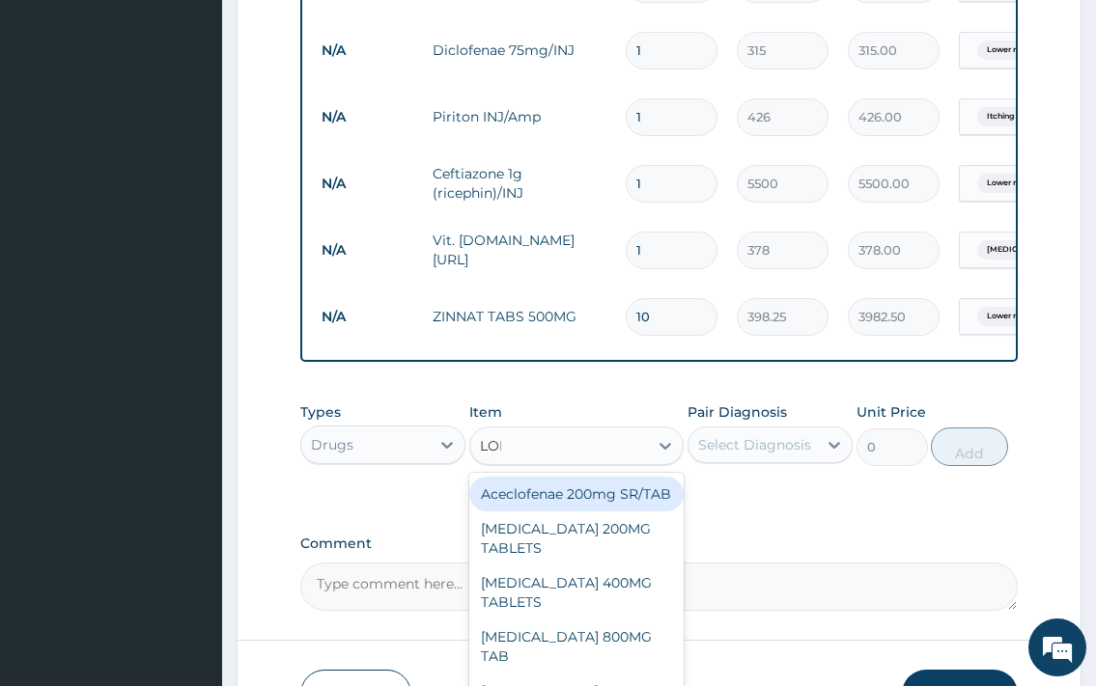
type input "[PERSON_NAME]"
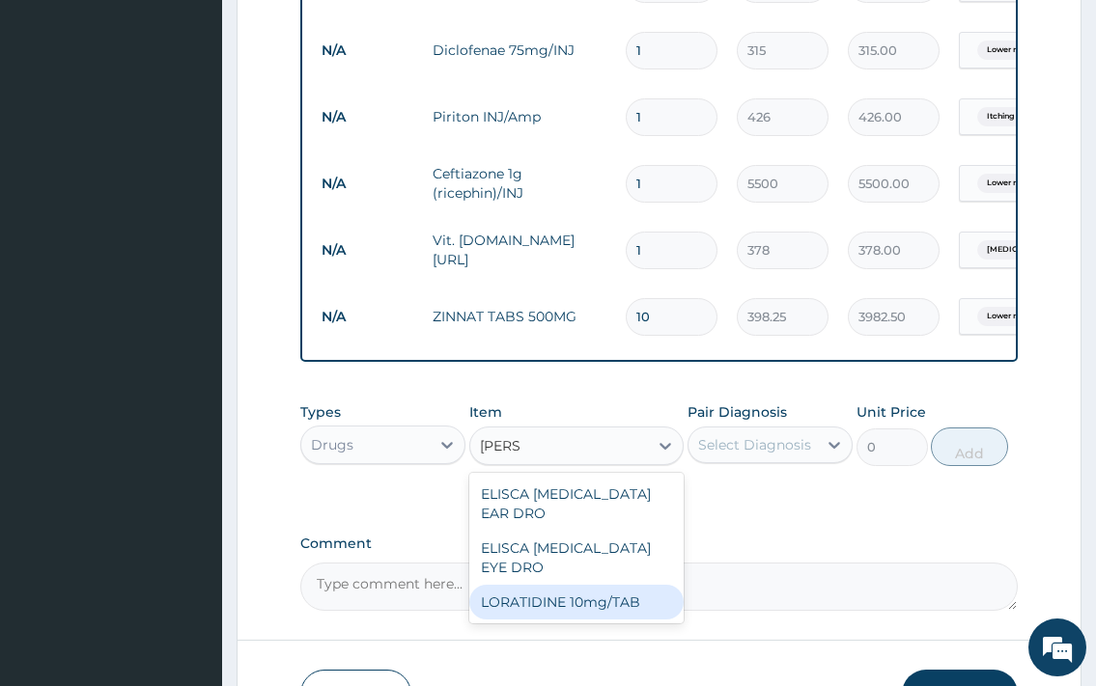
click at [627, 620] on div "LORATIDINE 10mg/TAB" at bounding box center [576, 602] width 215 height 35
type input "70"
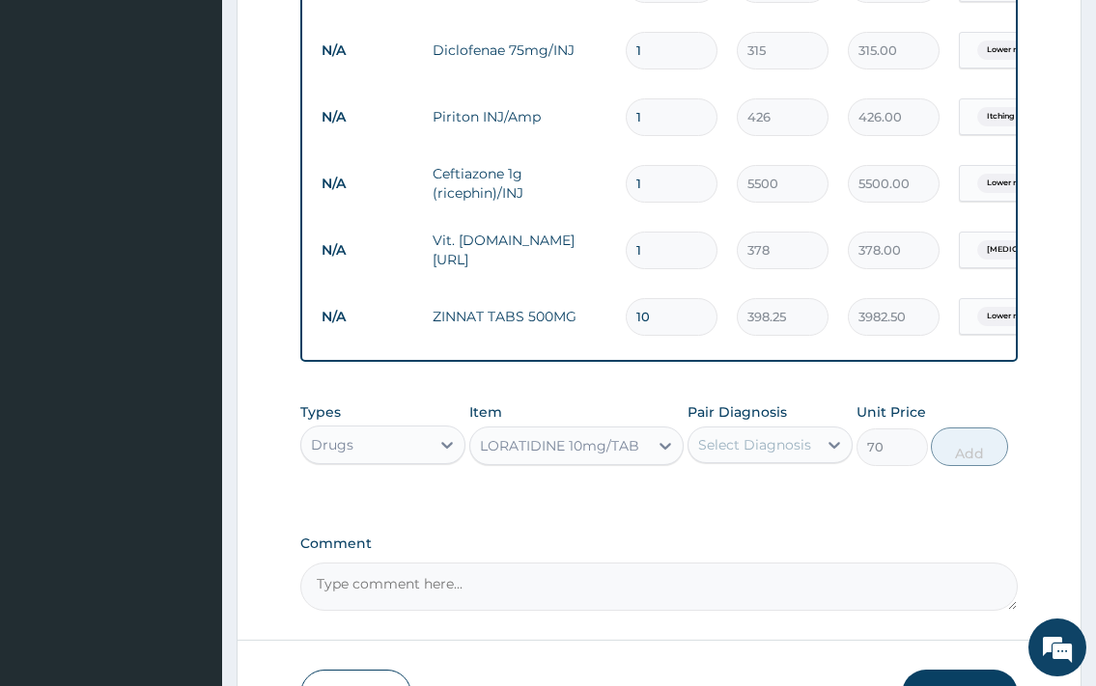
drag, startPoint x: 797, startPoint y: 426, endPoint x: 795, endPoint y: 448, distance: 22.3
click at [797, 429] on div "Pair Diagnosis Select Diagnosis" at bounding box center [769, 434] width 165 height 64
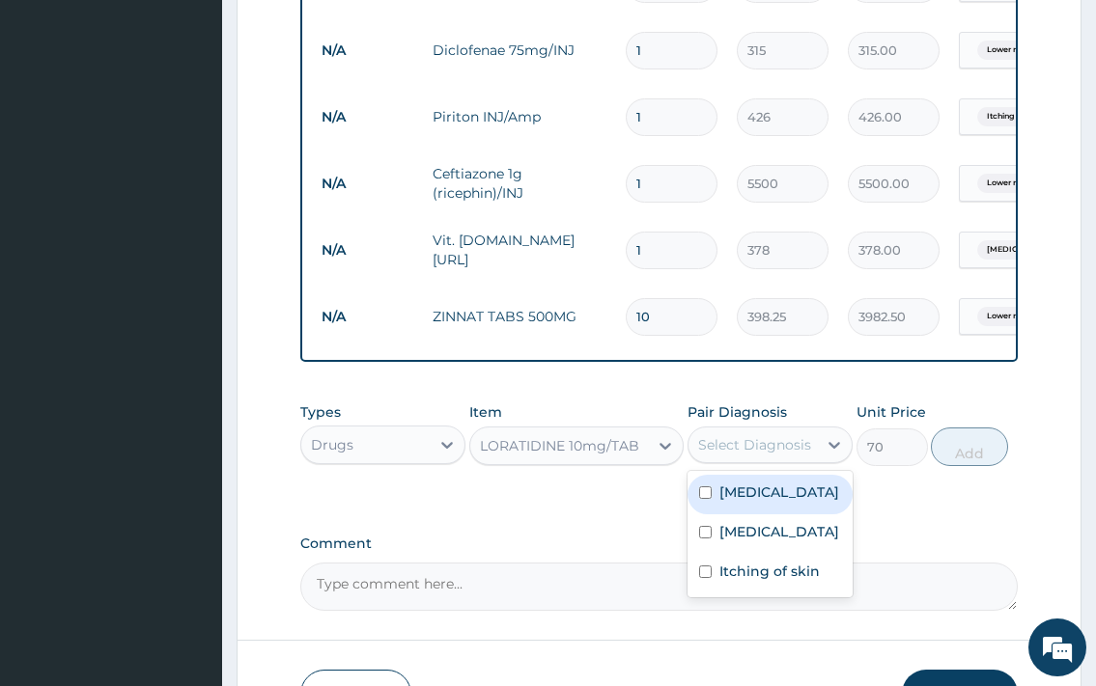
click at [795, 448] on div "Select Diagnosis" at bounding box center [754, 444] width 113 height 19
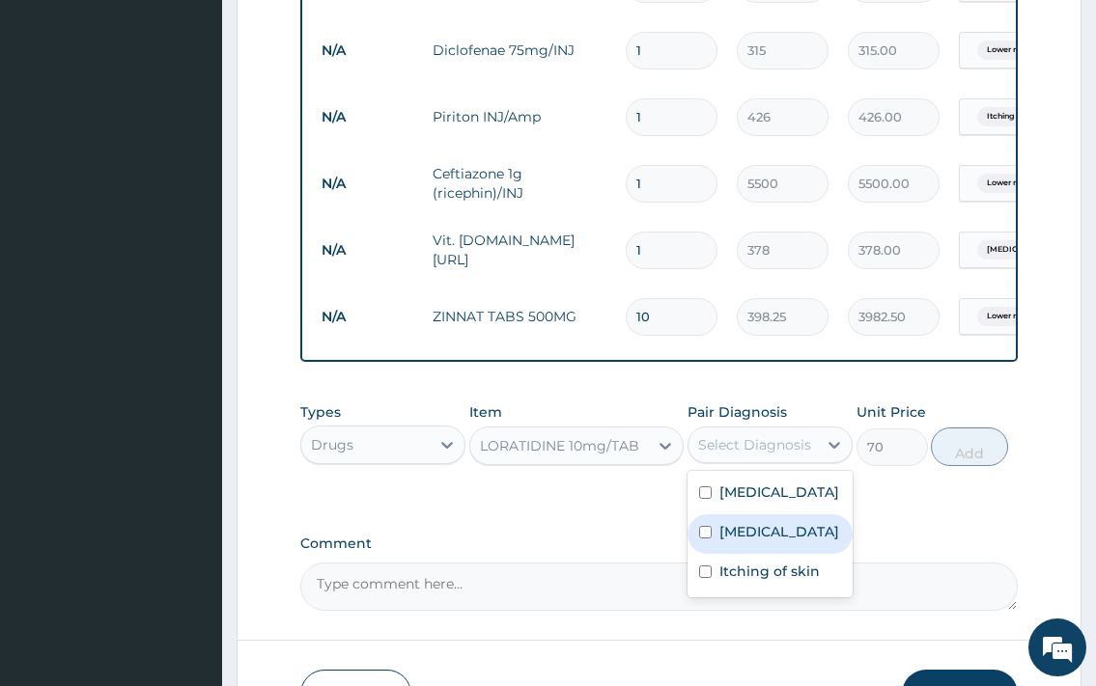
drag, startPoint x: 781, startPoint y: 576, endPoint x: 832, endPoint y: 541, distance: 62.4
click at [782, 541] on label "[MEDICAL_DATA]" at bounding box center [779, 531] width 120 height 19
checkbox input "true"
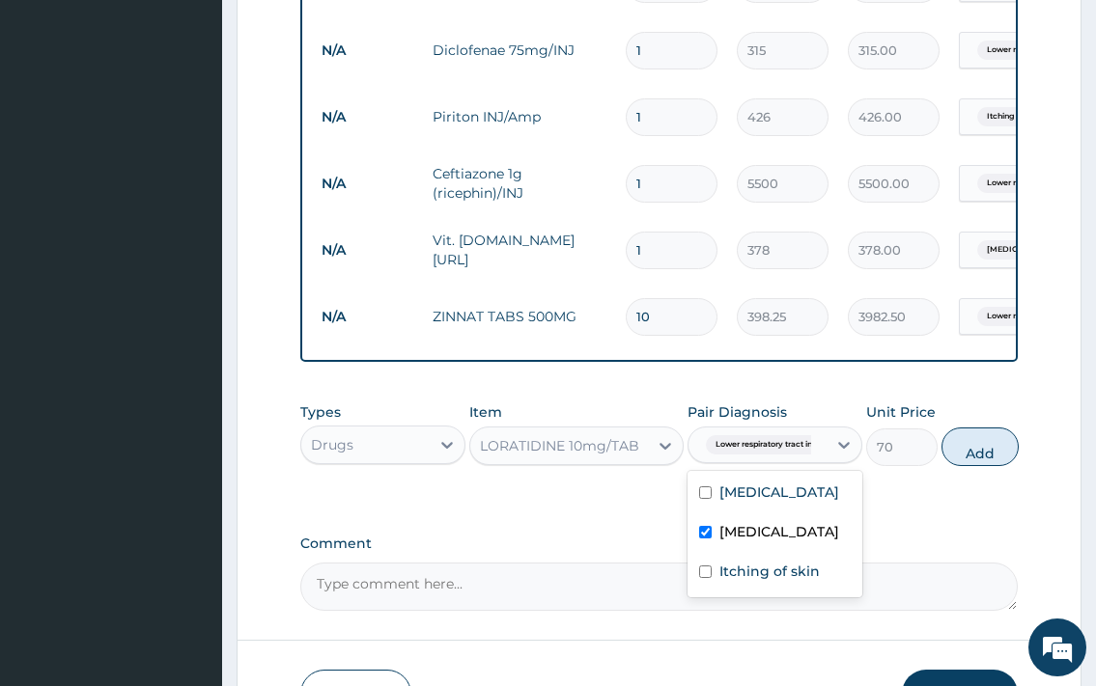
click at [997, 473] on div "Types Drugs Item LORATIDINE 10mg/TAB Pair Diagnosis option [MEDICAL_DATA], sele…" at bounding box center [658, 434] width 716 height 83
click at [971, 456] on button "Add" at bounding box center [979, 447] width 77 height 39
type input "0"
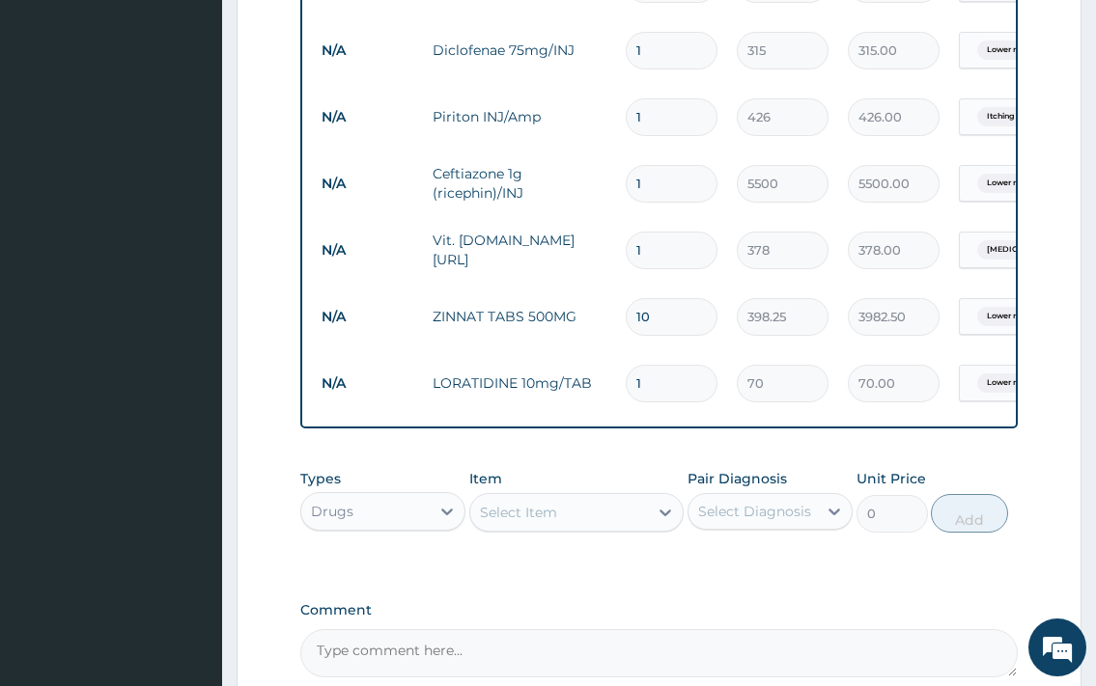
type input "10"
type input "700.00"
type input "10"
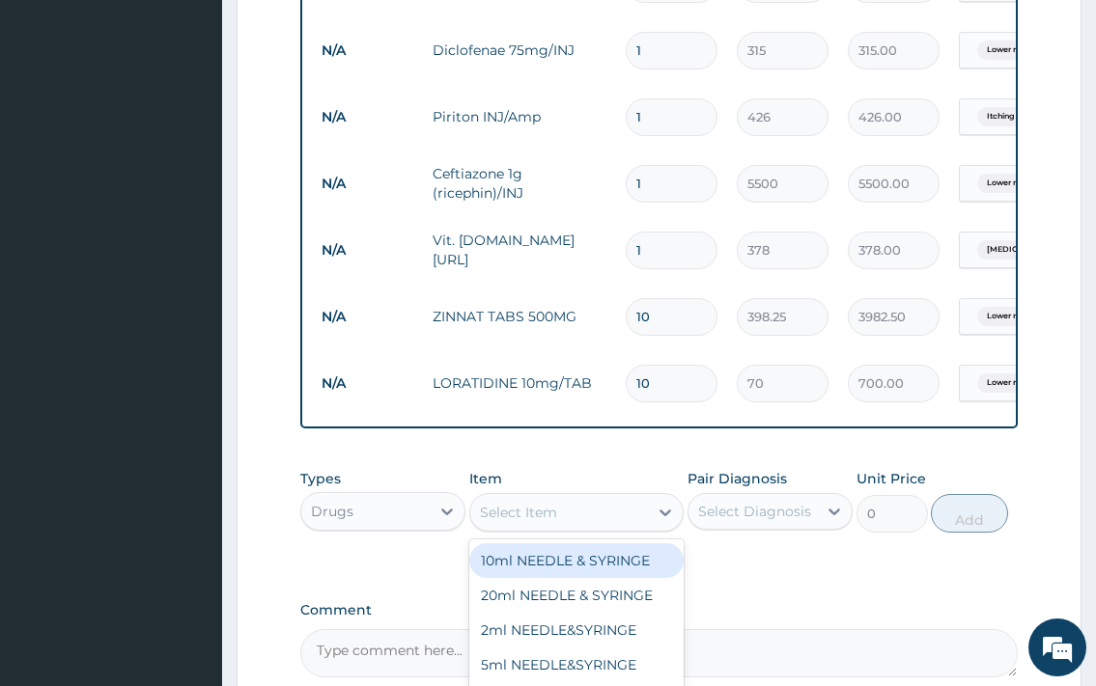
click at [559, 521] on div "Select Item" at bounding box center [559, 512] width 179 height 31
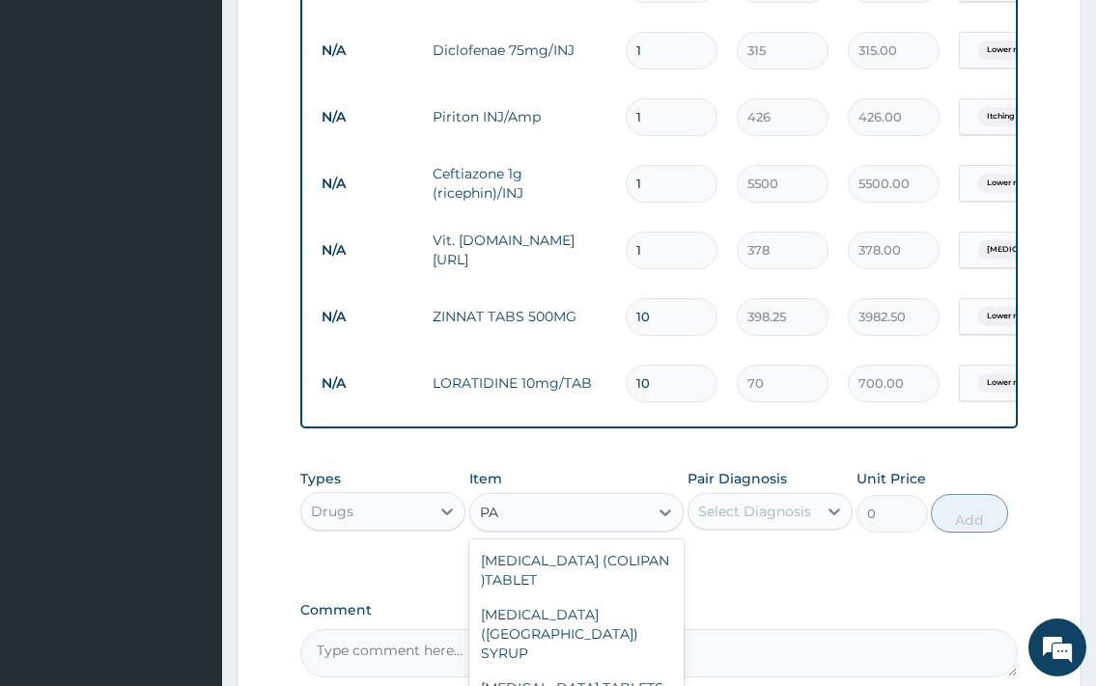
type input "PAN"
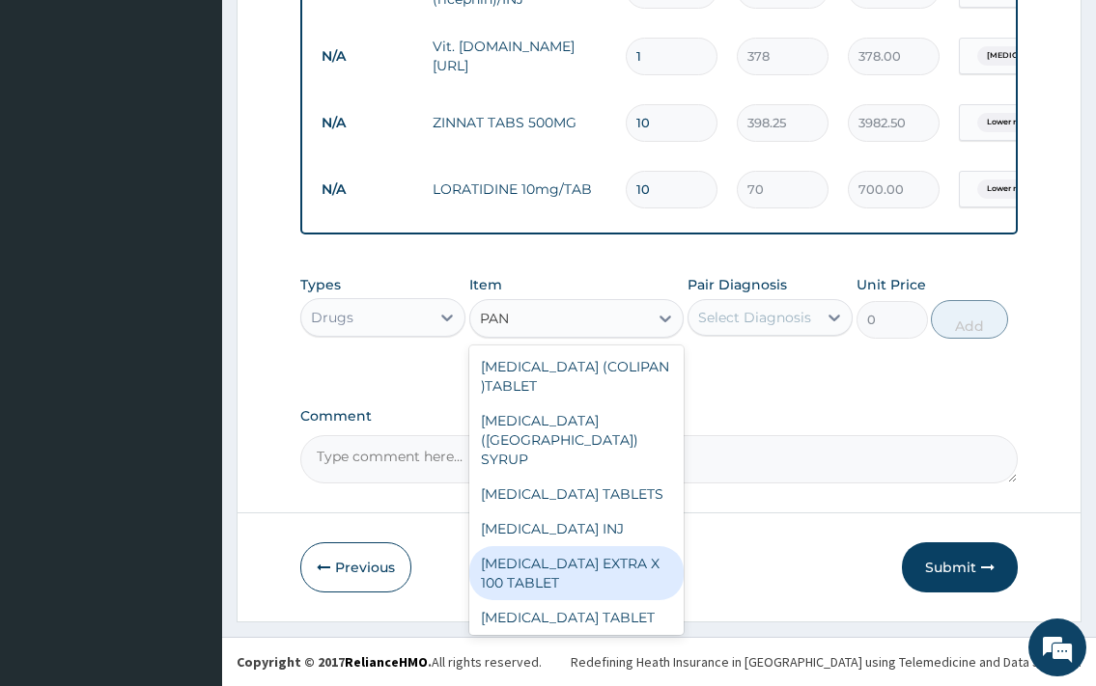
scroll to position [73, 0]
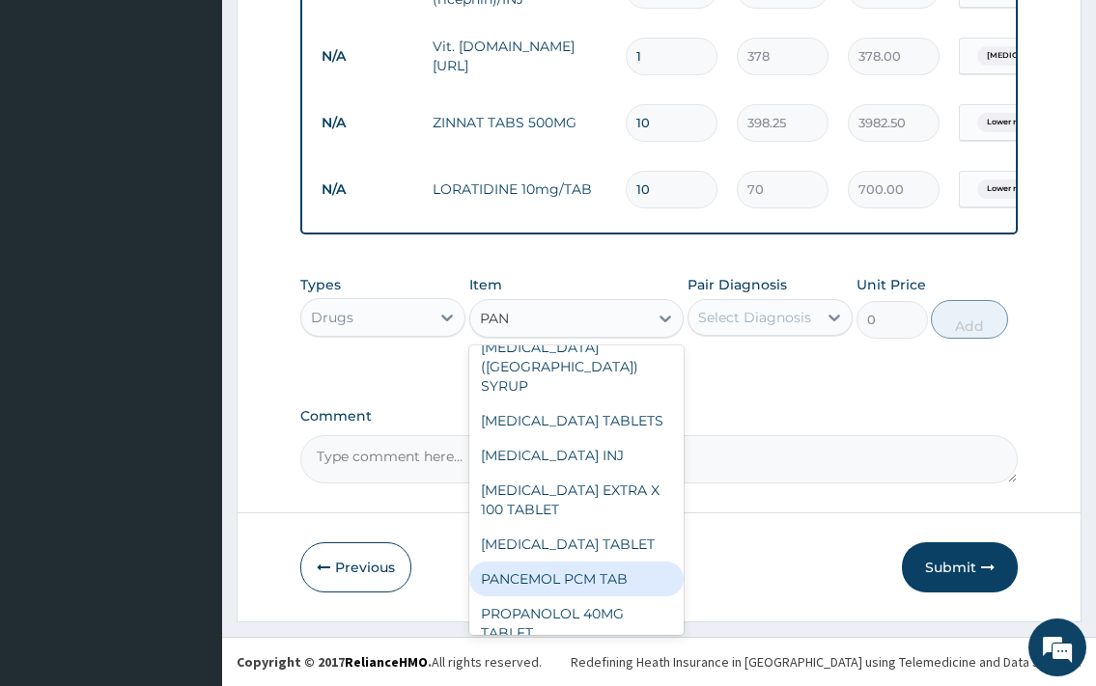
click at [581, 562] on div "PANCEMOL PCM TAB" at bounding box center [576, 579] width 215 height 35
type input "15"
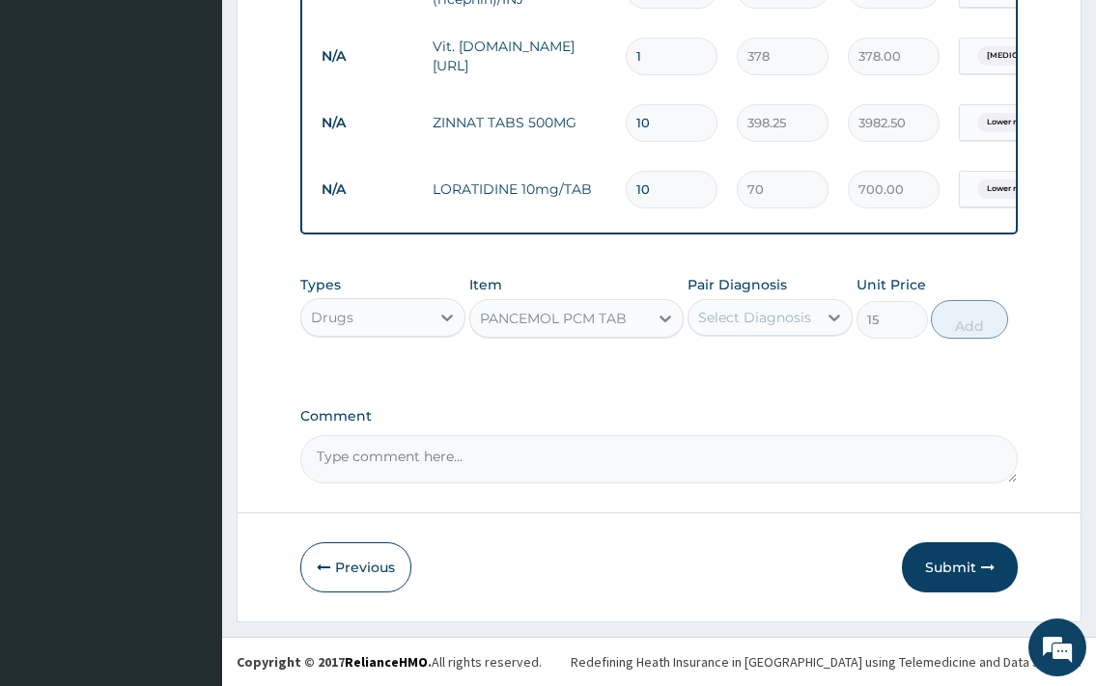
click at [739, 327] on div "Select Diagnosis" at bounding box center [752, 317] width 128 height 31
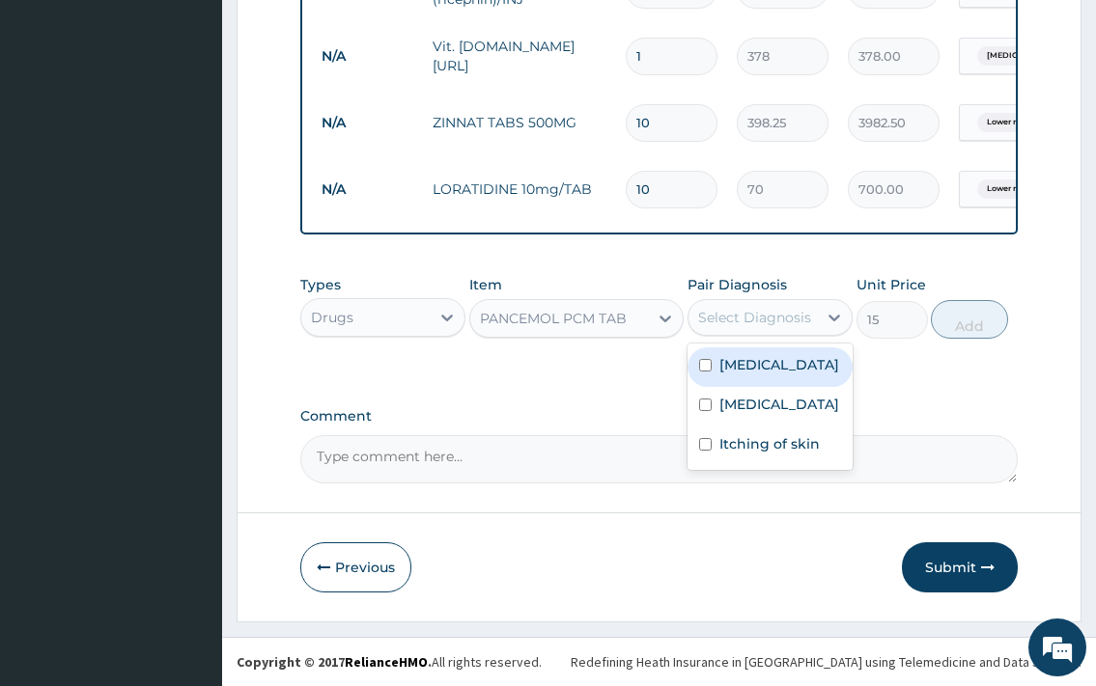
click at [785, 371] on label "[MEDICAL_DATA]" at bounding box center [779, 364] width 120 height 19
checkbox input "true"
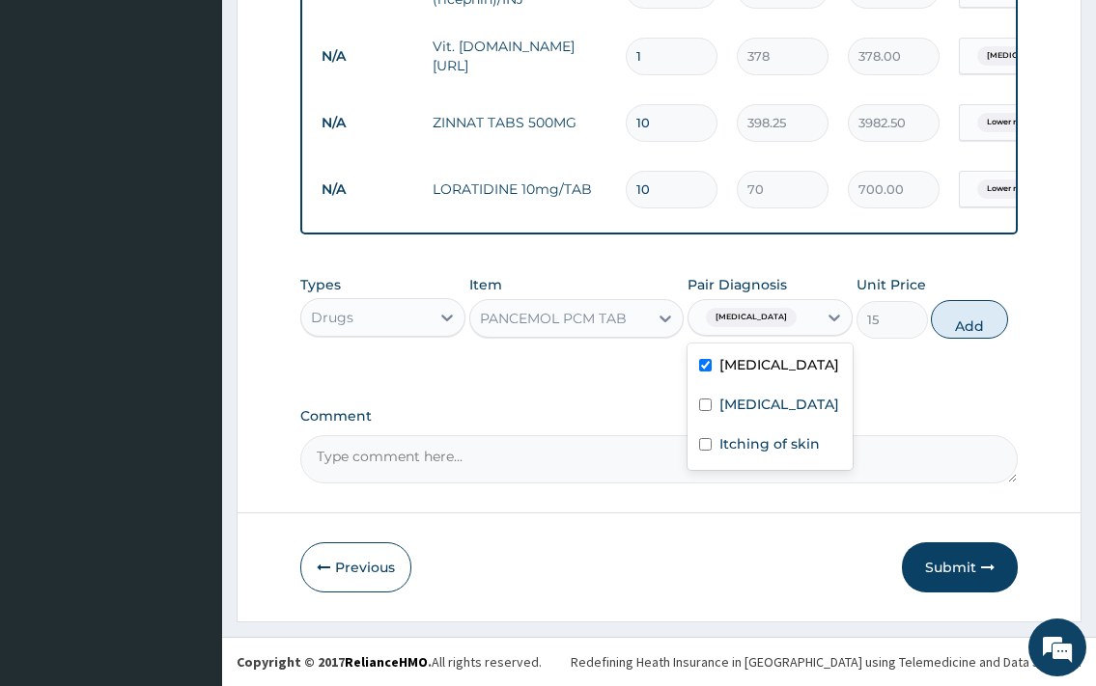
click at [969, 340] on div "Types Drugs Item PANCEMOL PCM TAB Pair Diagnosis option [MEDICAL_DATA], selecte…" at bounding box center [658, 306] width 716 height 83
click at [956, 322] on button "Add" at bounding box center [968, 319] width 77 height 39
type input "0"
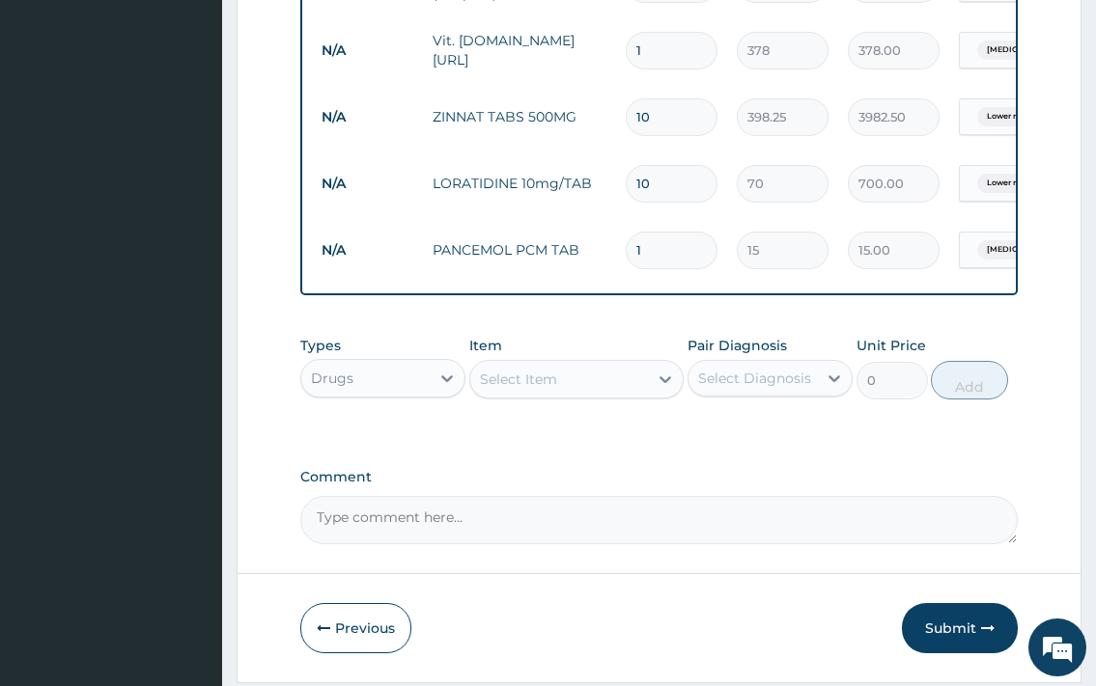
type input "18"
type input "270.00"
type input "18"
click at [796, 478] on label "Comment" at bounding box center [658, 477] width 716 height 16
click at [796, 496] on textarea "Comment" at bounding box center [658, 520] width 716 height 48
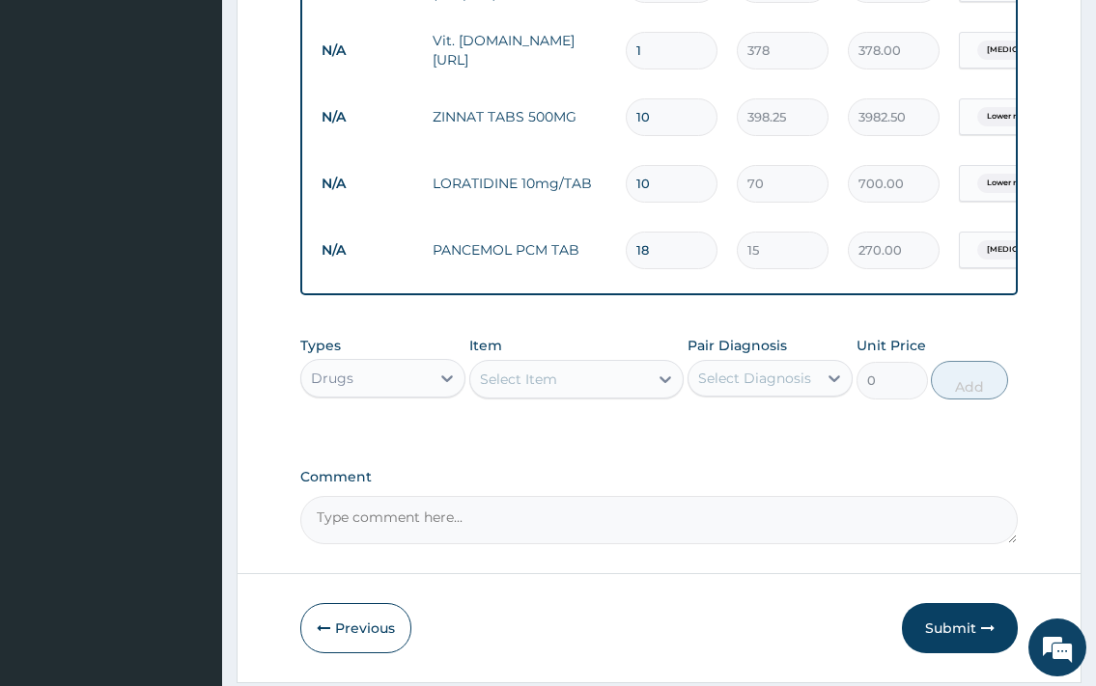
click at [523, 371] on div "Select Item" at bounding box center [559, 379] width 179 height 31
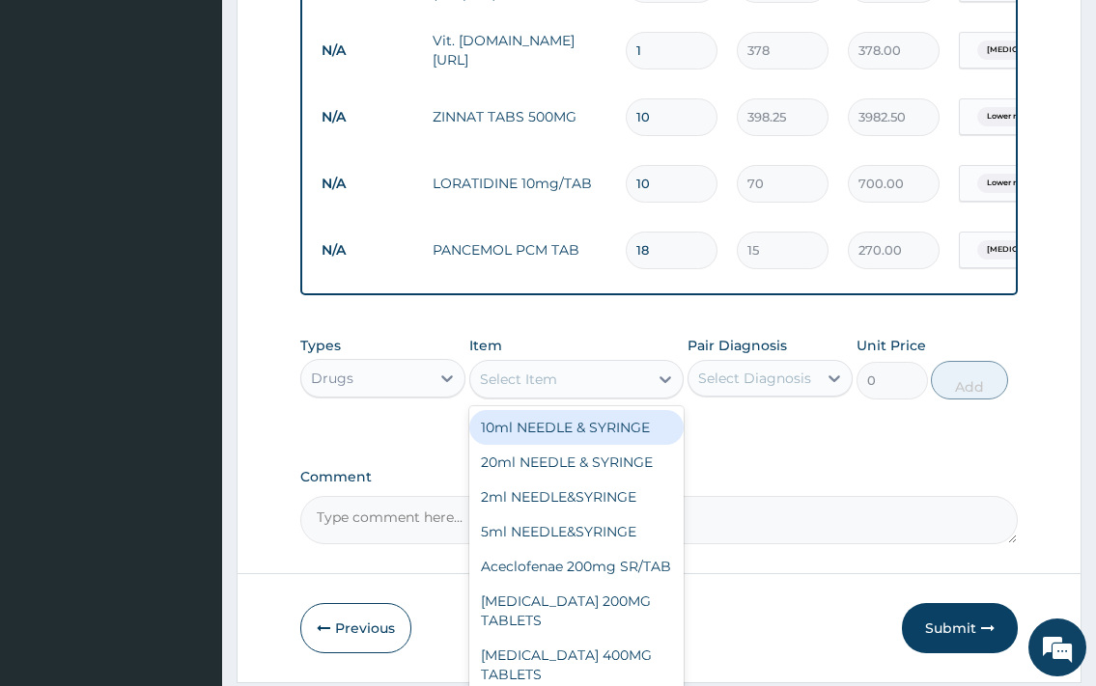
click at [523, 387] on div "Select Item" at bounding box center [518, 379] width 77 height 19
click at [523, 389] on div "Select Item" at bounding box center [518, 379] width 77 height 19
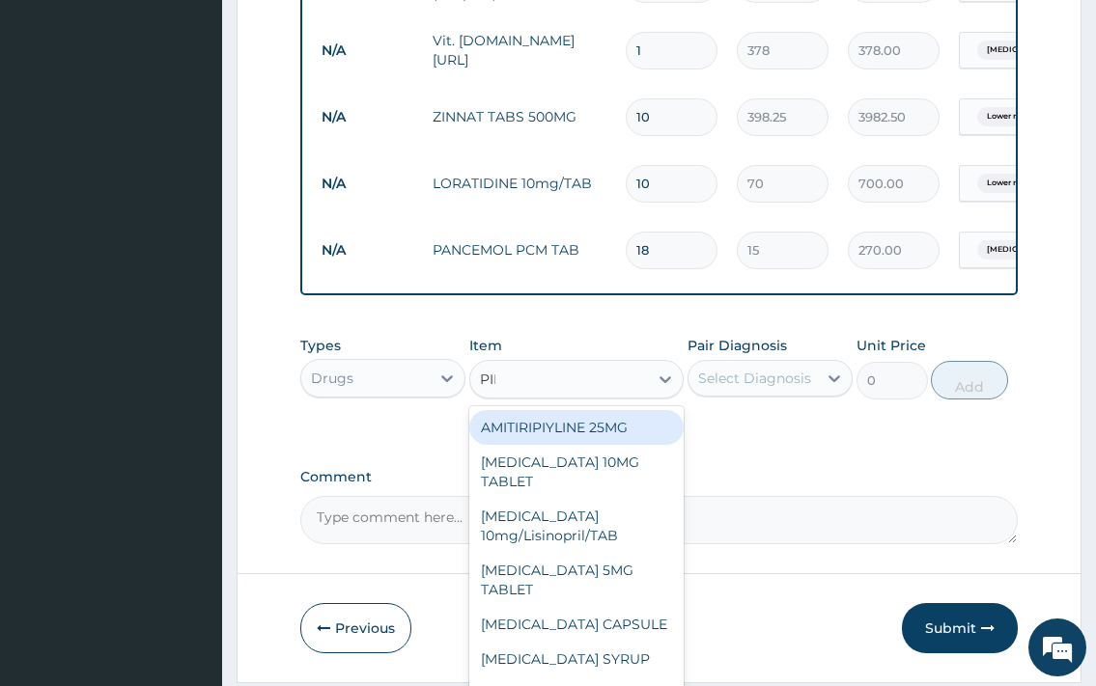
type input "PIRI"
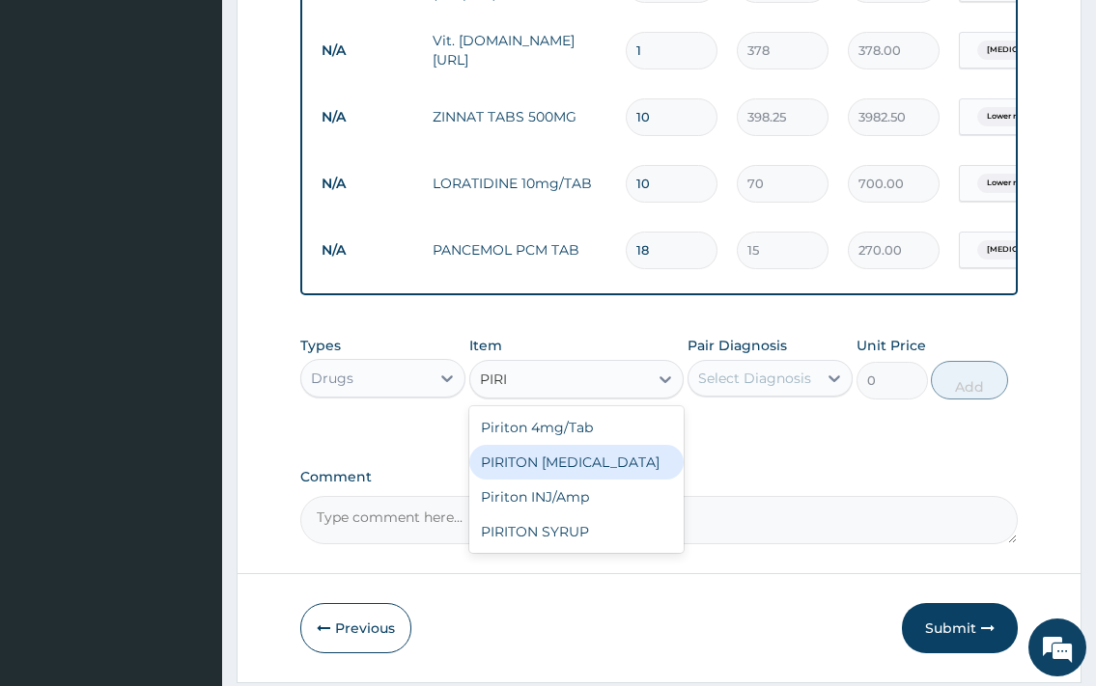
click at [618, 460] on div "PIRITON [MEDICAL_DATA]" at bounding box center [576, 462] width 215 height 35
type input "1701"
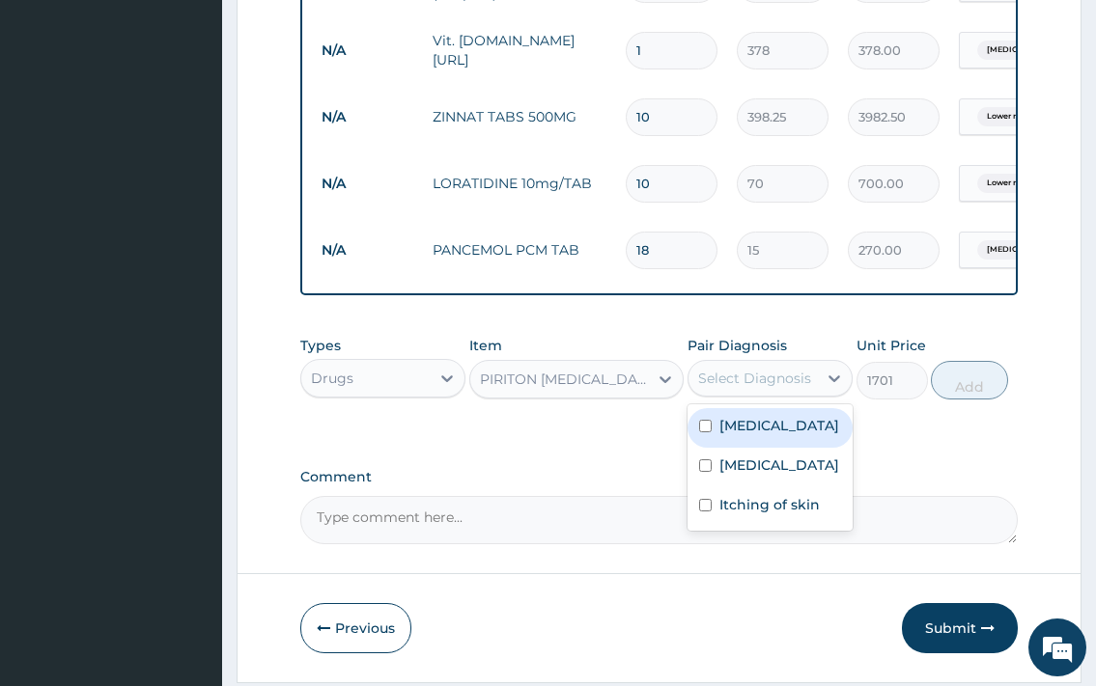
drag, startPoint x: 815, startPoint y: 391, endPoint x: 806, endPoint y: 443, distance: 52.8
click at [811, 392] on div "Select Diagnosis" at bounding box center [752, 378] width 128 height 31
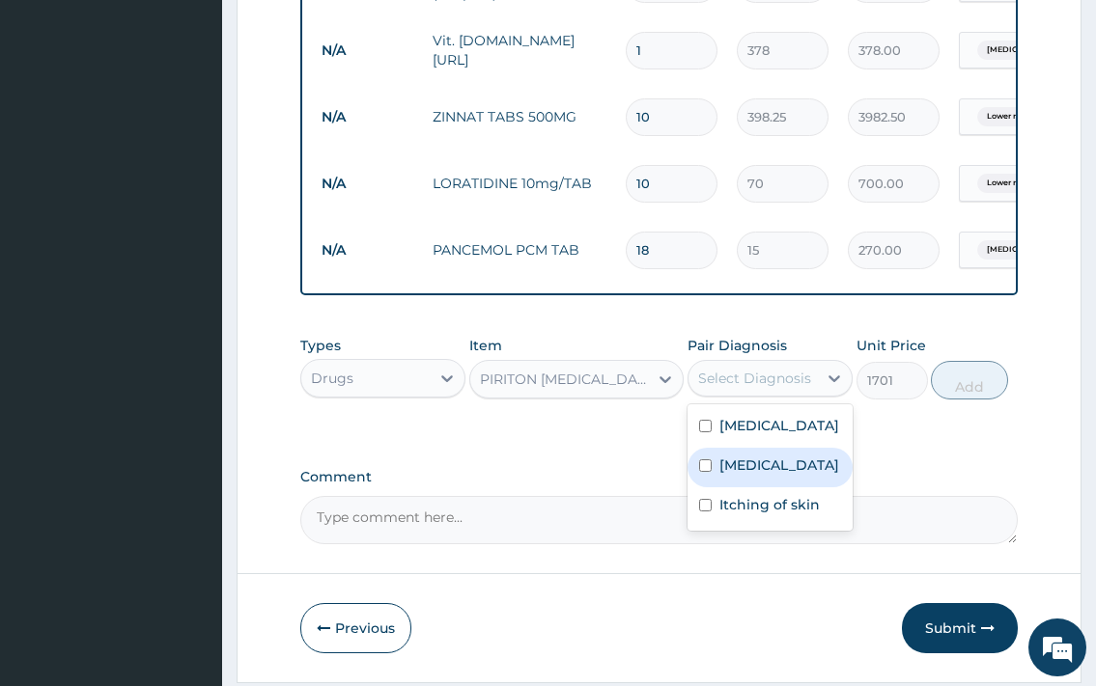
drag, startPoint x: 794, startPoint y: 487, endPoint x: 922, endPoint y: 407, distance: 150.5
click at [795, 475] on label "[MEDICAL_DATA]" at bounding box center [779, 465] width 120 height 19
checkbox input "true"
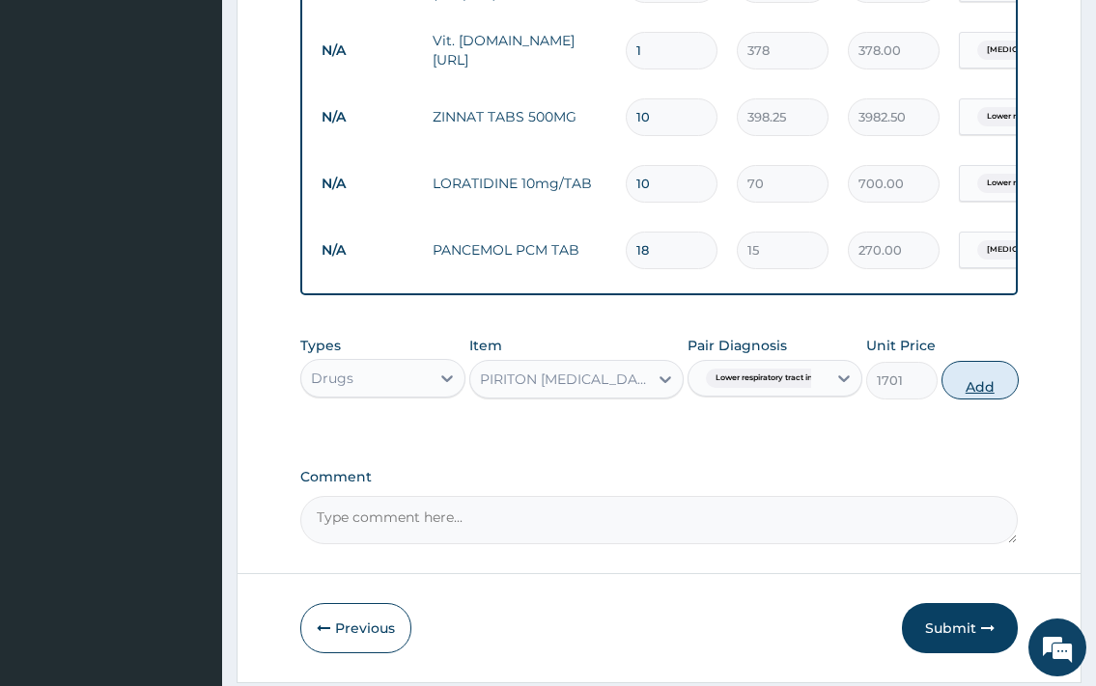
click at [961, 396] on button "Add" at bounding box center [979, 380] width 77 height 39
type input "0"
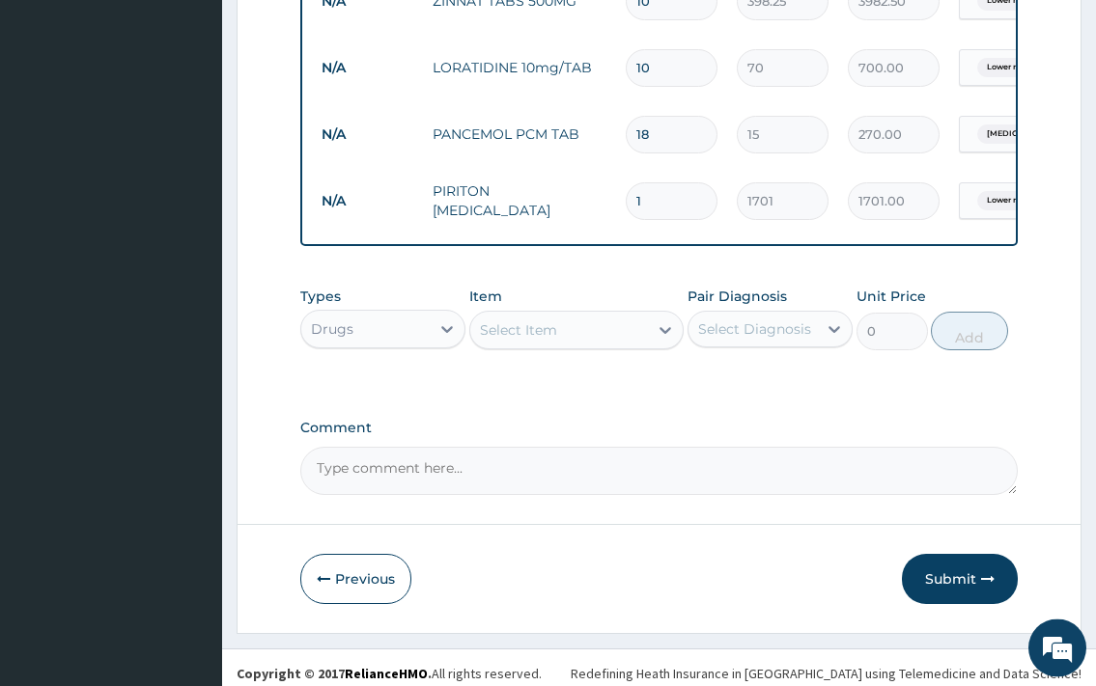
scroll to position [1762, 0]
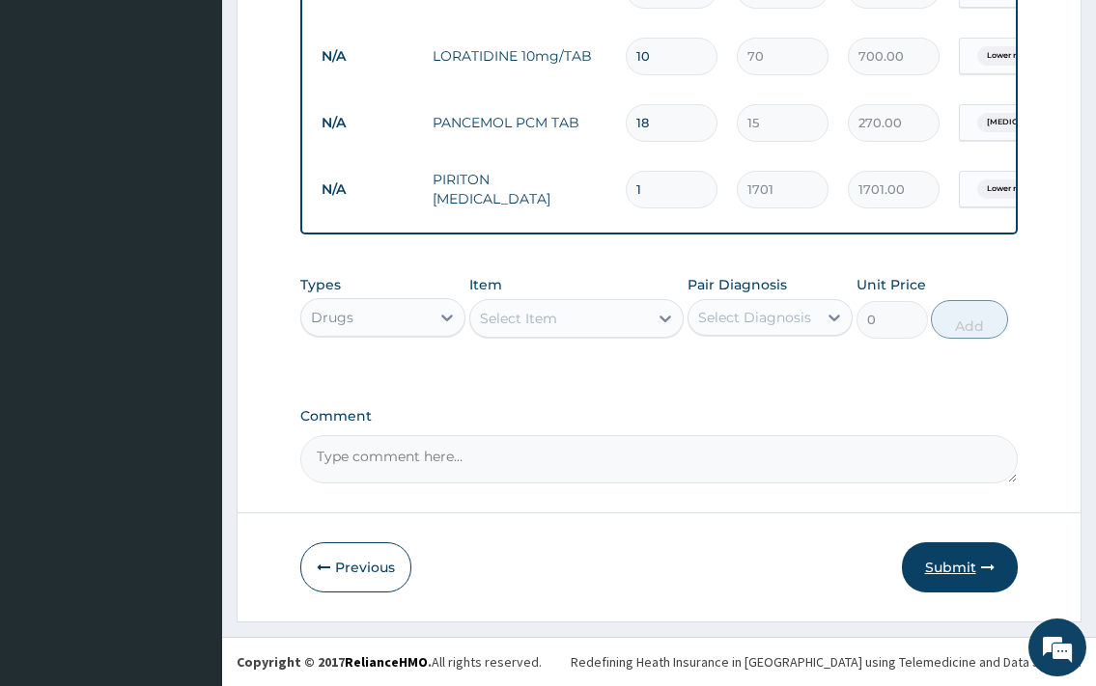
click at [944, 575] on button "Submit" at bounding box center [960, 567] width 116 height 50
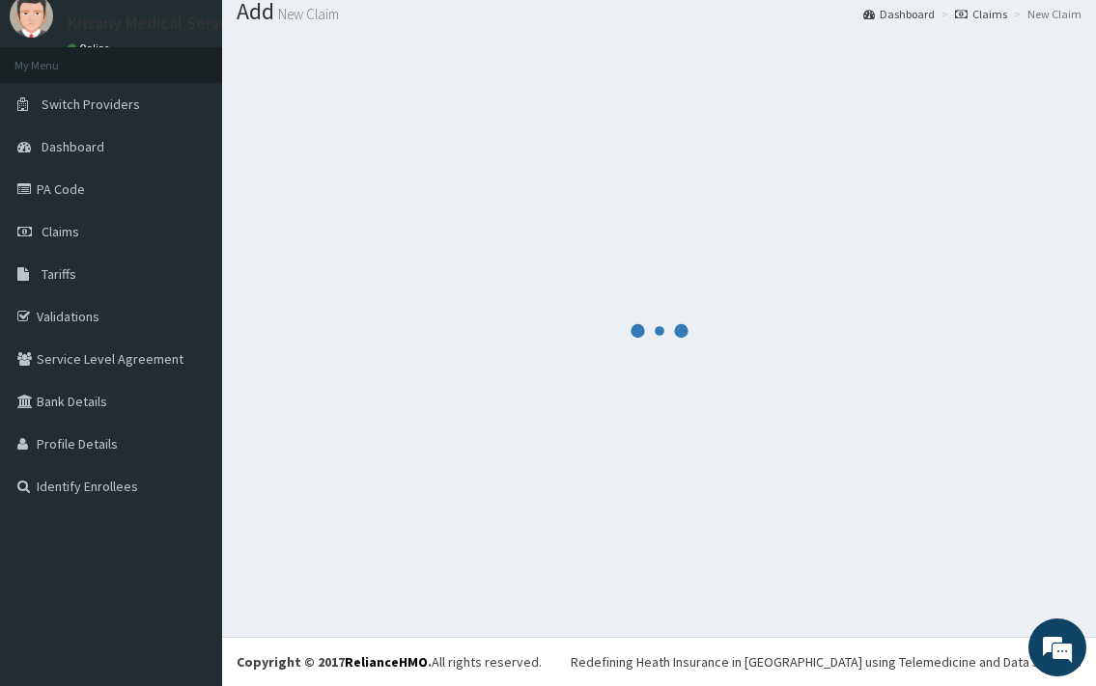
scroll to position [64, 0]
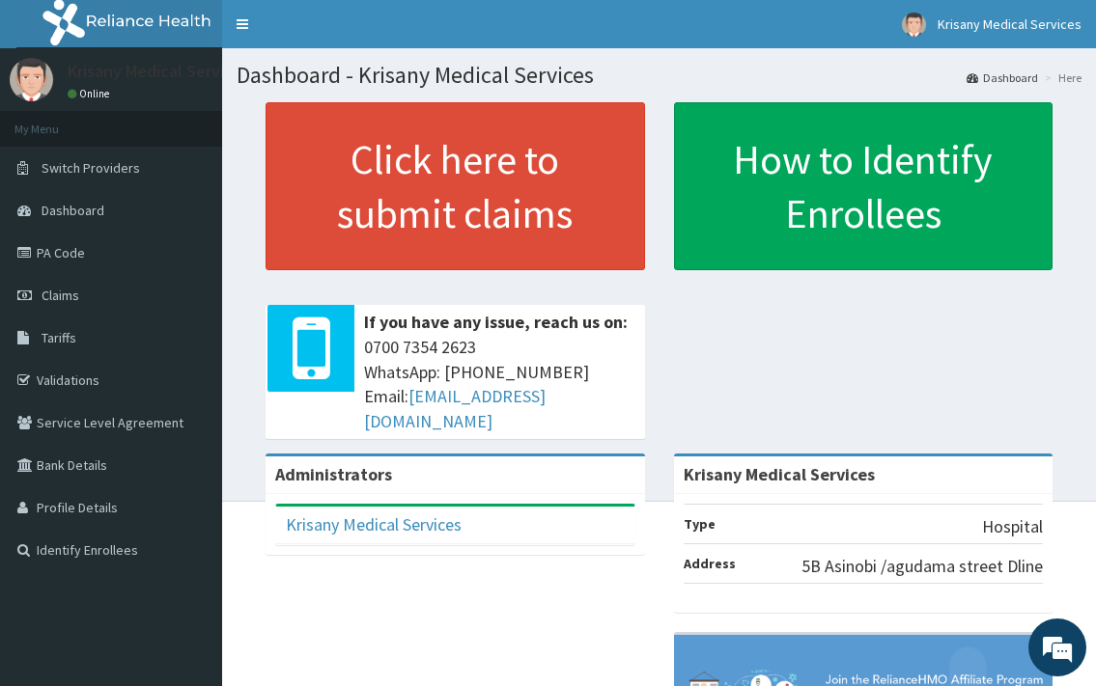
drag, startPoint x: 83, startPoint y: 255, endPoint x: 1107, endPoint y: 366, distance: 1030.1
click at [83, 256] on link "PA Code" at bounding box center [111, 253] width 222 height 42
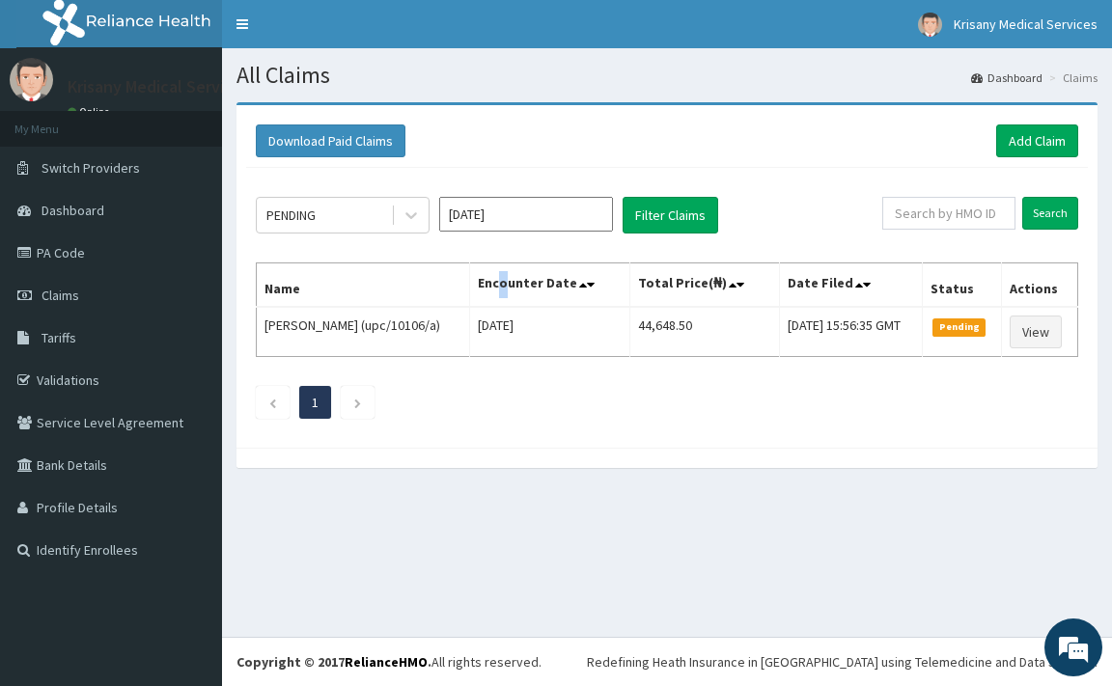
click at [531, 268] on th "Encounter Date" at bounding box center [549, 286] width 161 height 44
